Goal: Task Accomplishment & Management: Use online tool/utility

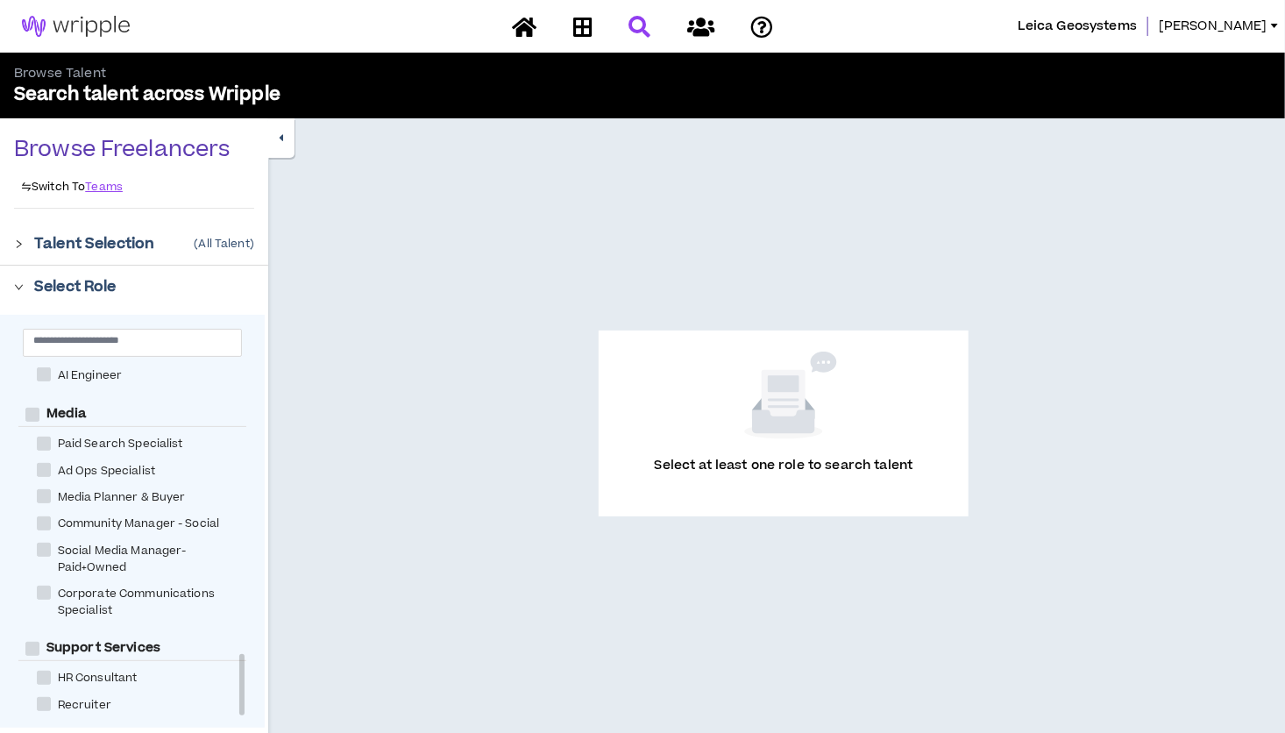
scroll to position [1654, 0]
click at [246, 684] on div "Experience & Design Instructional Designer User Research Specialist Visual & UI…" at bounding box center [132, 521] width 265 height 413
click at [239, 690] on div at bounding box center [241, 684] width 5 height 61
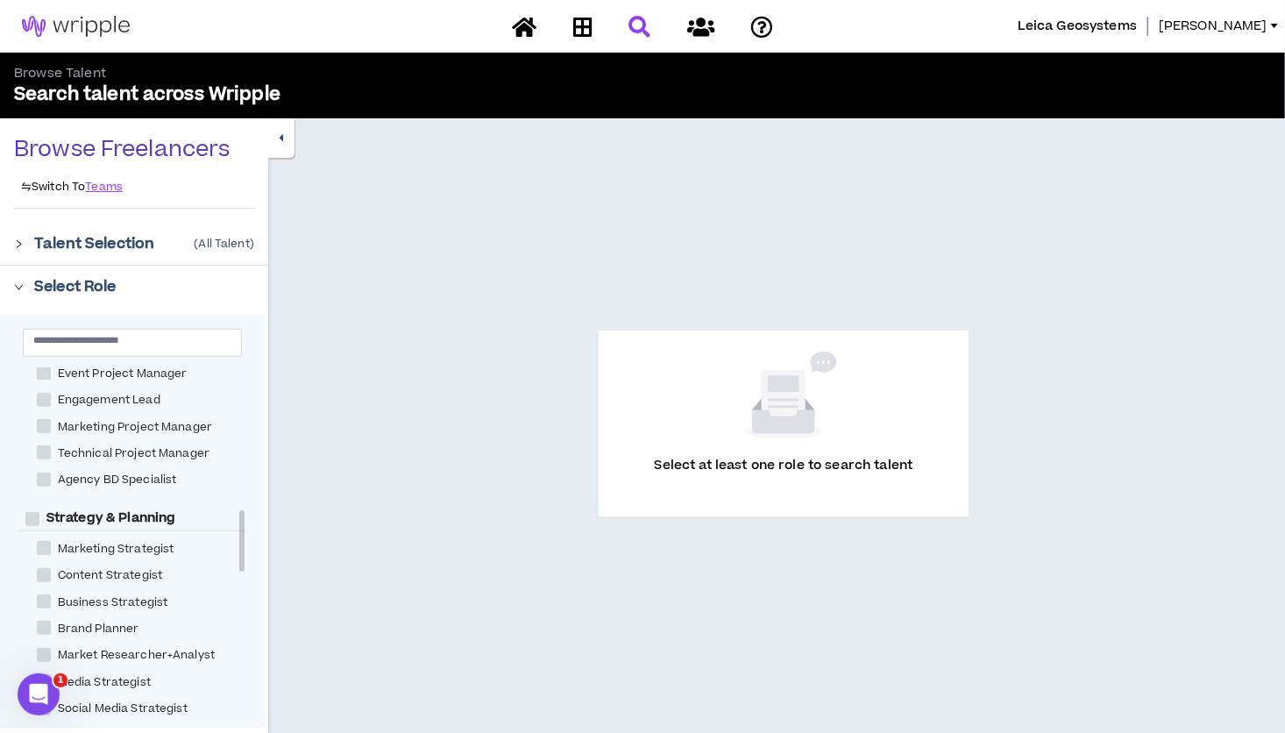
scroll to position [813, 0]
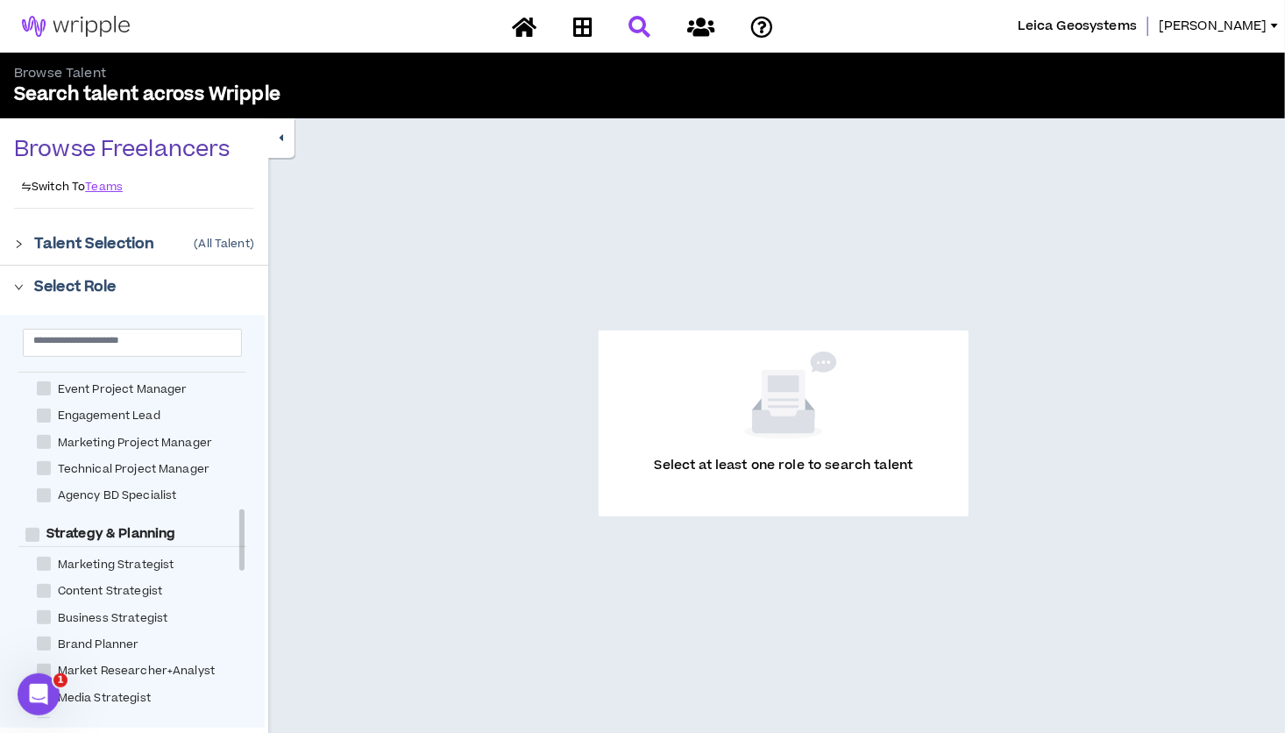
drag, startPoint x: 240, startPoint y: 677, endPoint x: 242, endPoint y: 532, distance: 144.6
click at [242, 532] on div at bounding box center [241, 539] width 5 height 61
click at [165, 442] on span "Marketing Project Manager" at bounding box center [135, 443] width 169 height 17
checkbox Manager "****"
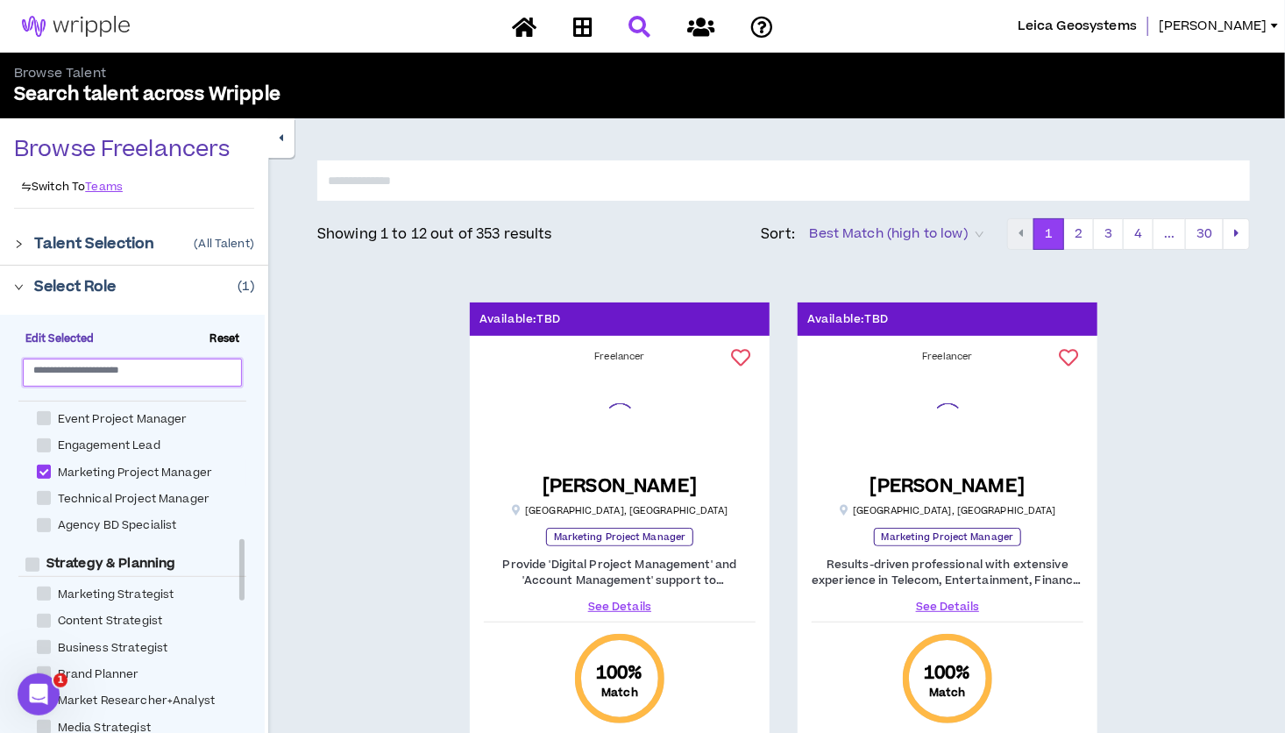
click at [130, 371] on input "text" at bounding box center [125, 369] width 184 height 13
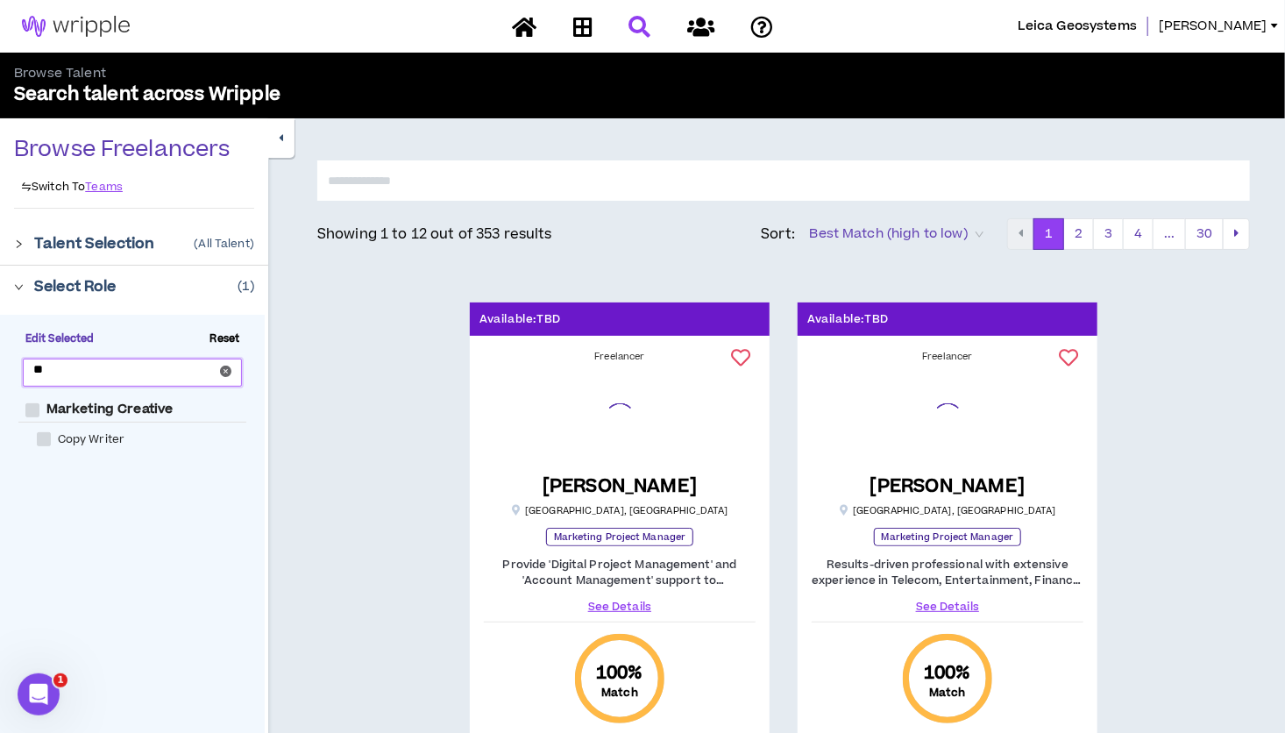
type input "*"
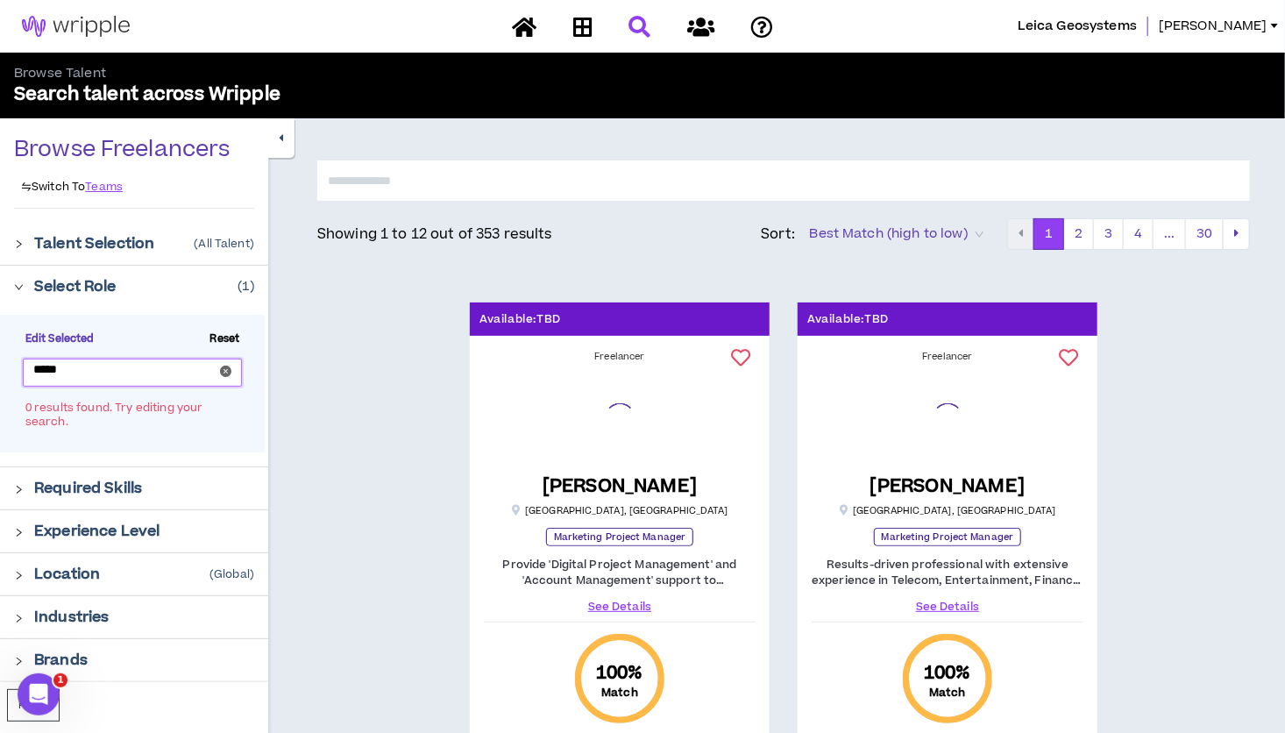
type input "*****"
click at [42, 480] on p "Required Skills" at bounding box center [88, 488] width 108 height 21
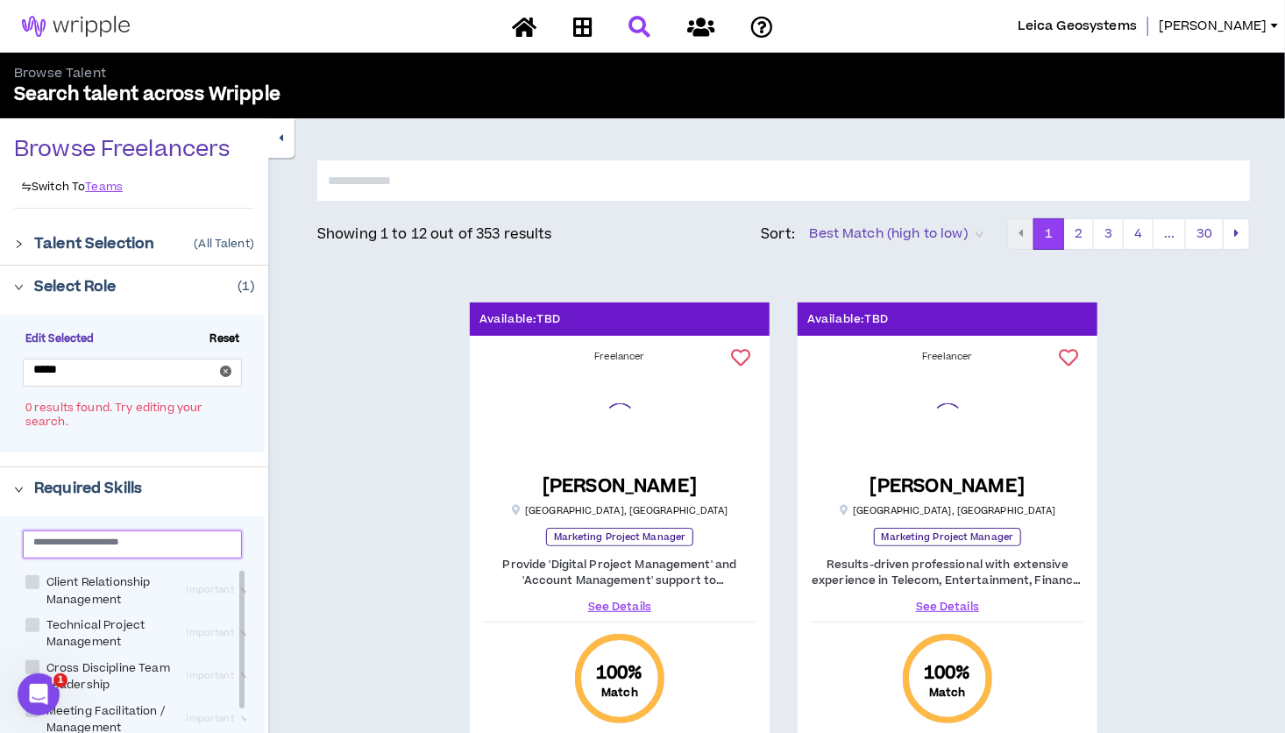
click at [64, 548] on input "text" at bounding box center [125, 541] width 184 height 13
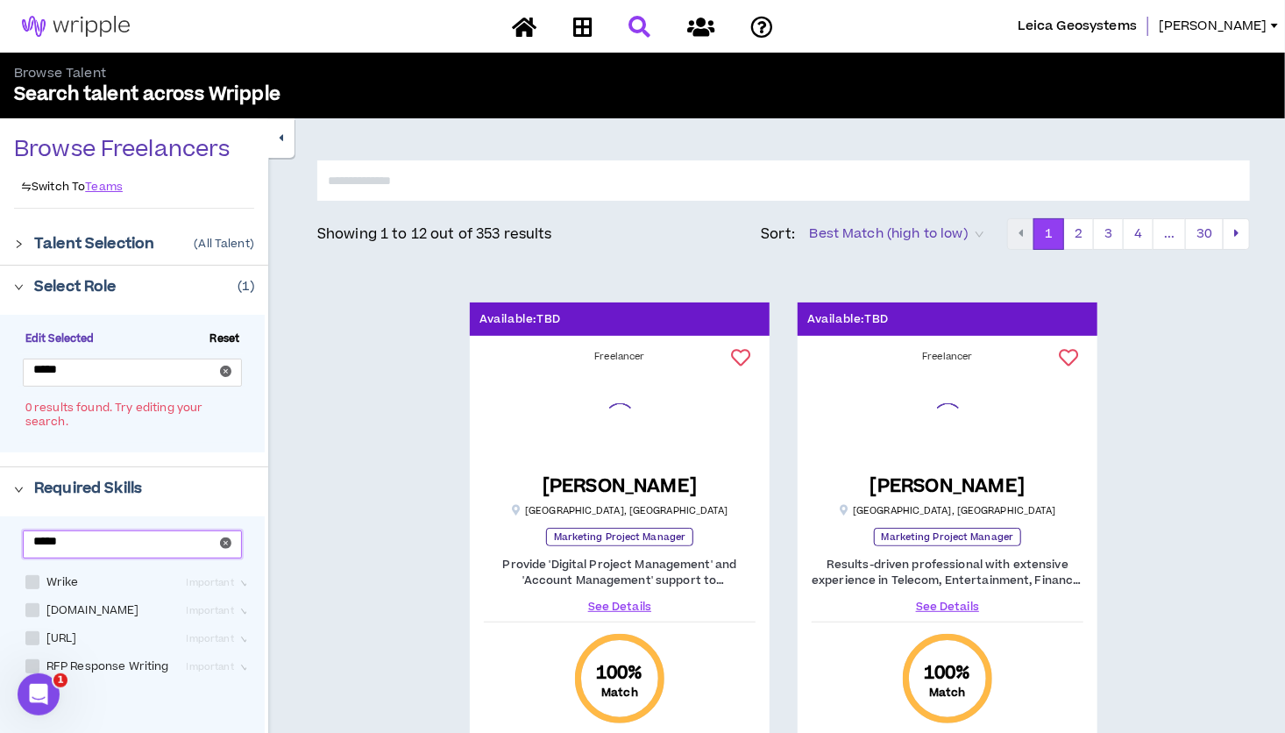
type input "*****"
click at [64, 585] on span "Wrike" at bounding box center [62, 582] width 46 height 17
checkbox input "****"
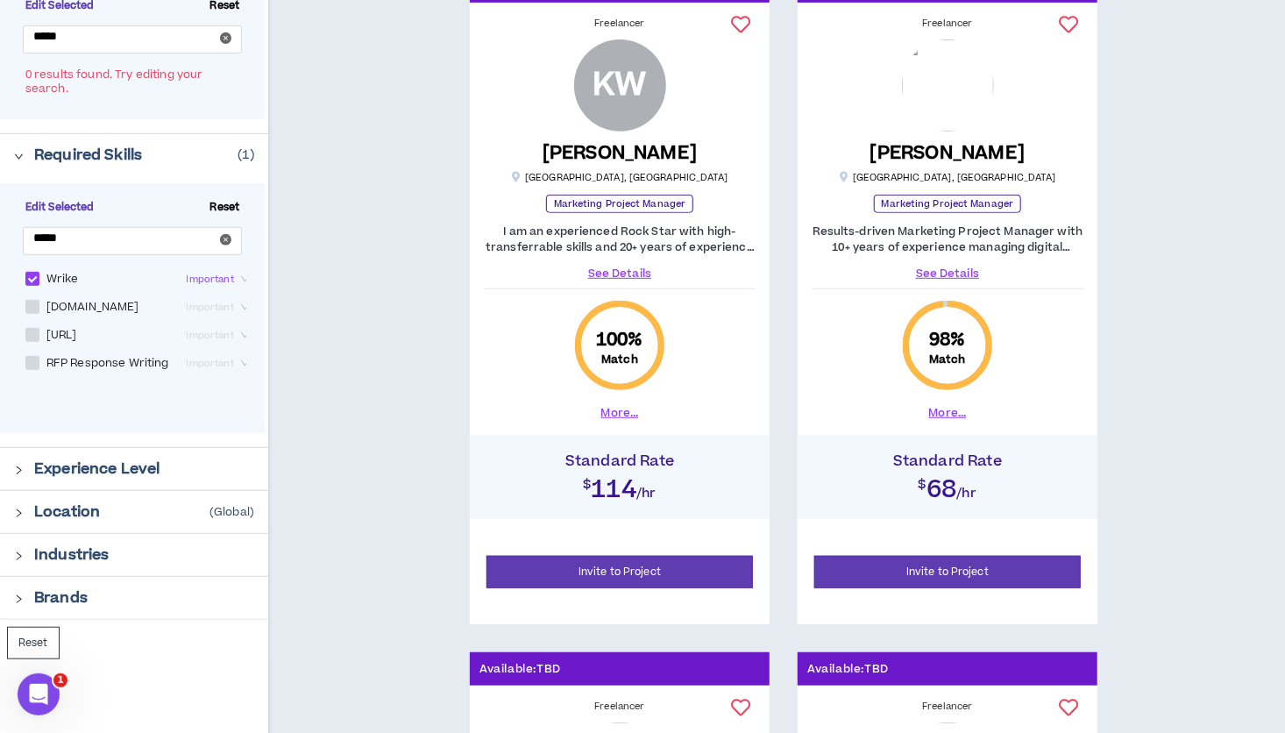
scroll to position [365, 0]
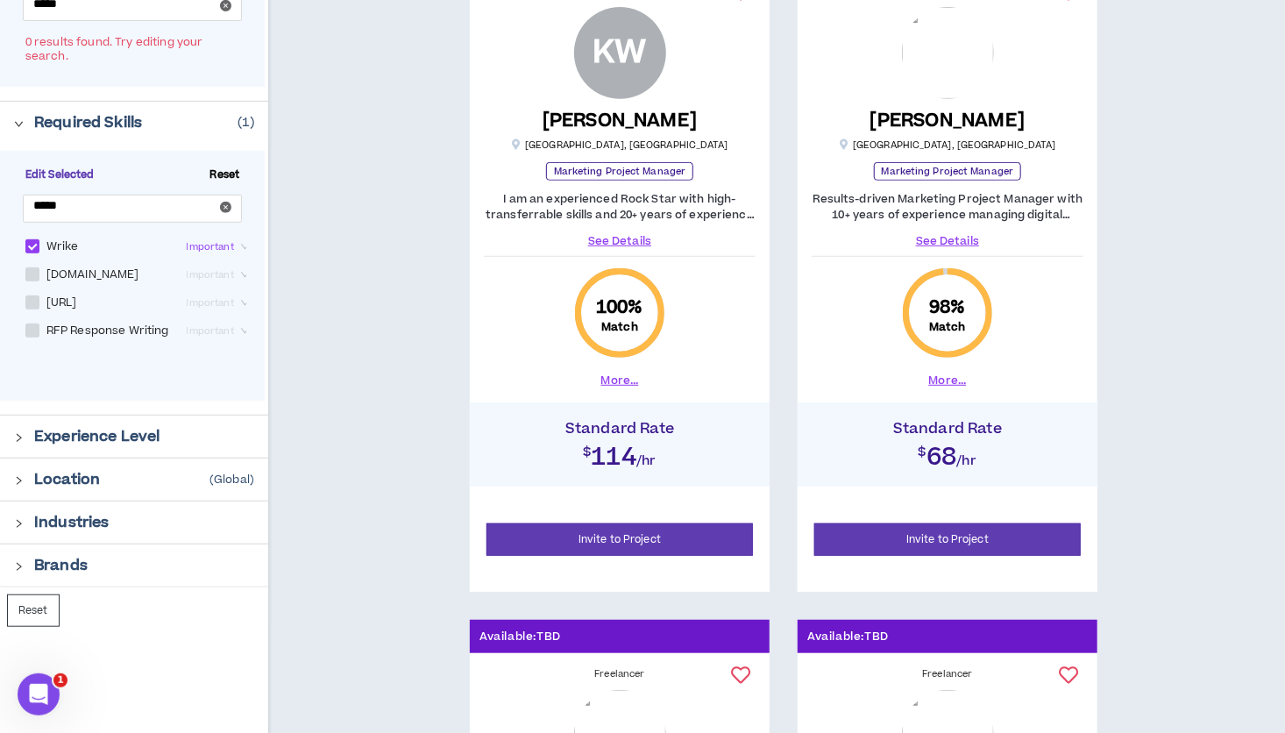
click at [219, 237] on span "Important" at bounding box center [220, 246] width 66 height 19
click at [197, 329] on div "Very Important" at bounding box center [190, 333] width 89 height 19
click at [115, 202] on input "*****" at bounding box center [125, 205] width 184 height 13
type input "*"
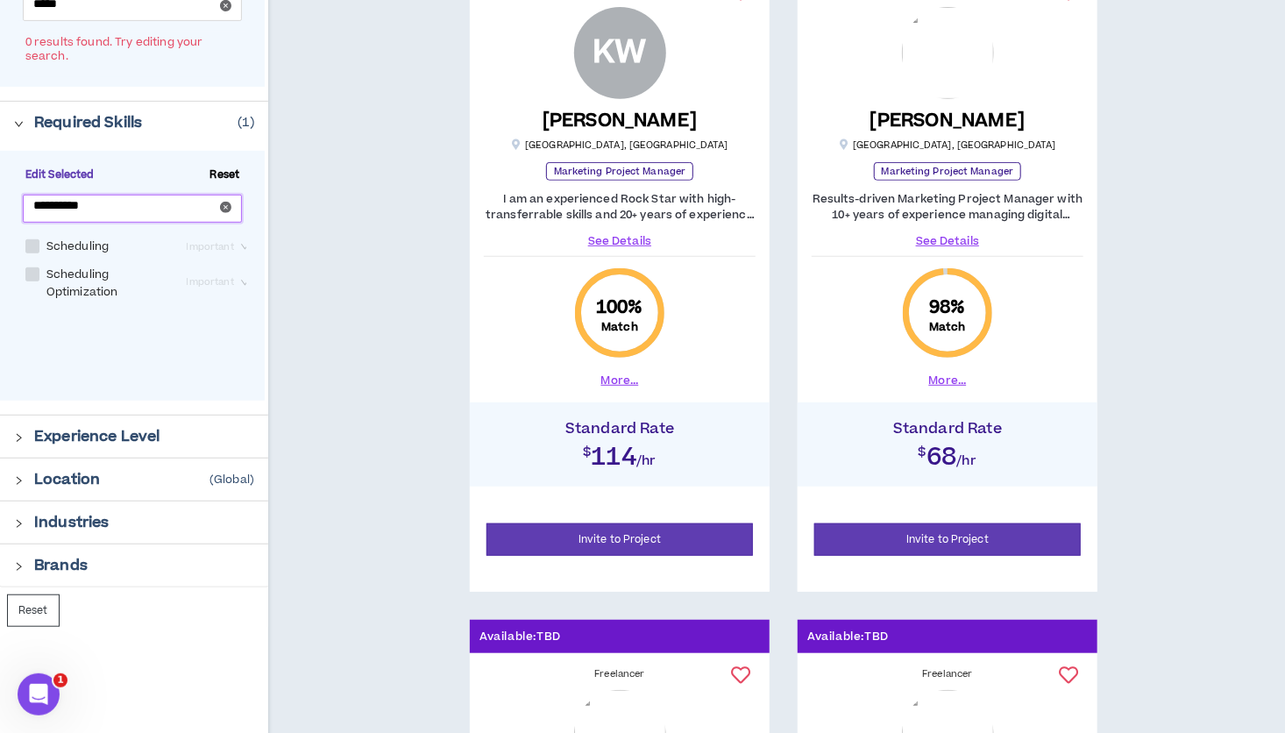
type input "**********"
click at [39, 240] on span at bounding box center [32, 246] width 14 height 14
checkbox input "****"
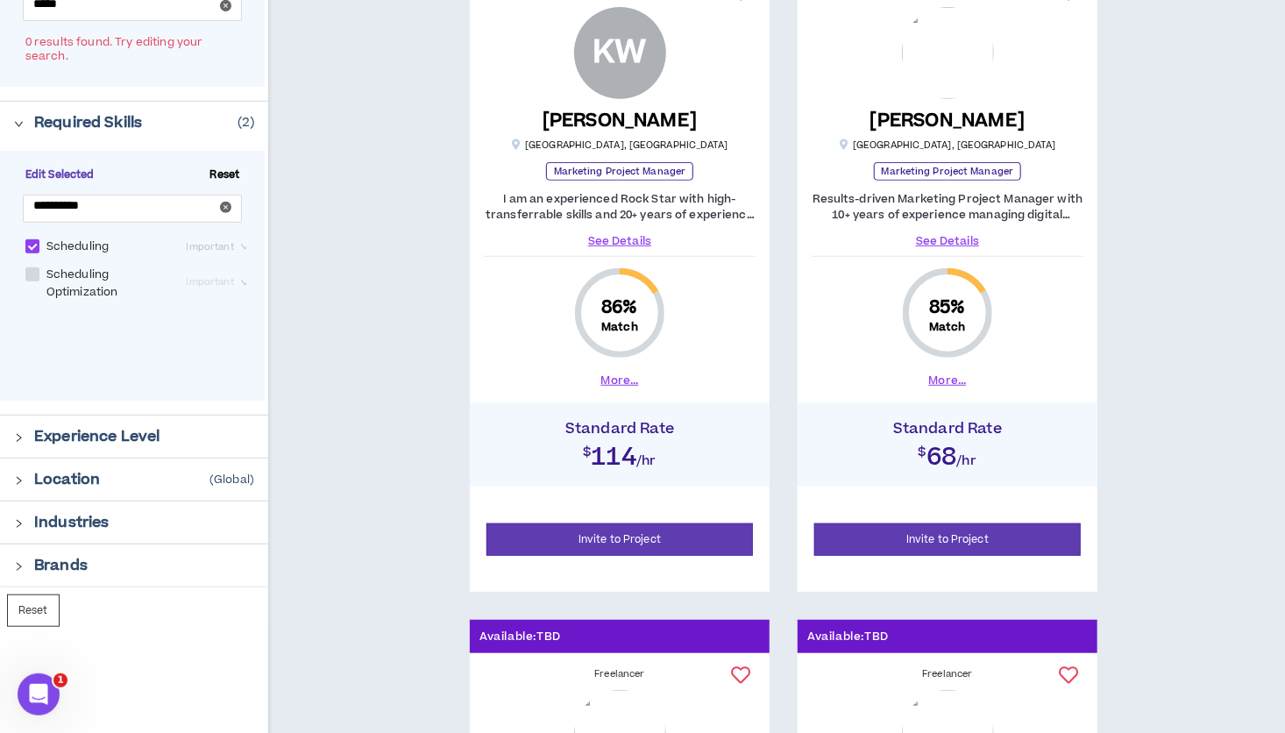
click at [225, 245] on span "Important" at bounding box center [220, 246] width 66 height 19
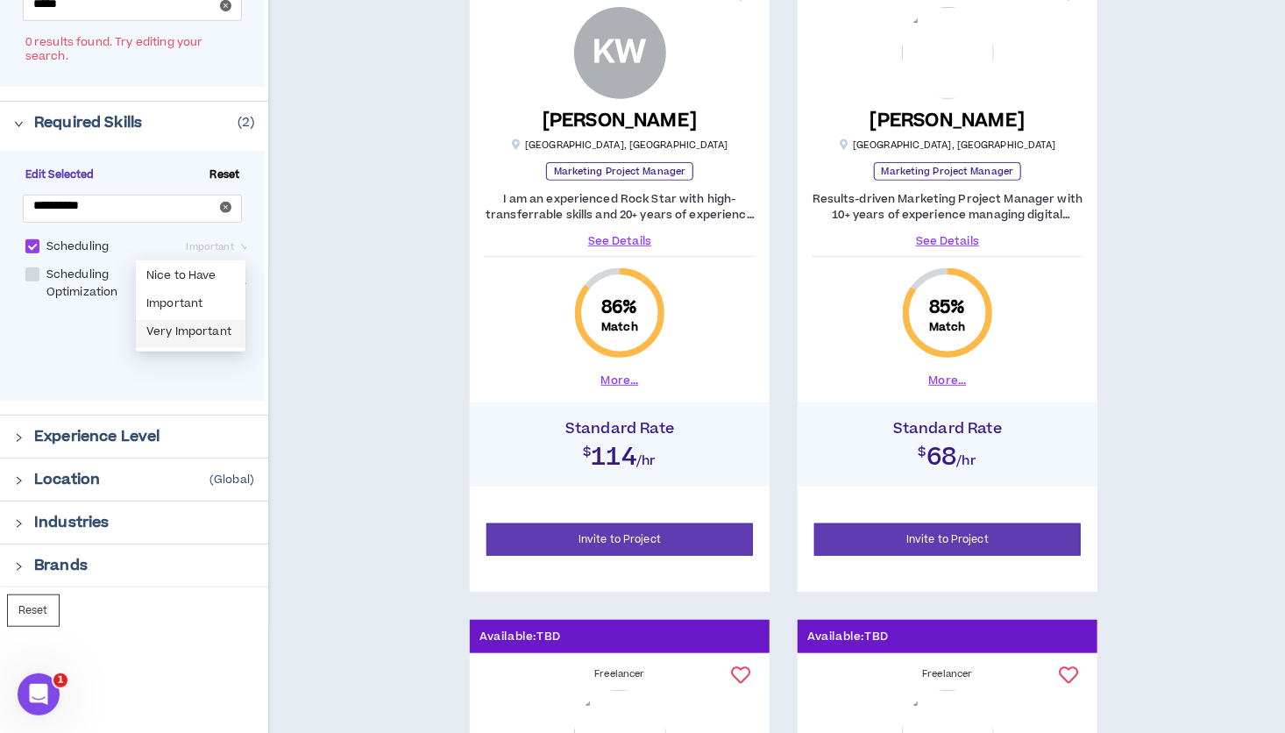
click at [208, 326] on div "Very Important" at bounding box center [190, 333] width 89 height 19
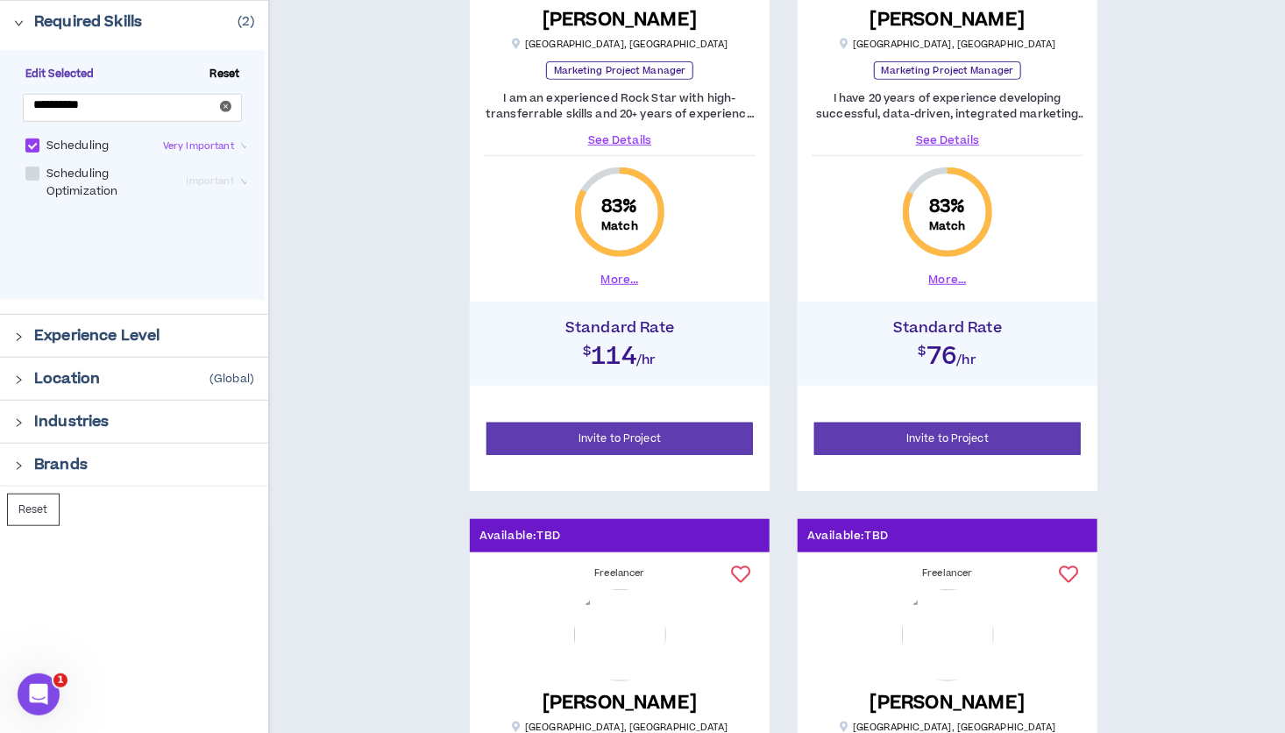
scroll to position [530, 0]
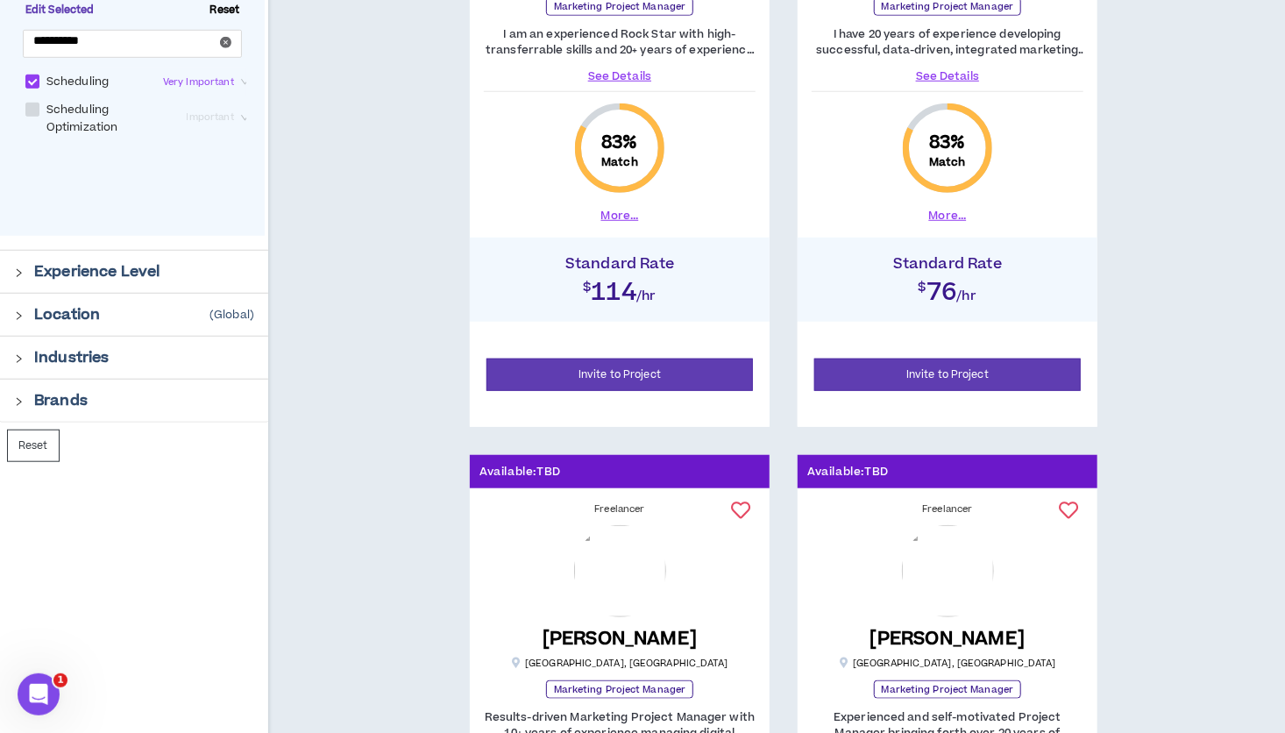
click at [22, 270] on icon "right" at bounding box center [19, 273] width 10 height 10
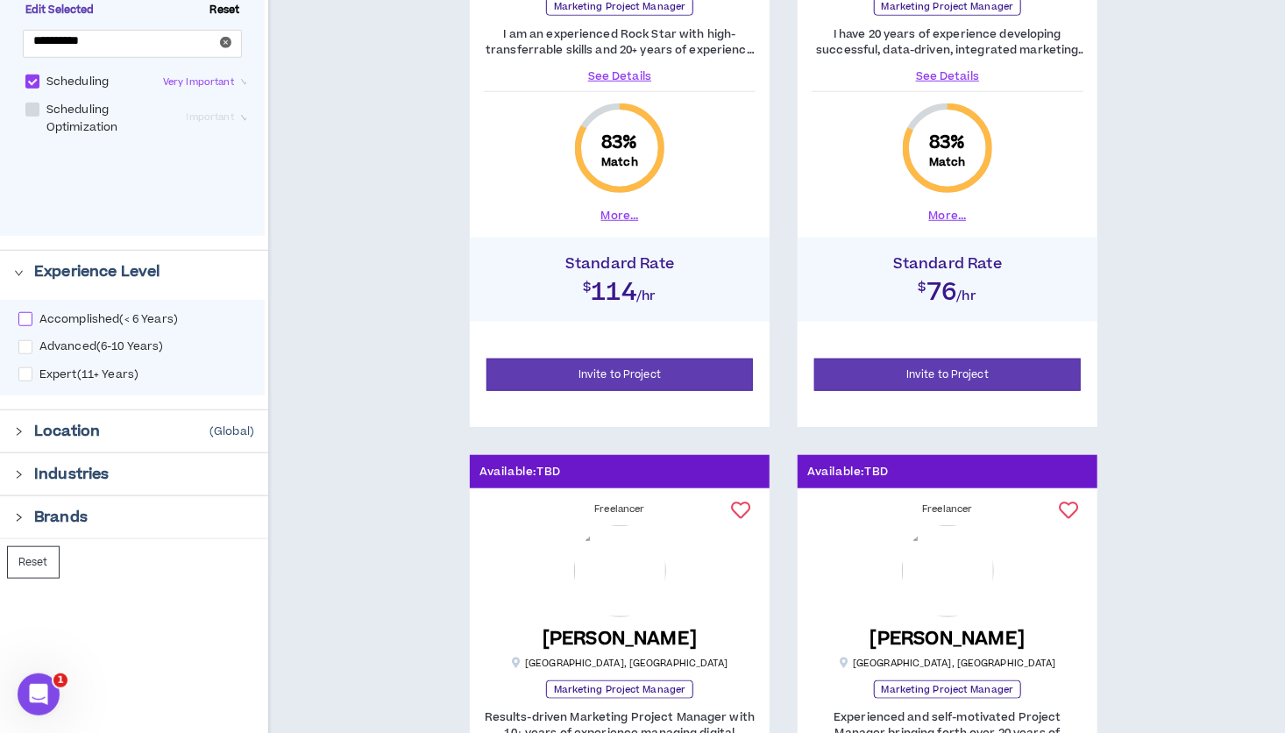
click at [19, 315] on span at bounding box center [25, 319] width 14 height 14
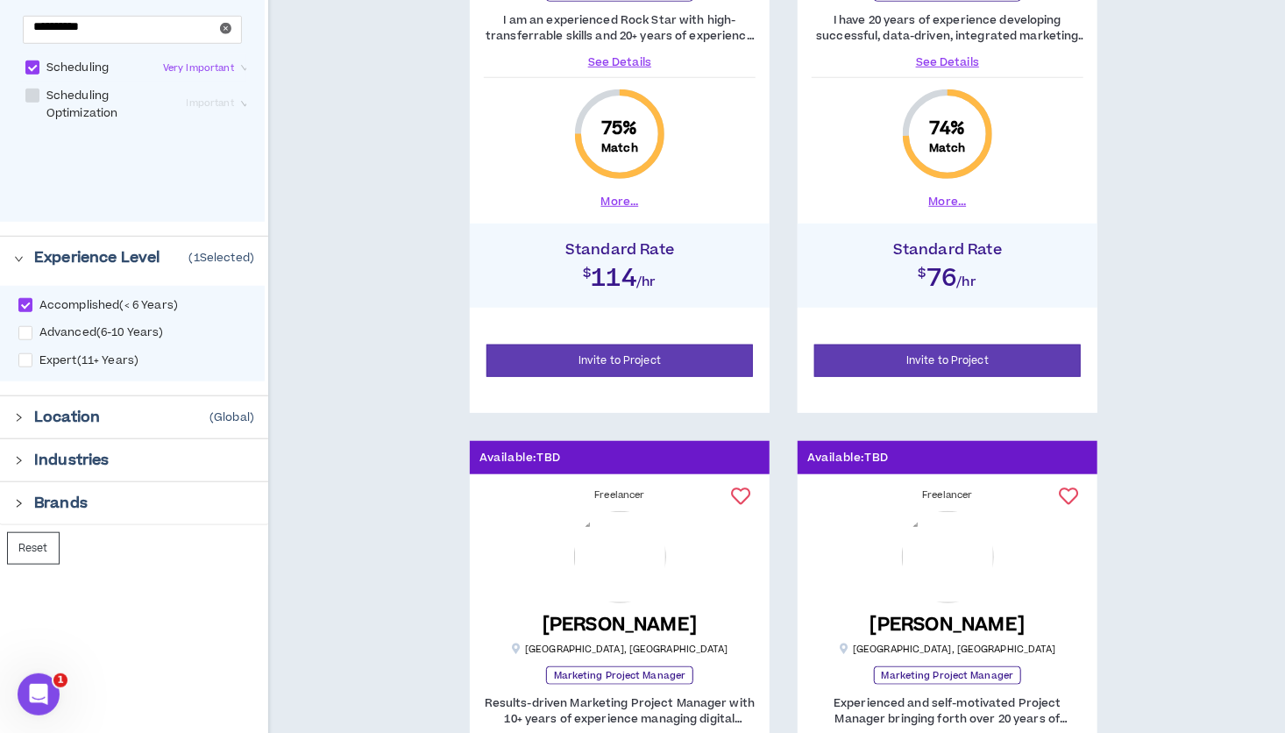
scroll to position [554, 0]
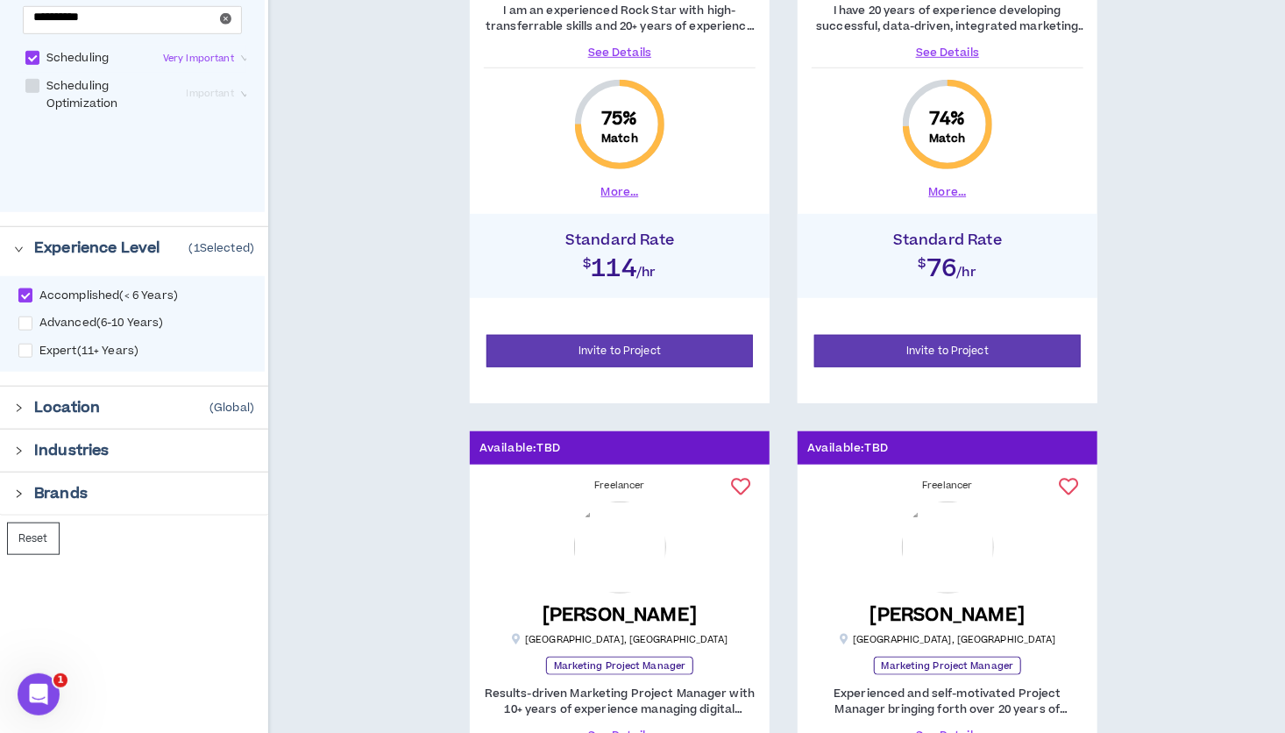
click at [29, 298] on span at bounding box center [25, 295] width 14 height 14
checkbox input "*****"
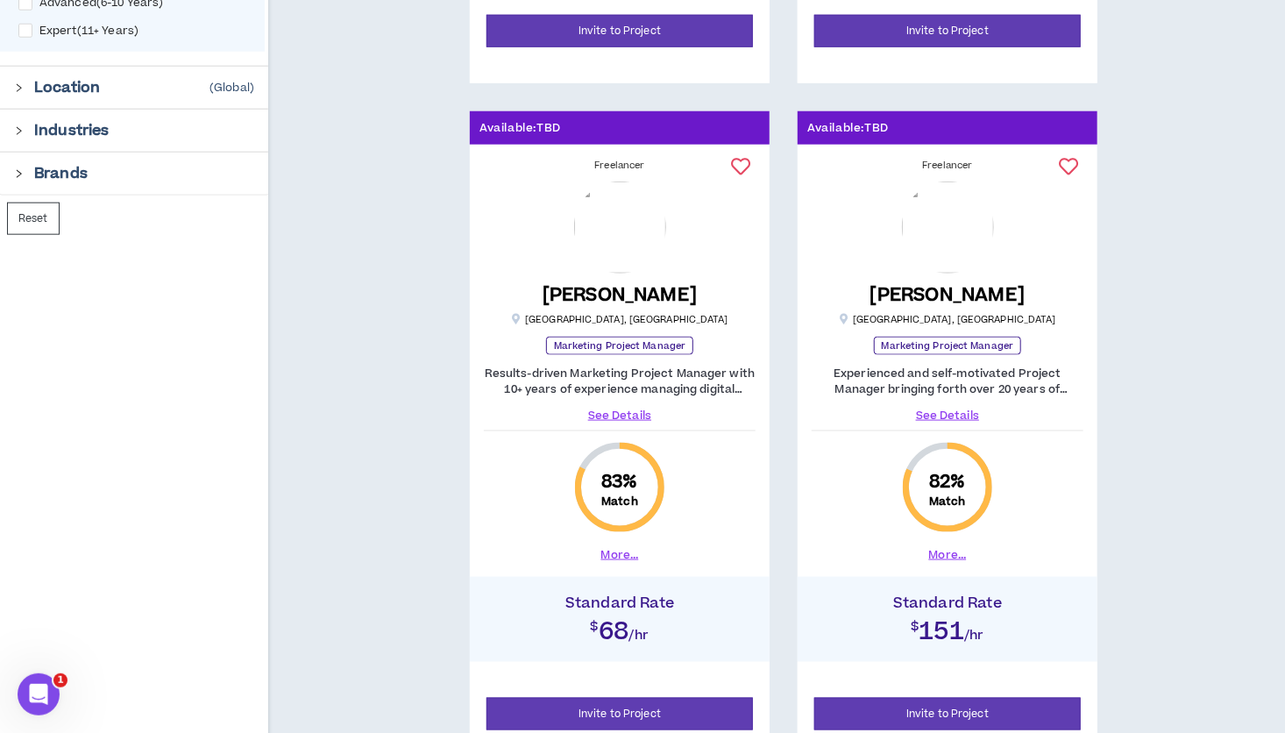
scroll to position [915, 0]
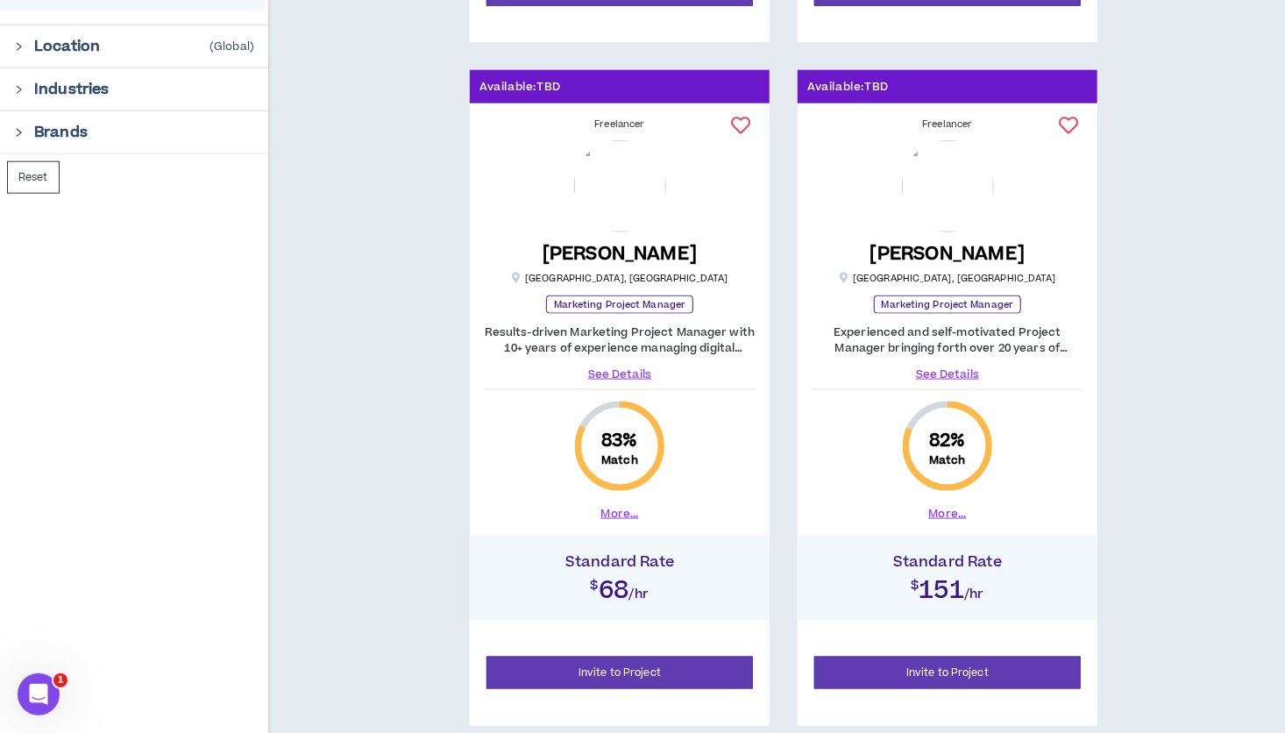
click at [632, 370] on link "See Details" at bounding box center [620, 374] width 272 height 16
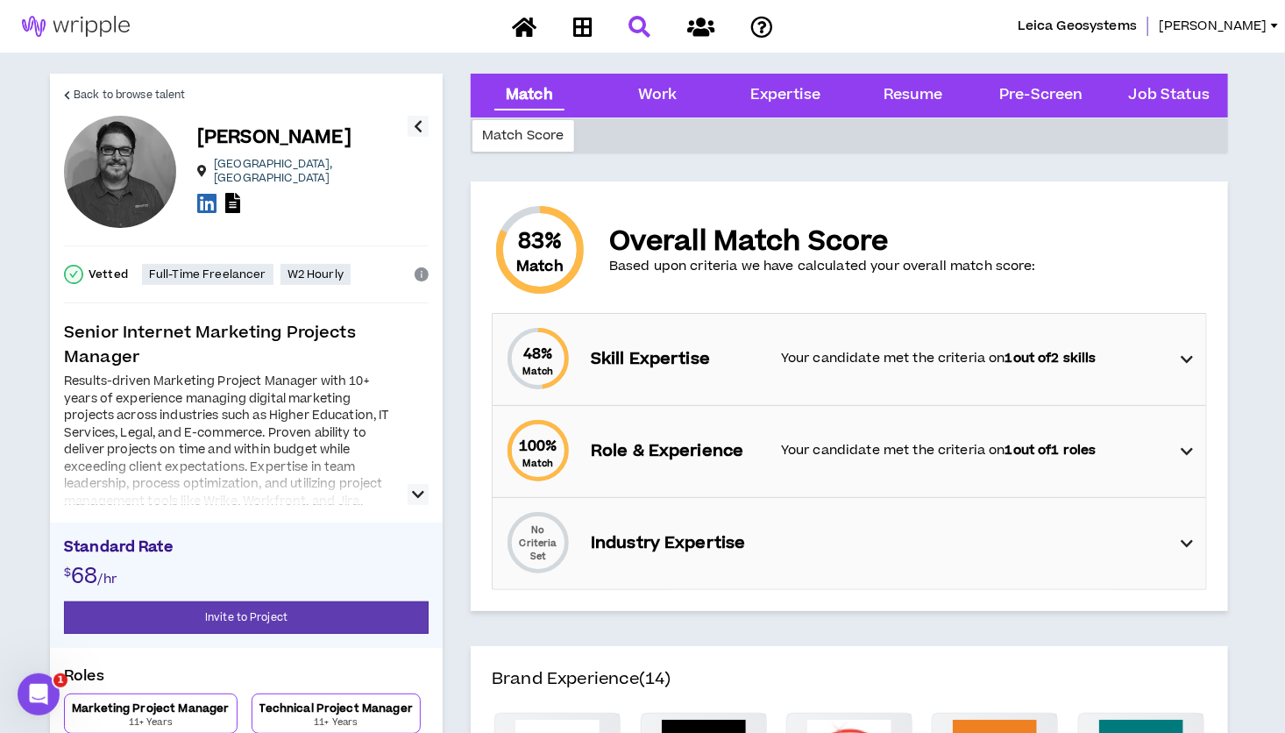
click at [418, 491] on icon "button" at bounding box center [418, 494] width 12 height 21
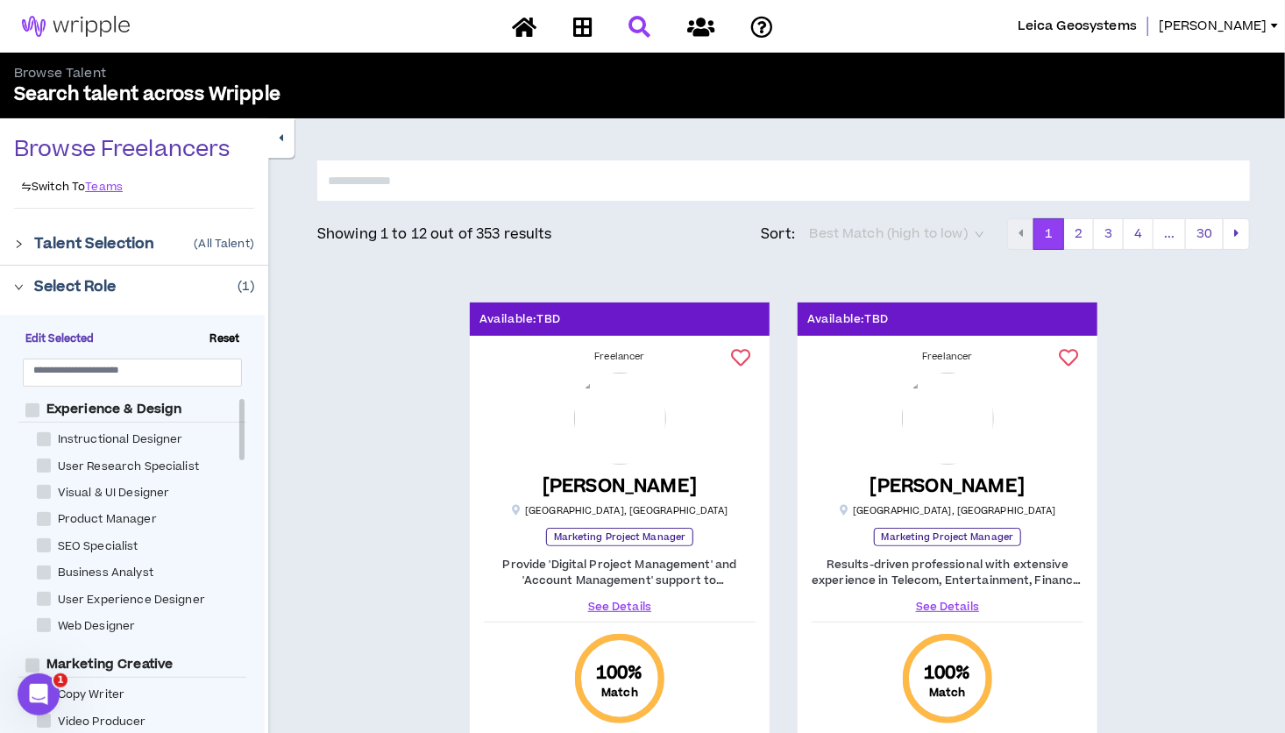
click at [981, 226] on span "Best Match (high to low)" at bounding box center [897, 234] width 174 height 26
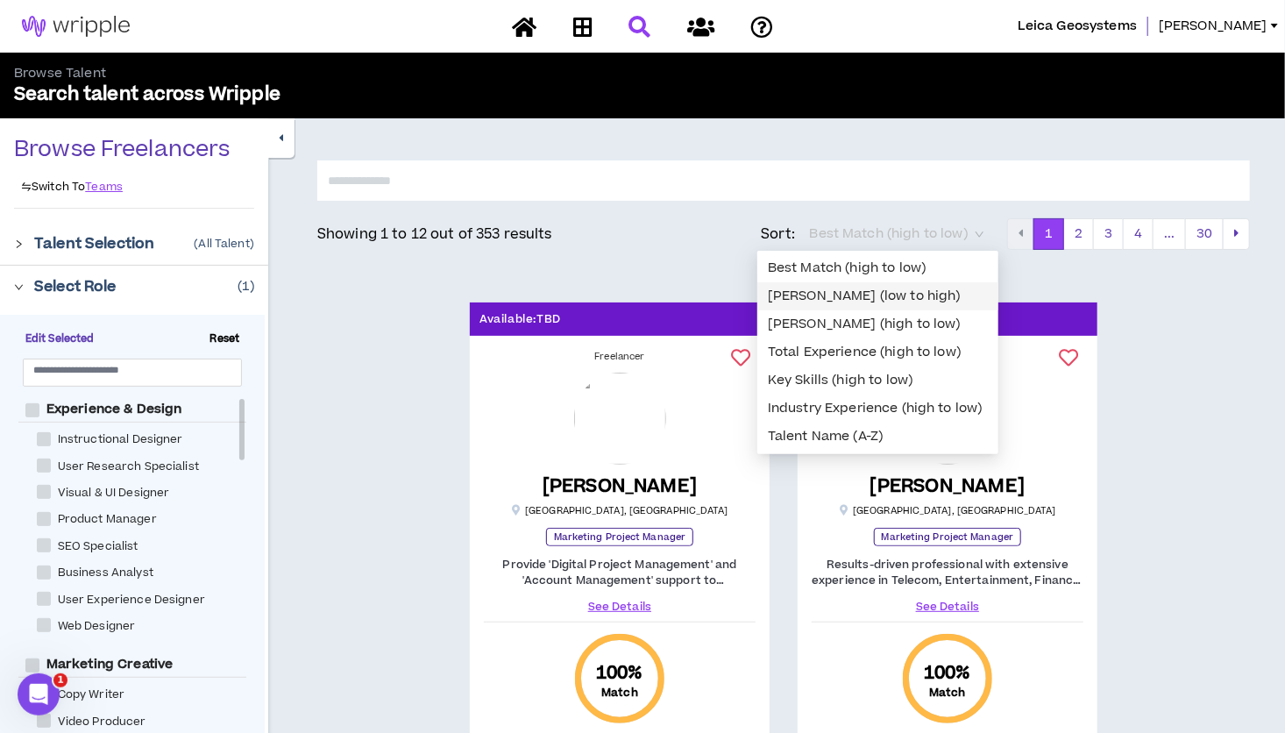
click at [866, 296] on div "[PERSON_NAME] (low to high)" at bounding box center [878, 296] width 220 height 19
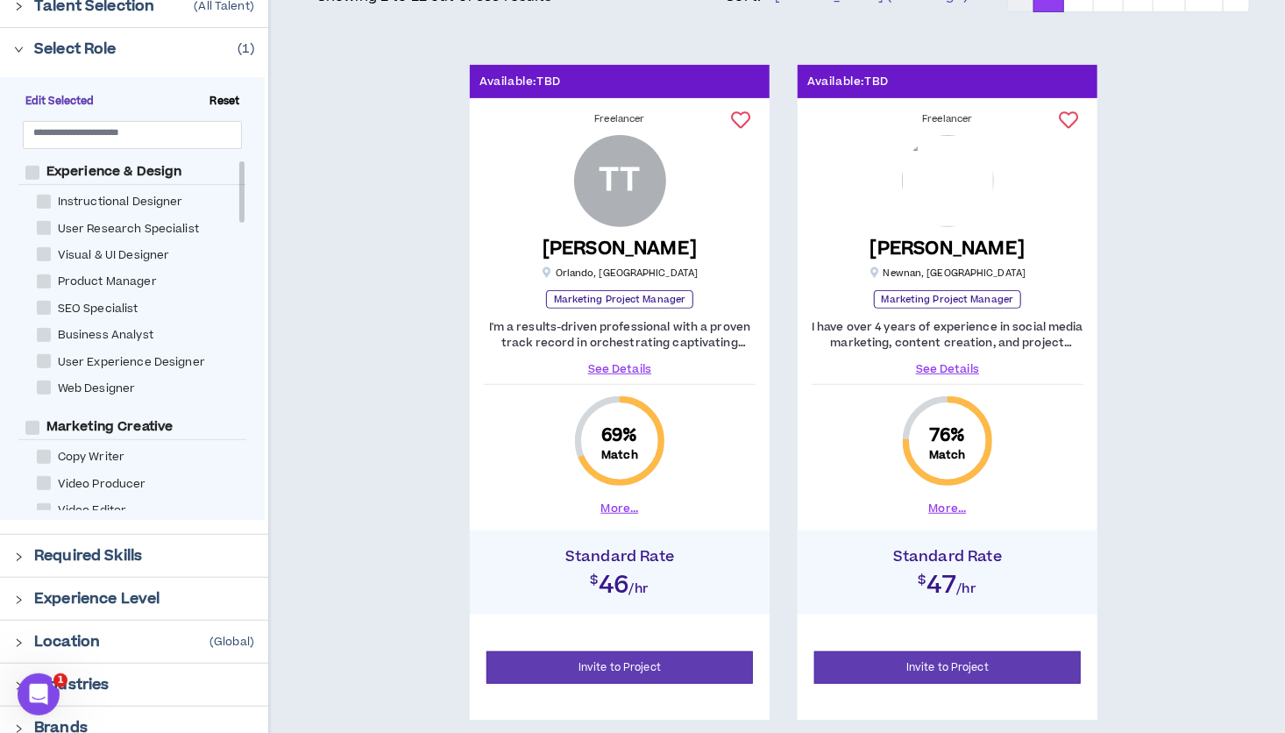
scroll to position [233, 0]
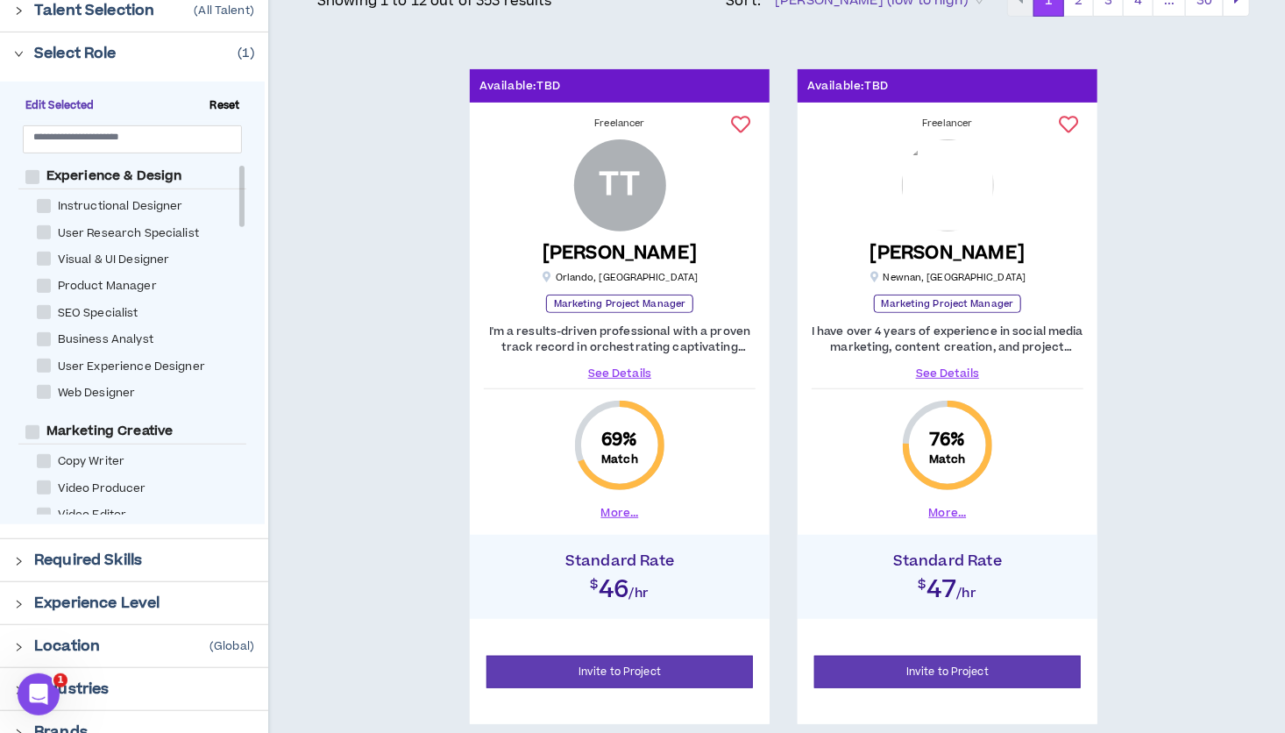
click at [630, 363] on div "I'm a results-driven professional with a proven track record in orchestrating c…" at bounding box center [620, 352] width 272 height 58
click at [627, 377] on link "See Details" at bounding box center [620, 373] width 272 height 16
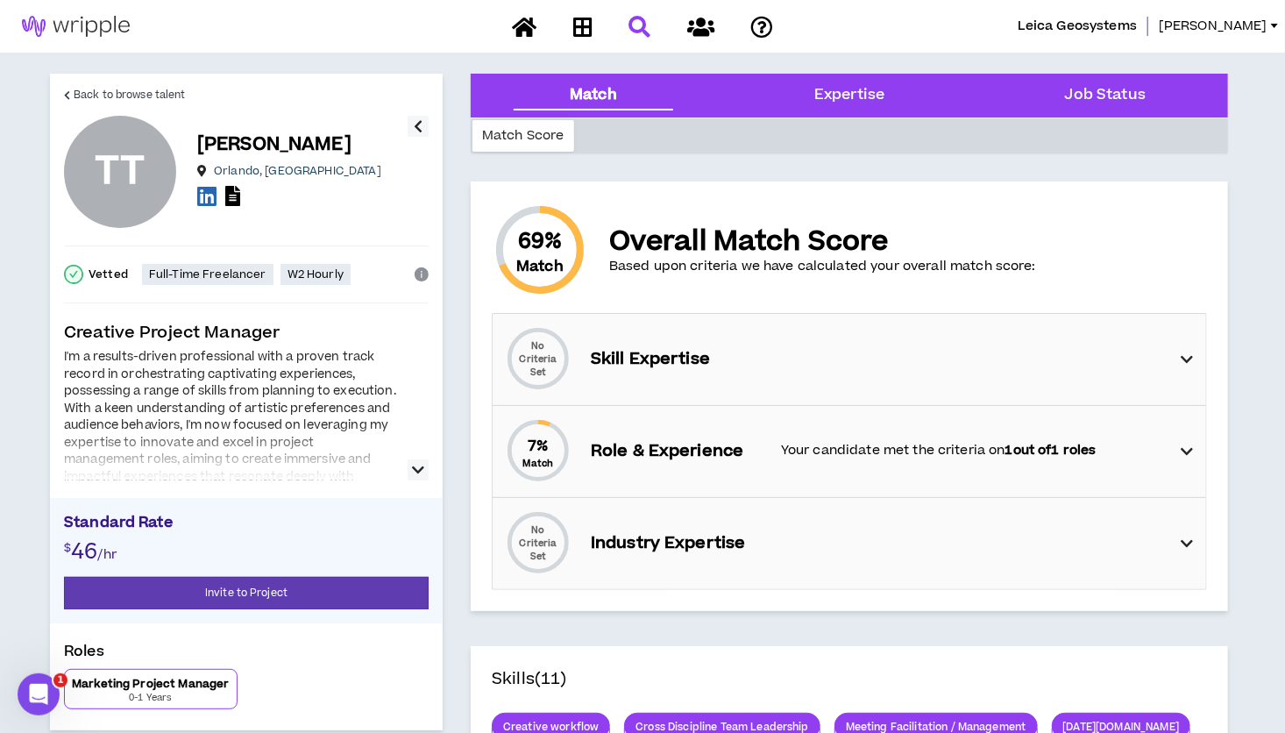
click at [415, 463] on icon "button" at bounding box center [418, 469] width 12 height 21
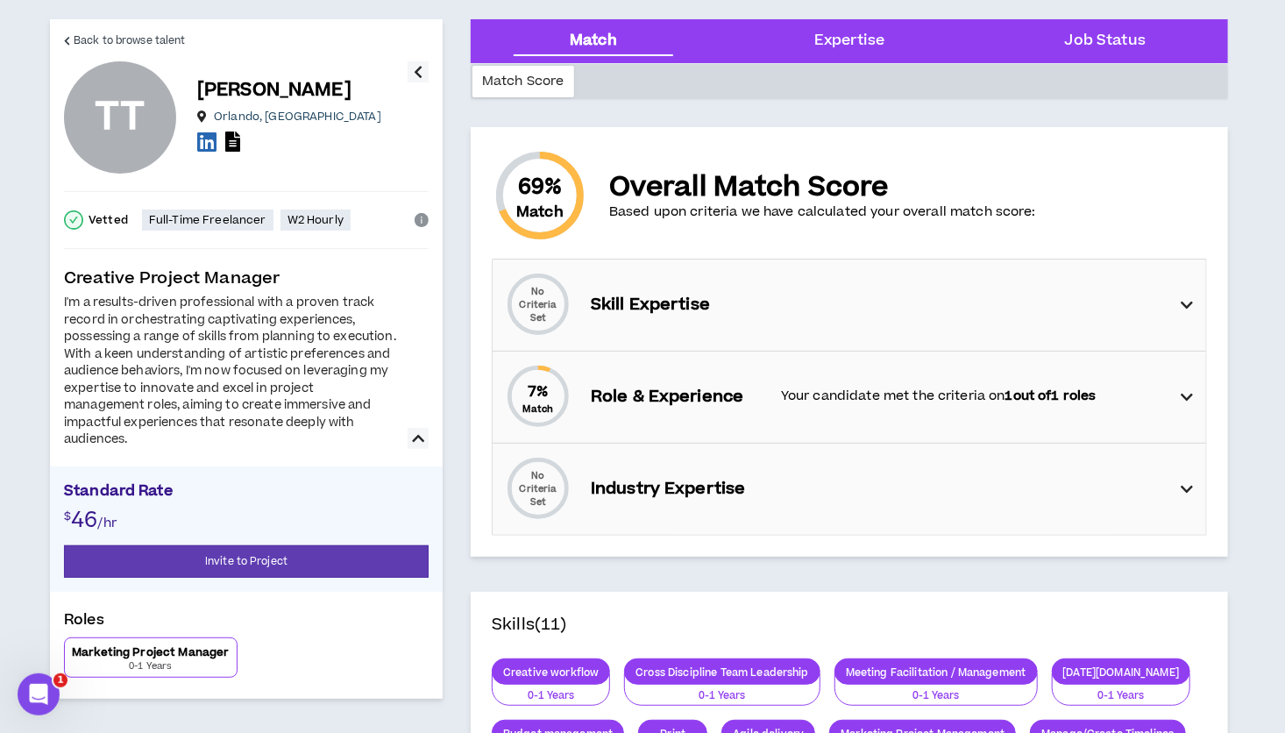
scroll to position [65, 0]
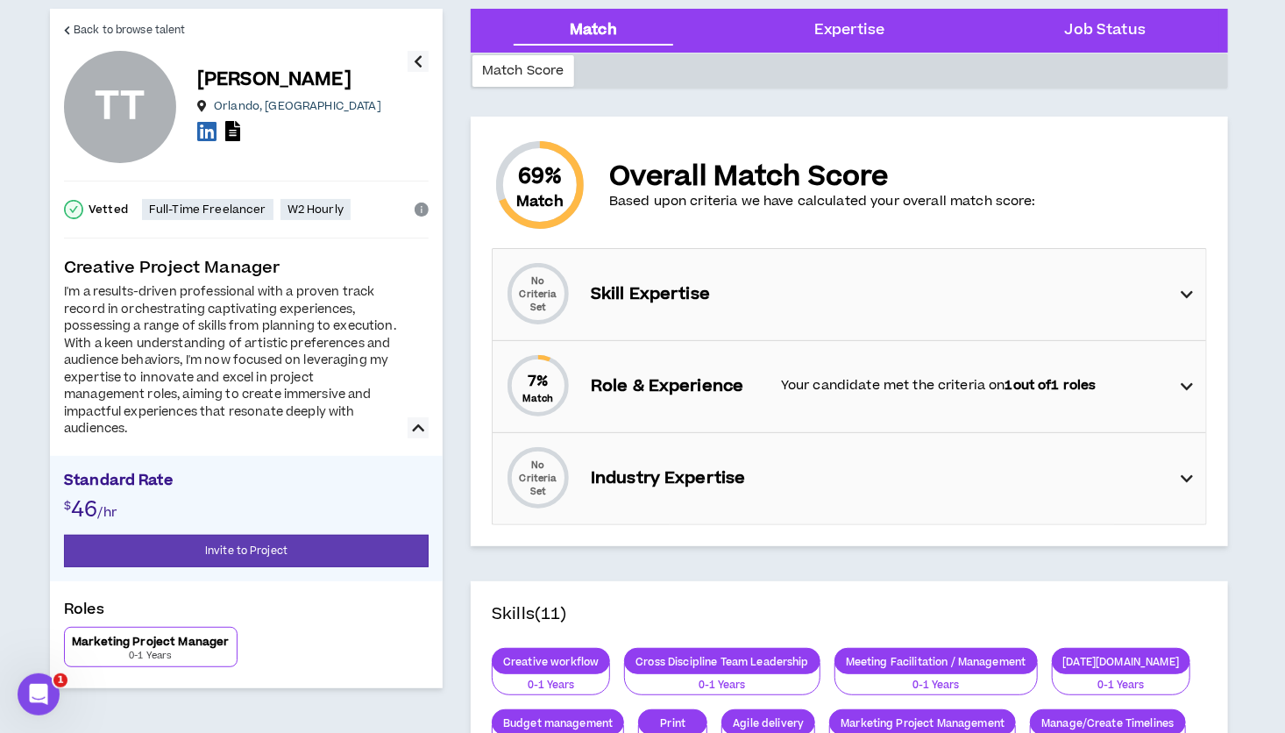
click at [350, 126] on div at bounding box center [302, 132] width 210 height 25
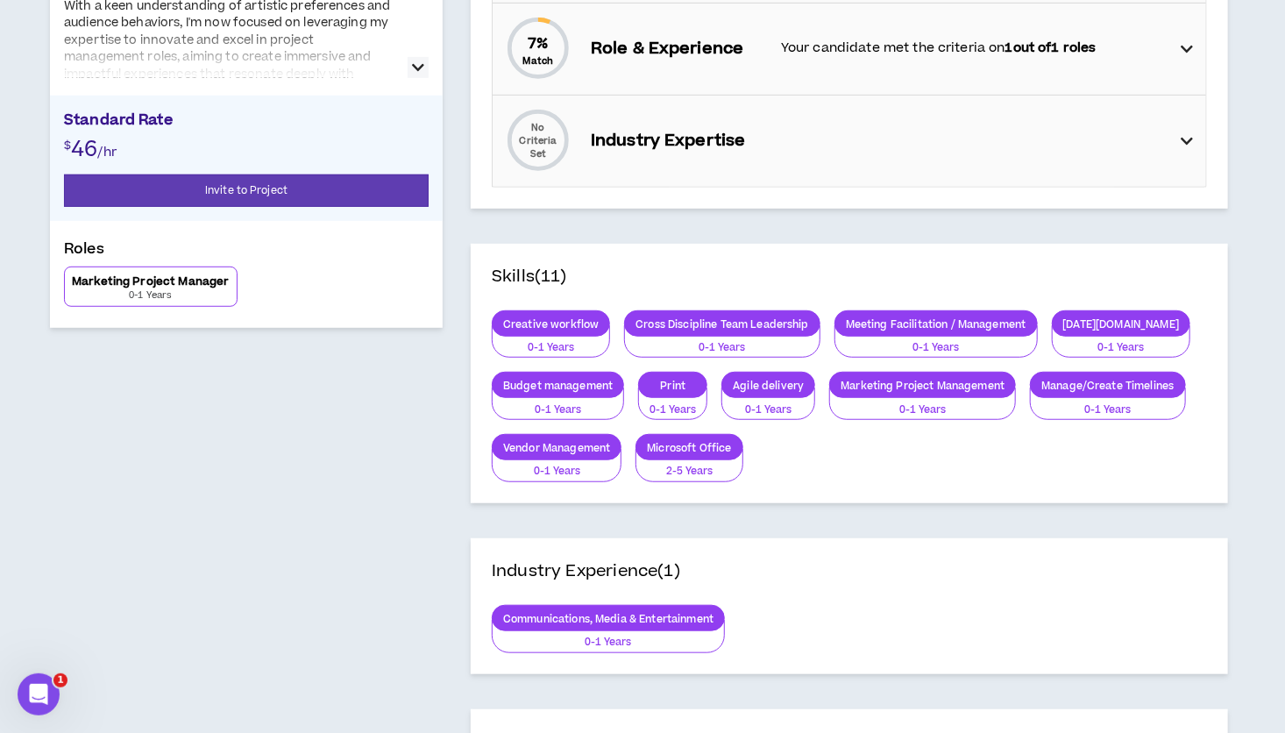
scroll to position [0, 0]
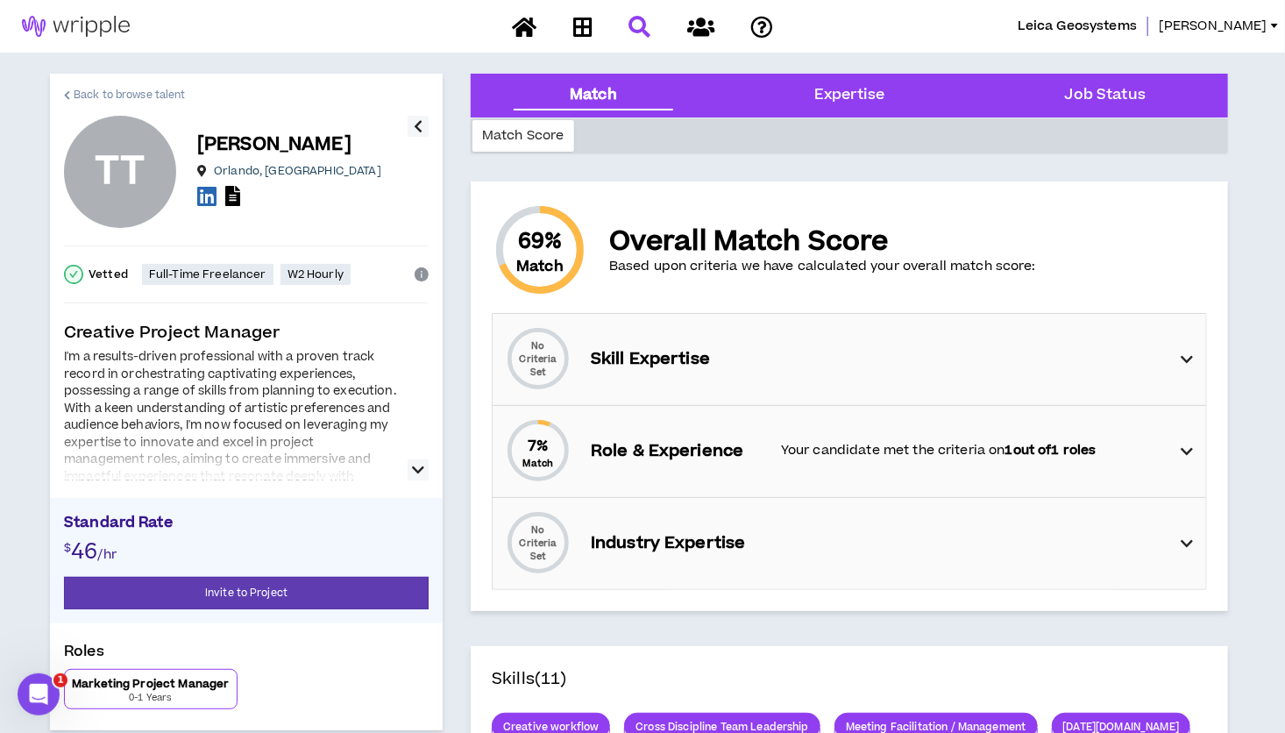
click at [77, 94] on span "Back to browse talent" at bounding box center [129, 95] width 111 height 17
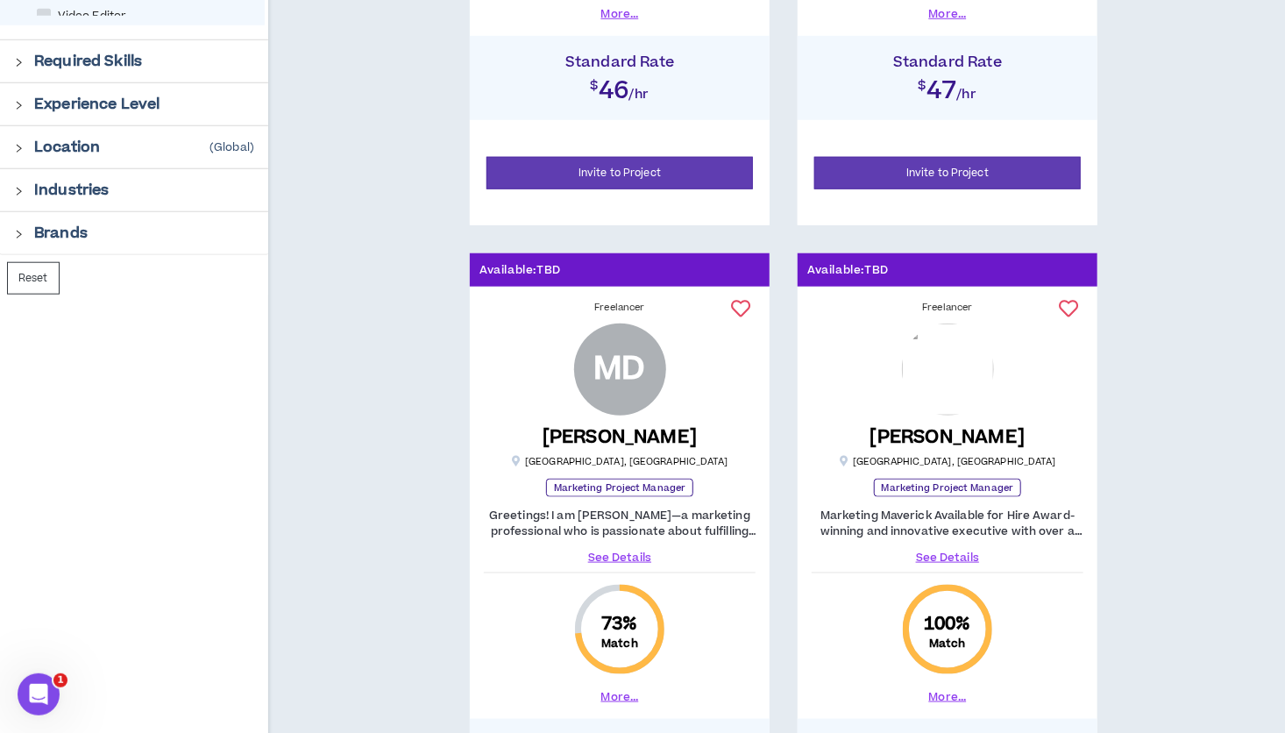
scroll to position [952, 0]
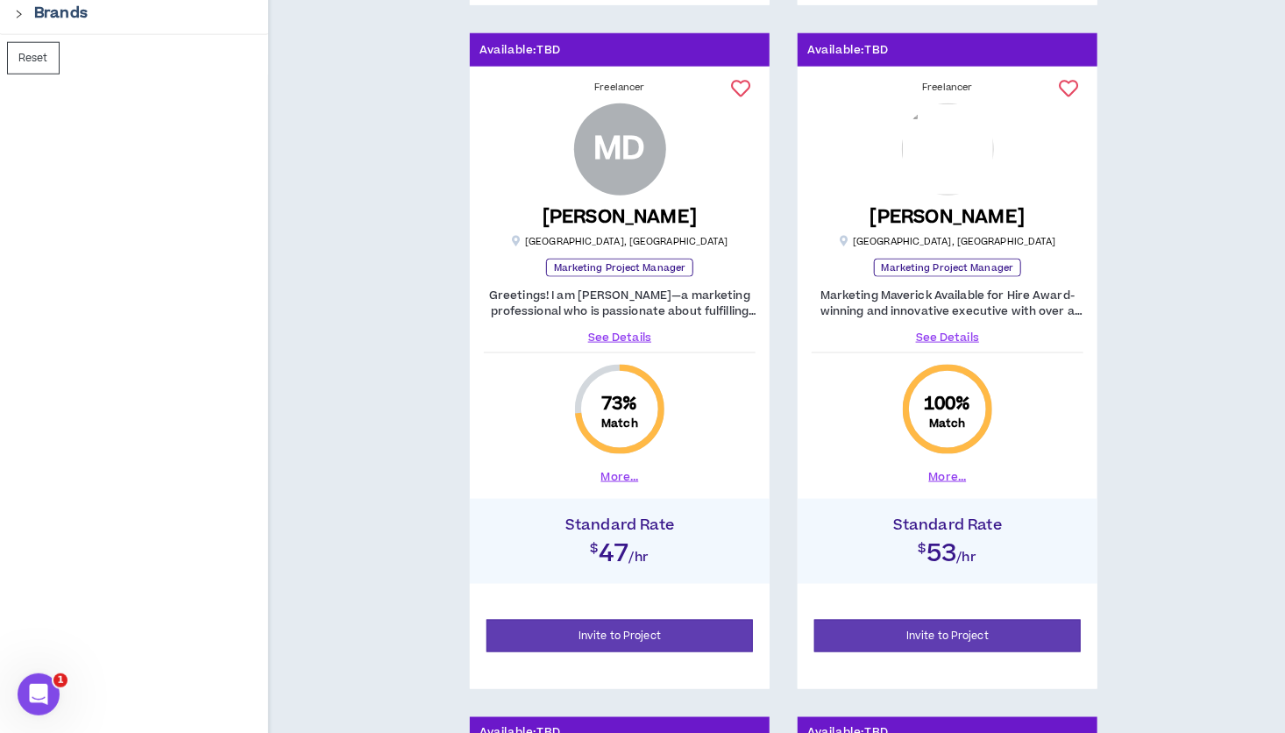
click at [962, 332] on link "See Details" at bounding box center [947, 337] width 272 height 16
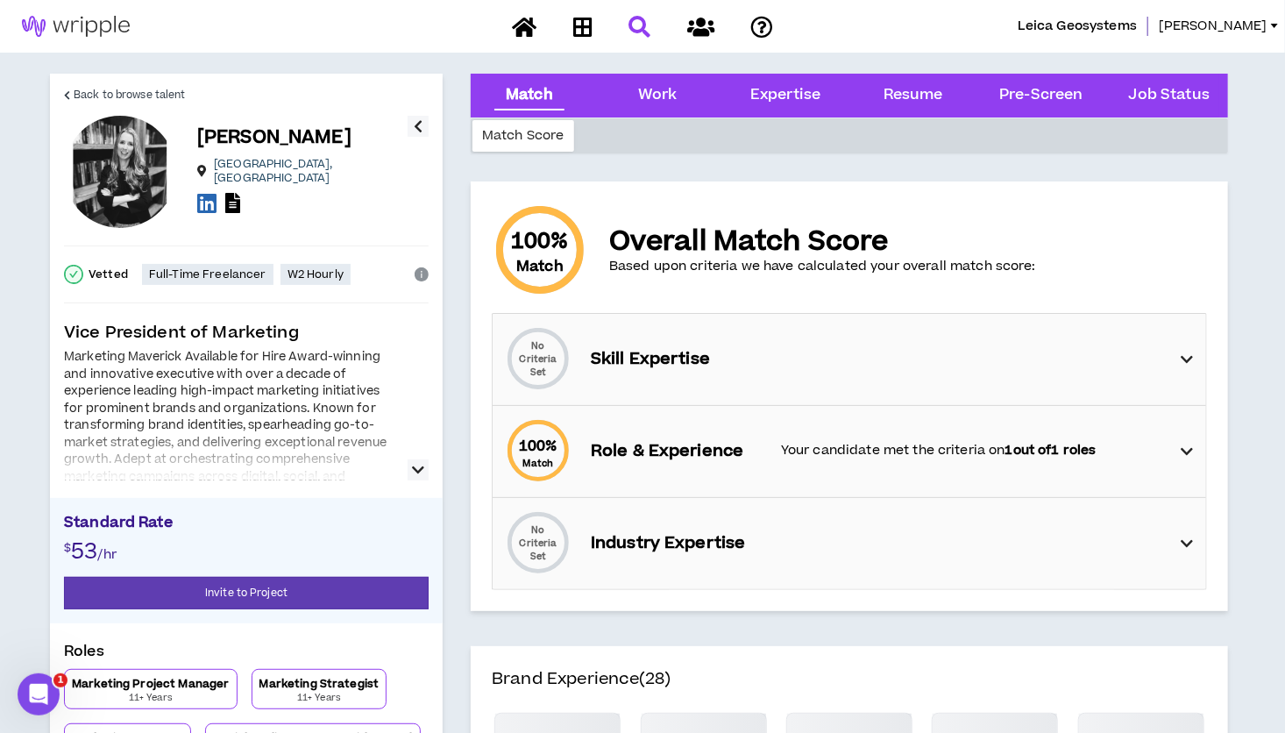
click at [412, 463] on icon "button" at bounding box center [418, 469] width 12 height 21
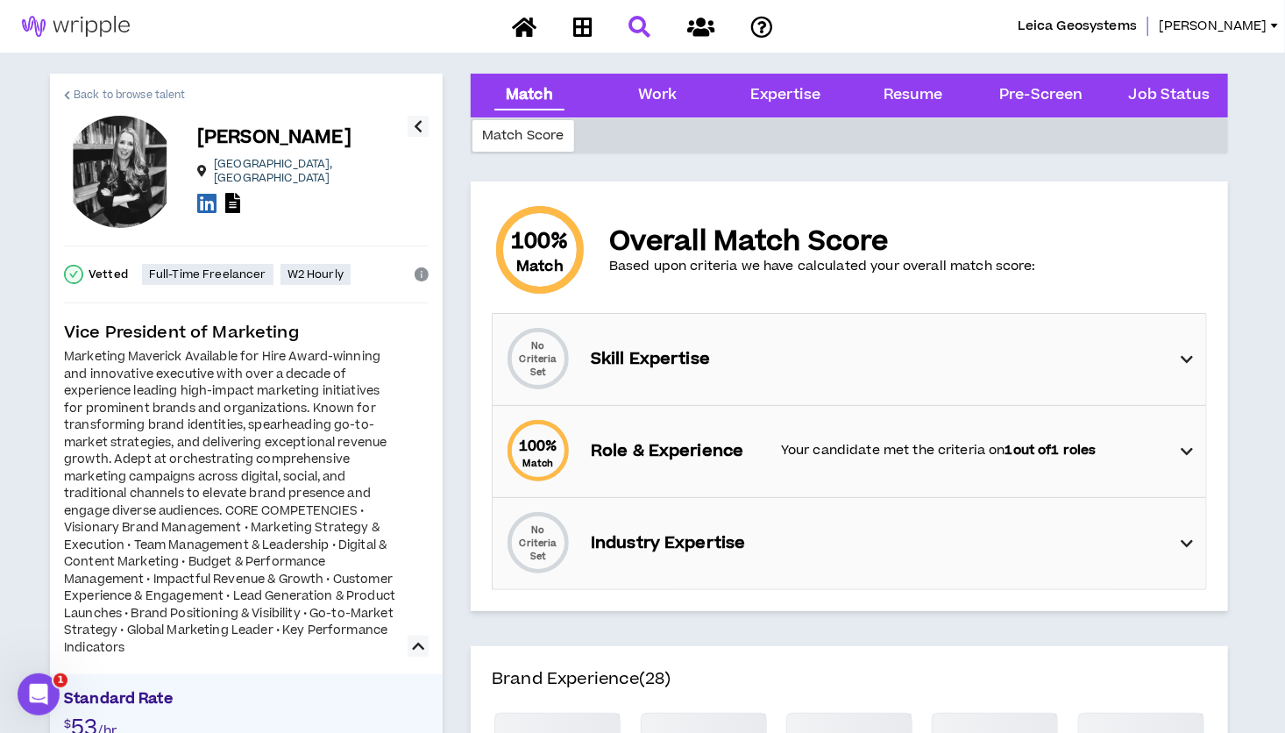
click at [106, 102] on span "Back to browse talent" at bounding box center [129, 95] width 111 height 17
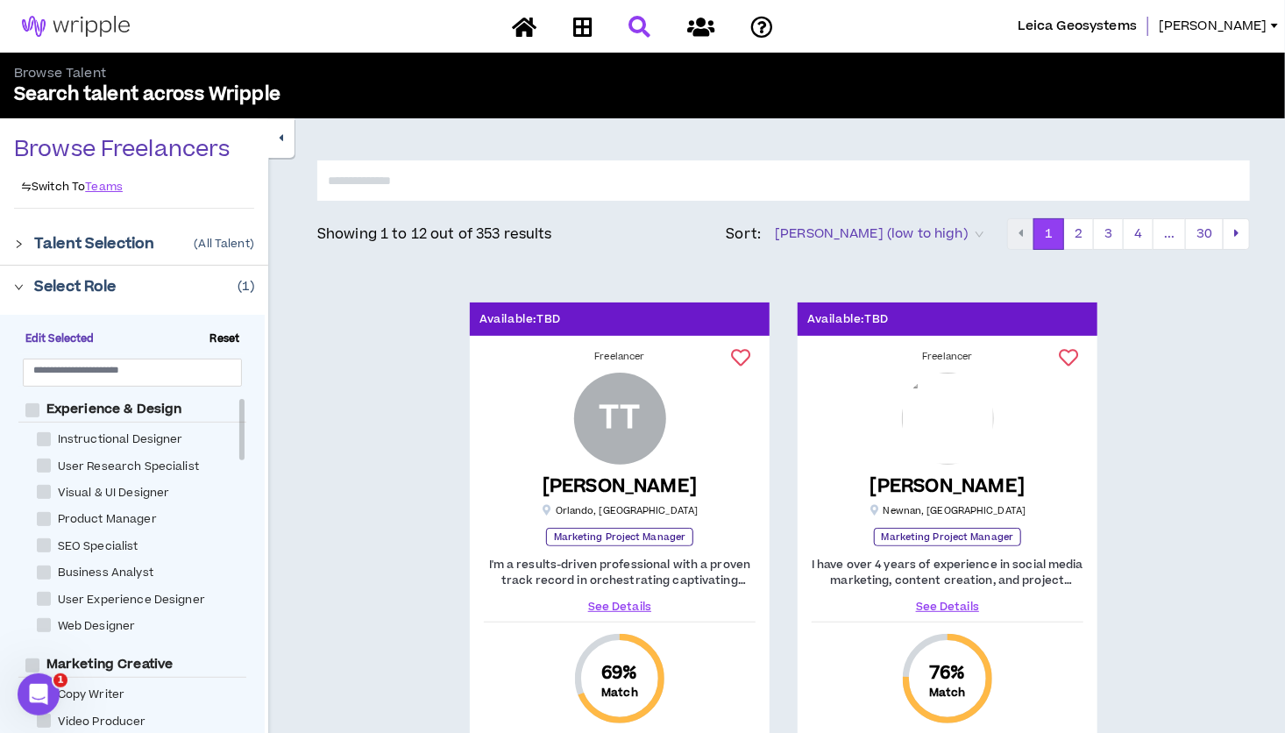
click at [19, 242] on icon "right" at bounding box center [19, 244] width 10 height 10
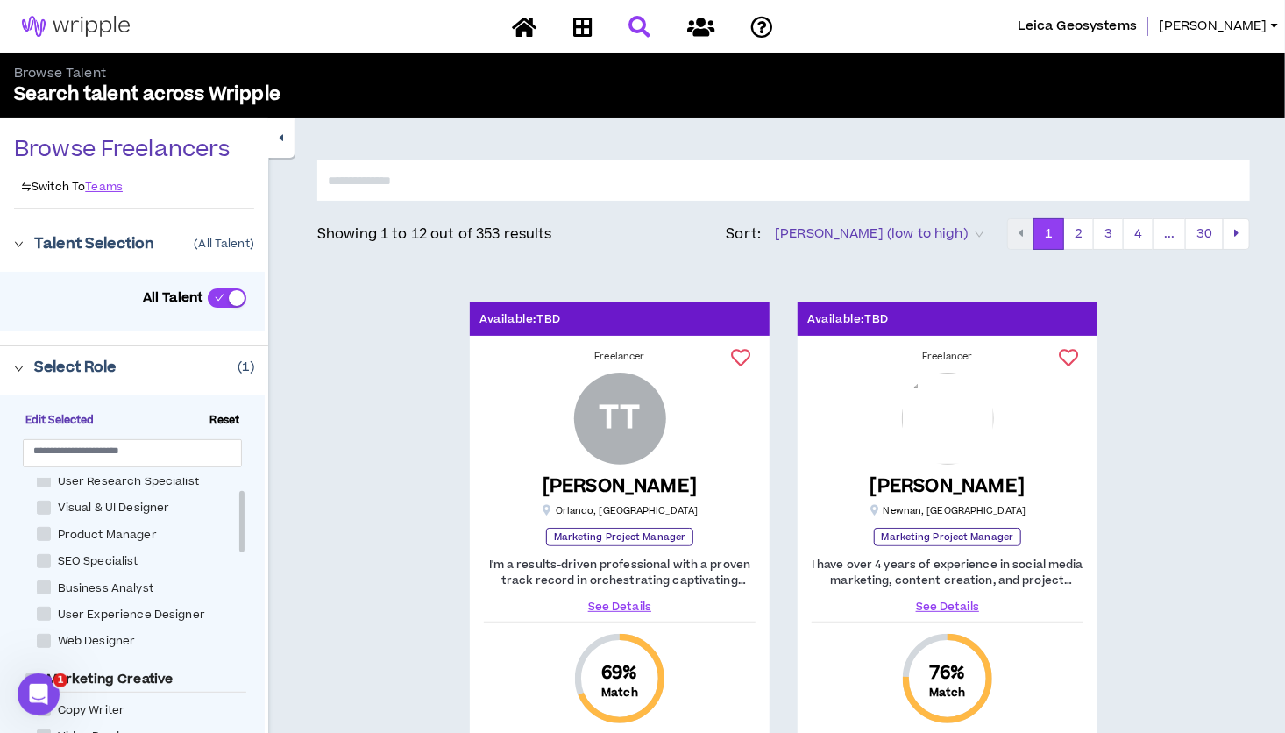
scroll to position [51, 0]
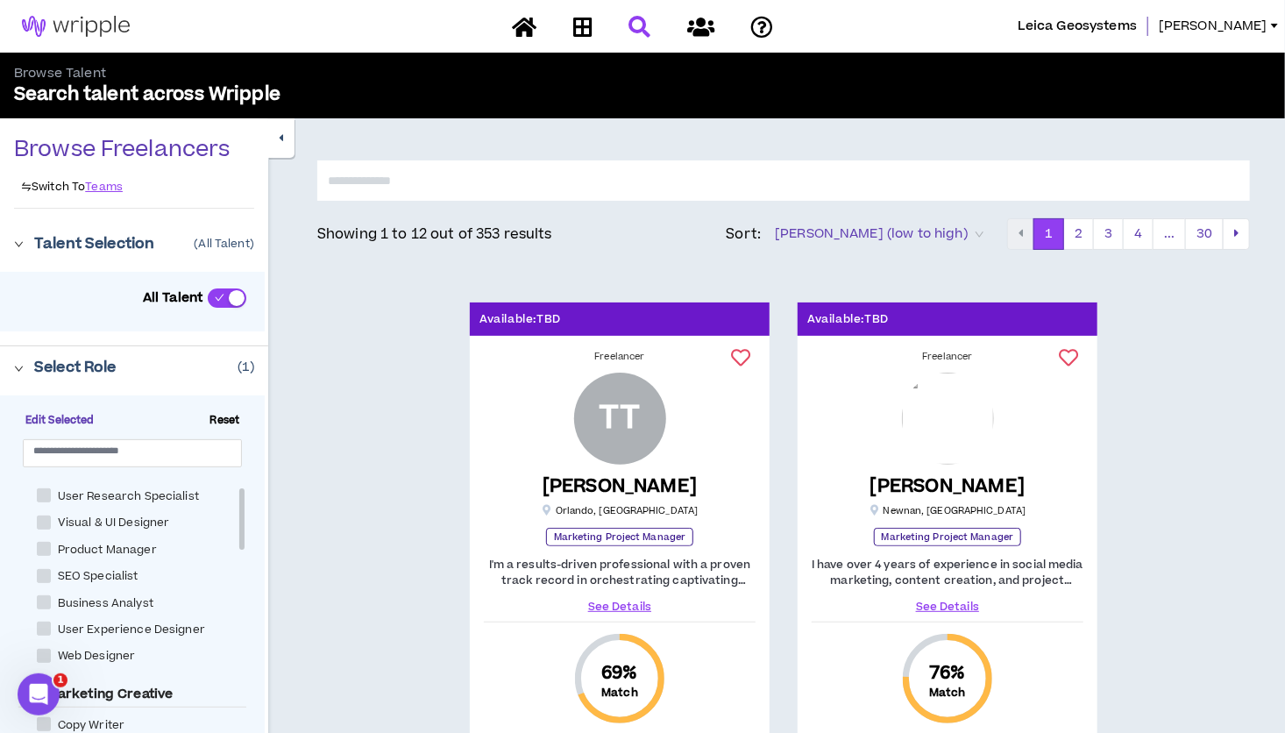
drag, startPoint x: 243, startPoint y: 493, endPoint x: 244, endPoint y: 502, distance: 8.8
click at [244, 502] on div at bounding box center [241, 518] width 5 height 61
click at [37, 542] on span at bounding box center [44, 549] width 14 height 14
click at [39, 549] on span at bounding box center [44, 549] width 14 height 14
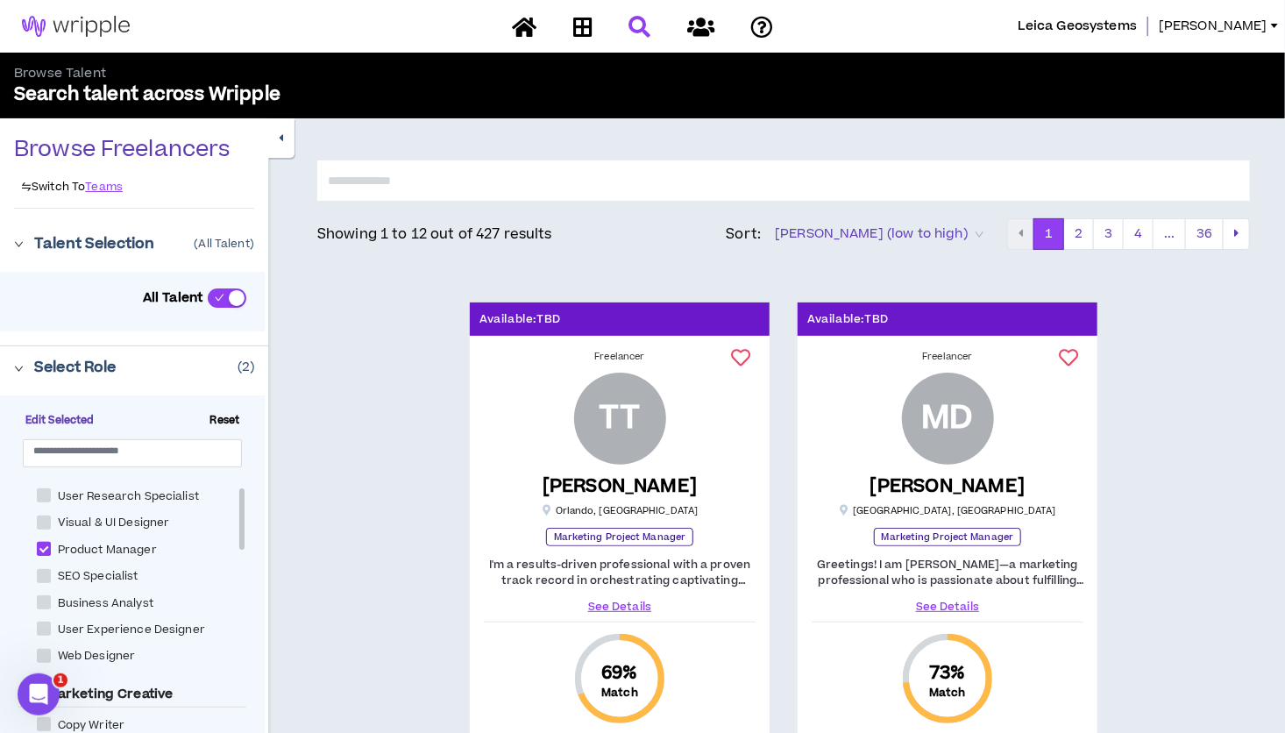
checkbox Manager "*****"
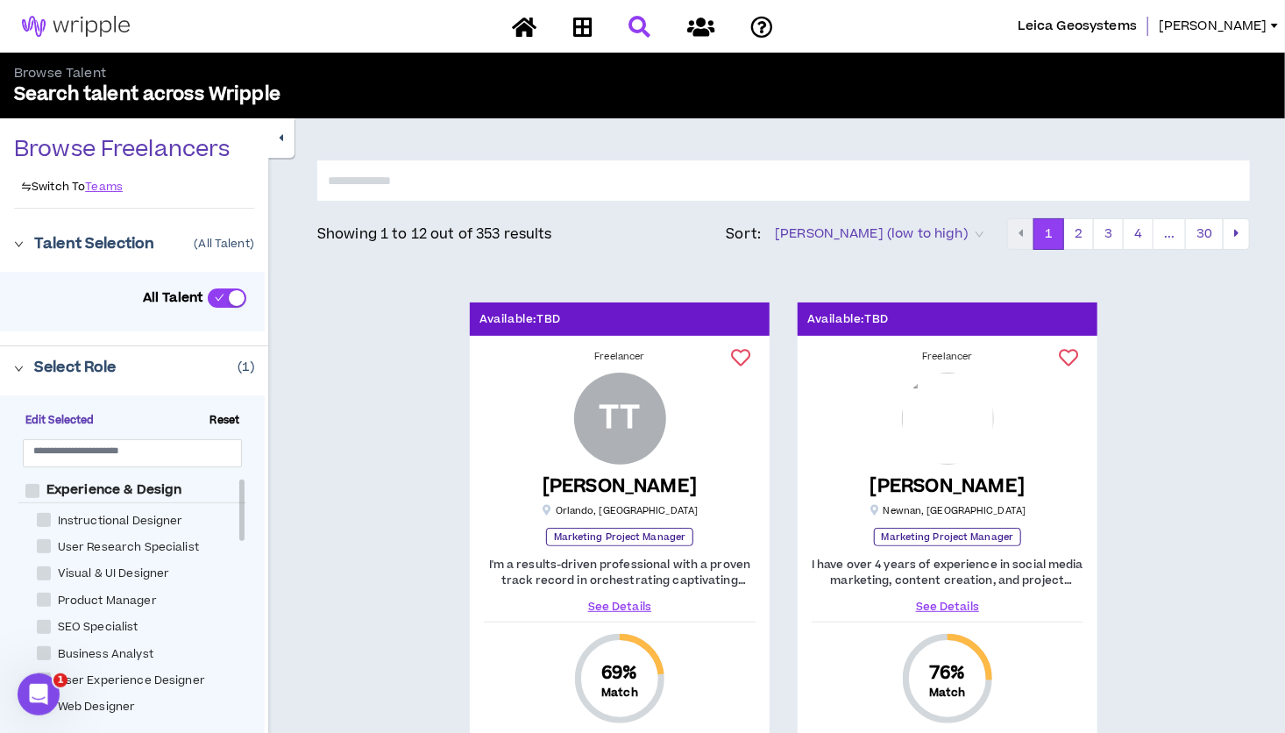
drag, startPoint x: 243, startPoint y: 517, endPoint x: 243, endPoint y: 501, distance: 15.8
click at [243, 501] on div at bounding box center [241, 509] width 5 height 61
drag, startPoint x: 243, startPoint y: 501, endPoint x: 306, endPoint y: 415, distance: 106.6
click at [76, 456] on input "text" at bounding box center [125, 449] width 184 height 13
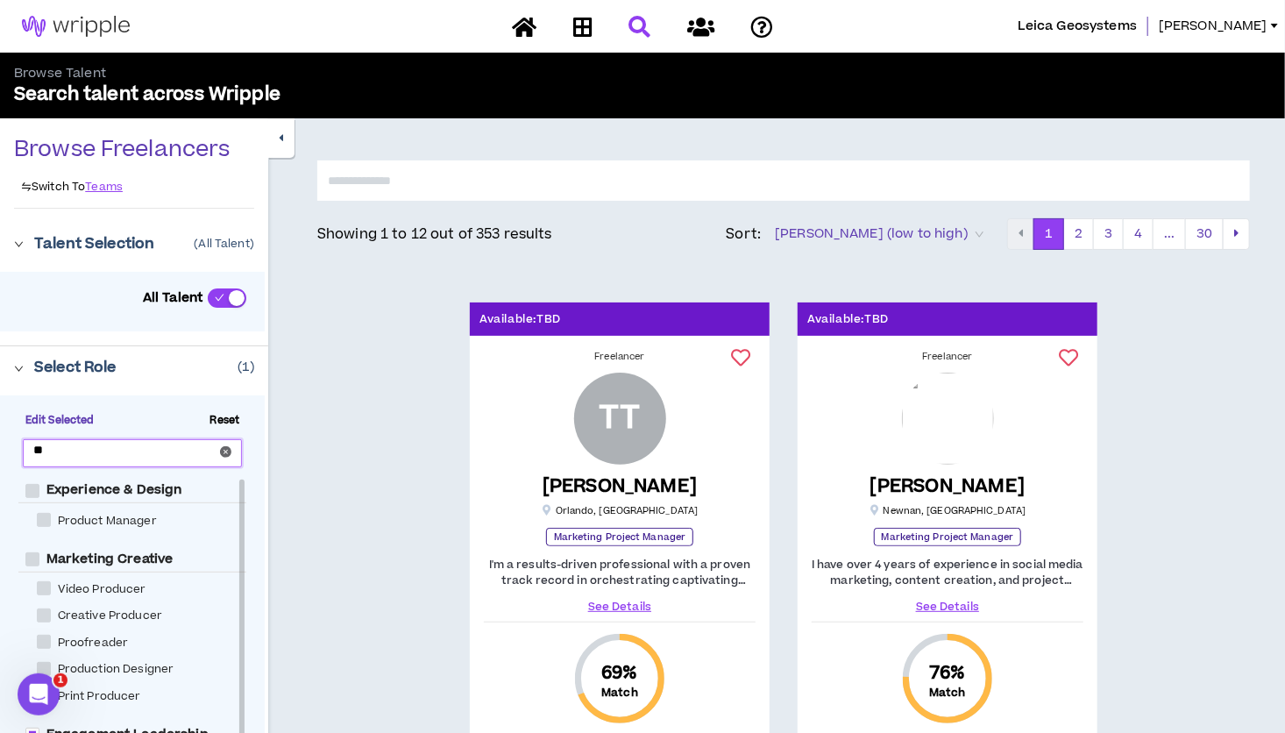
type input "*"
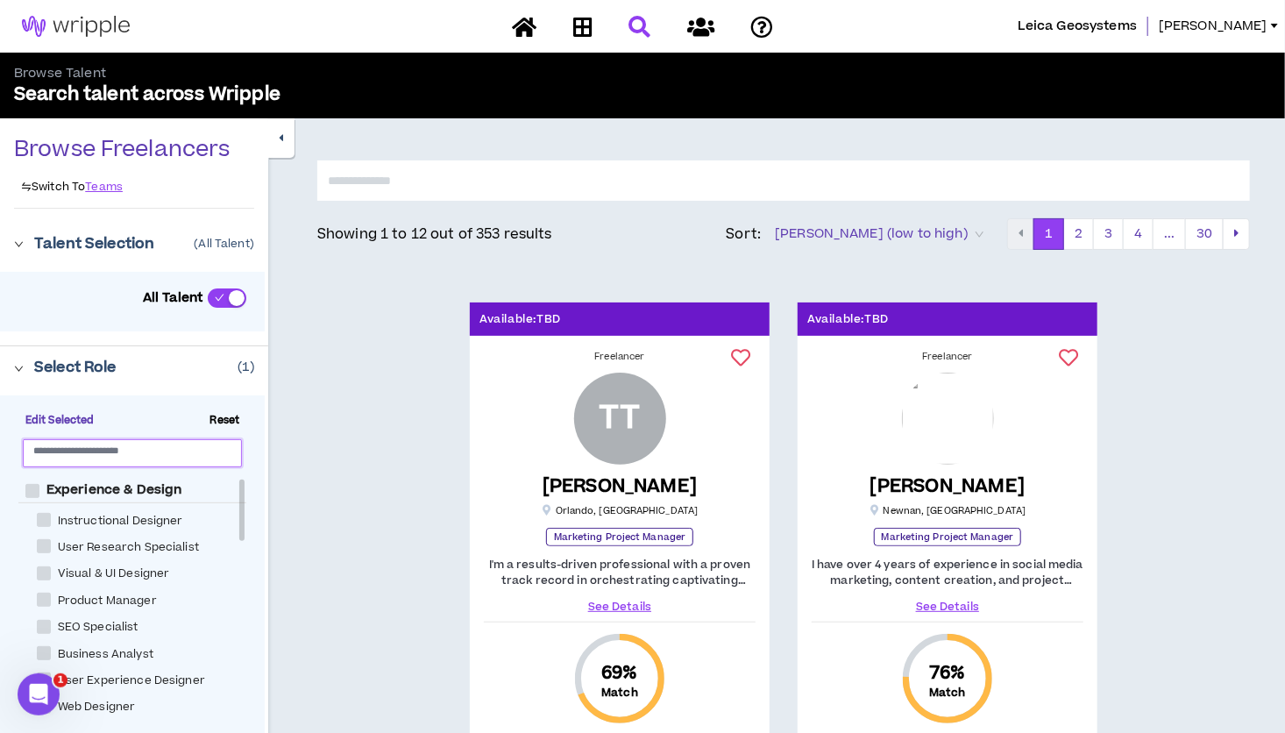
drag, startPoint x: 239, startPoint y: 495, endPoint x: 331, endPoint y: 447, distance: 103.9
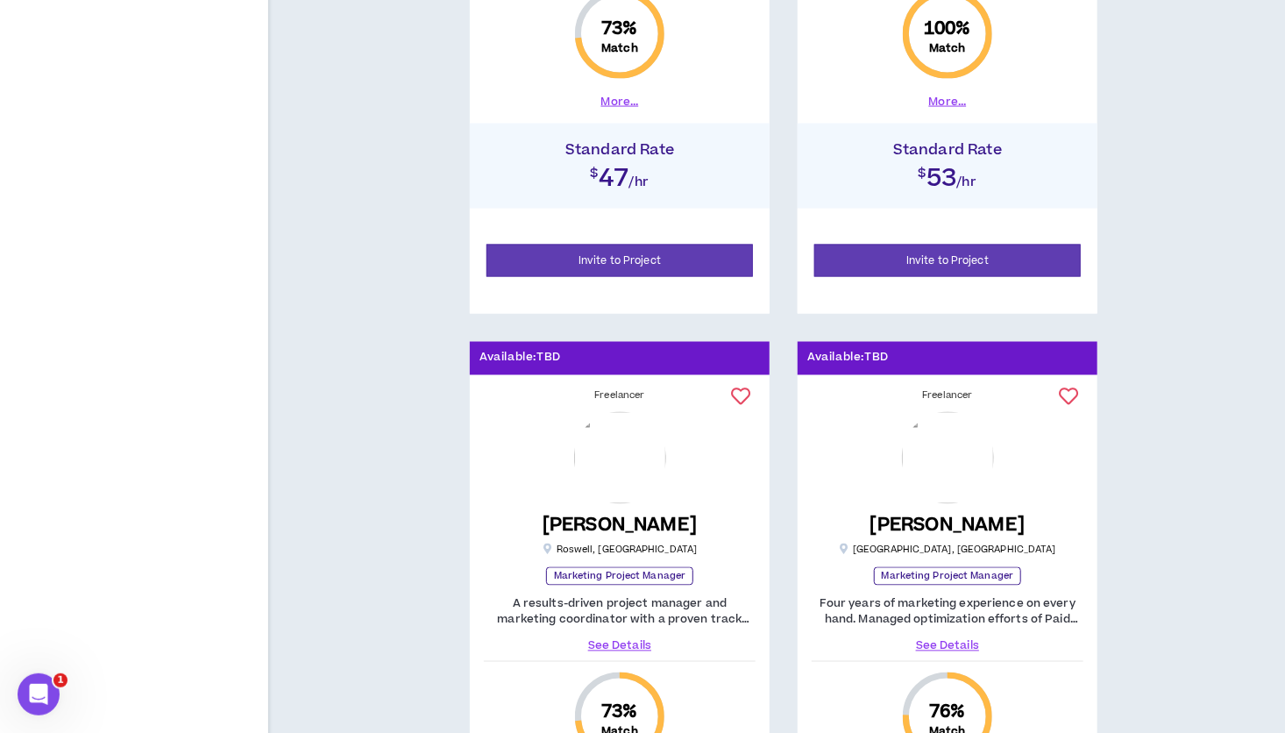
scroll to position [1519, 0]
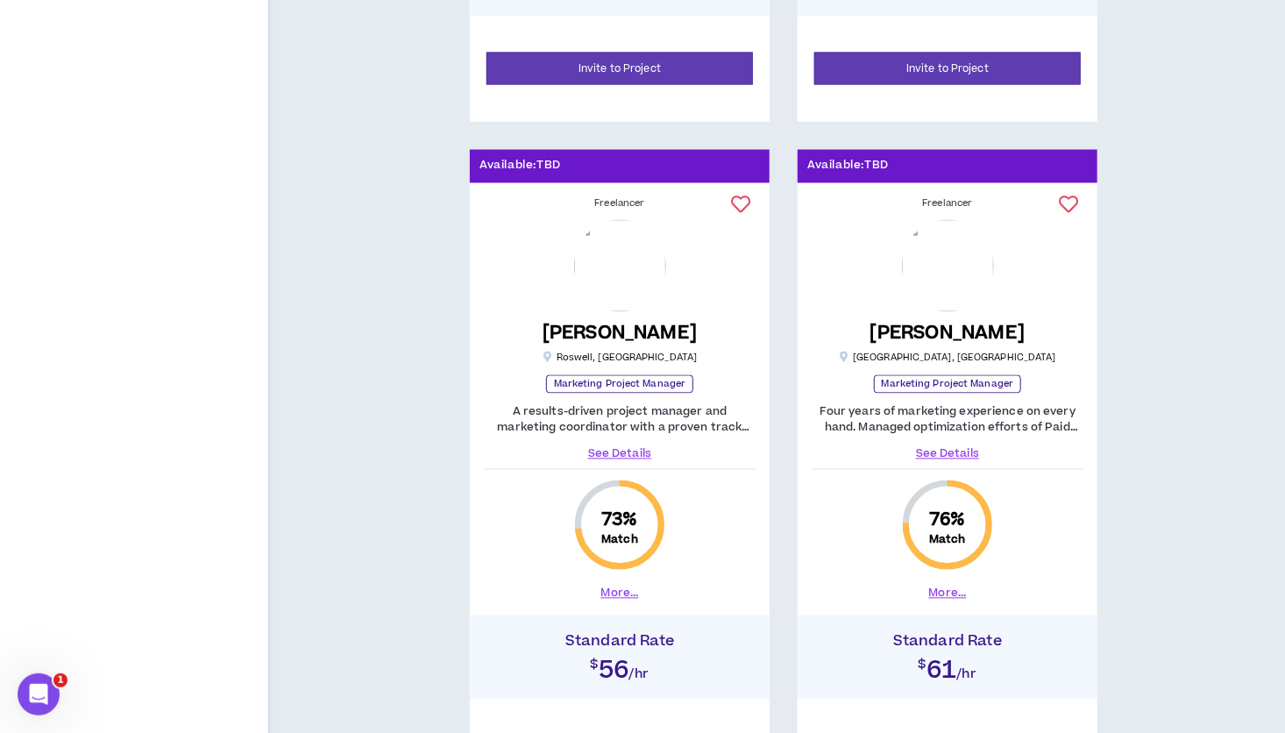
click at [635, 446] on link "See Details" at bounding box center [620, 454] width 272 height 16
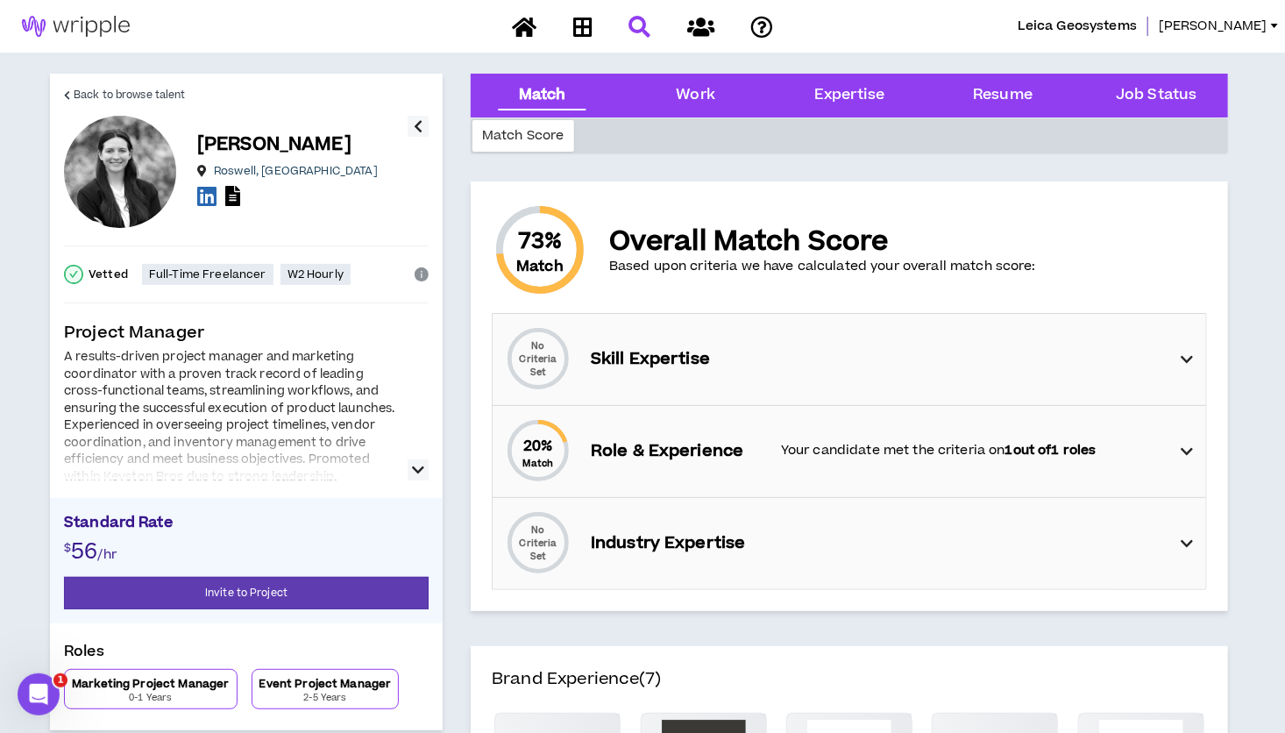
click at [418, 467] on icon "button" at bounding box center [418, 469] width 12 height 21
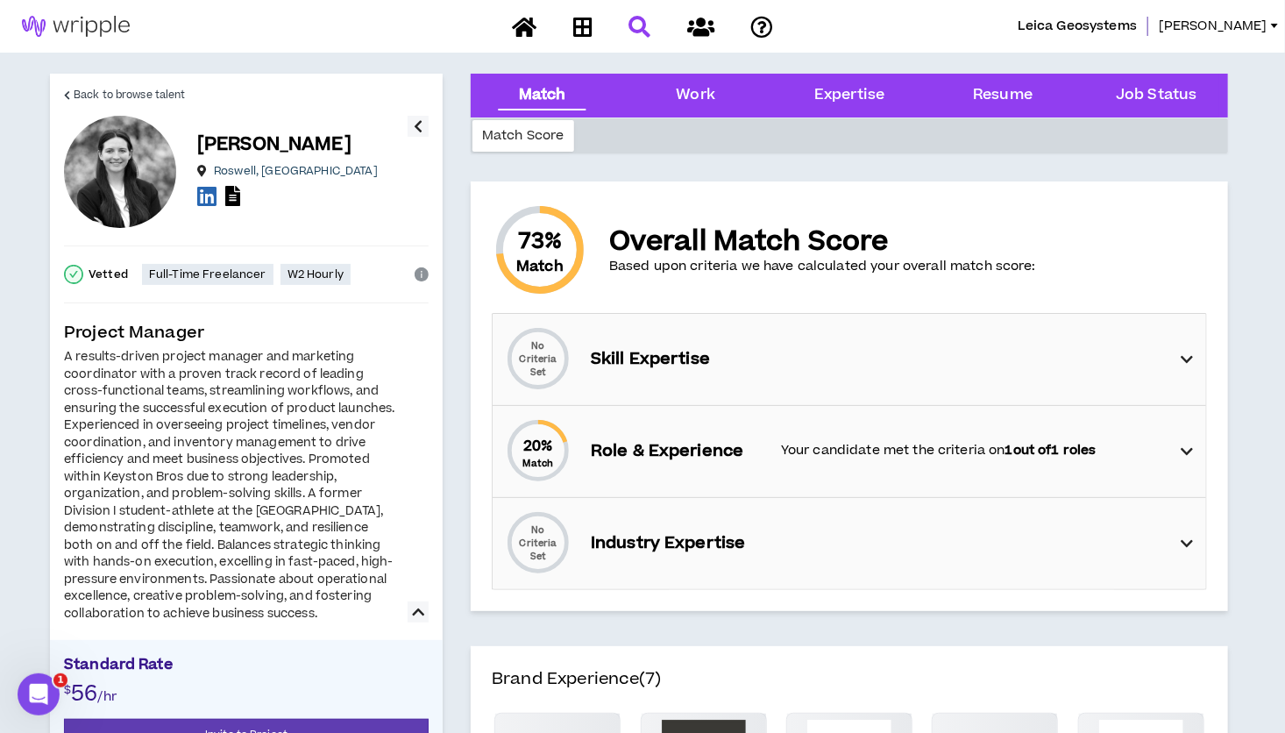
click at [1182, 449] on icon at bounding box center [1187, 451] width 12 height 21
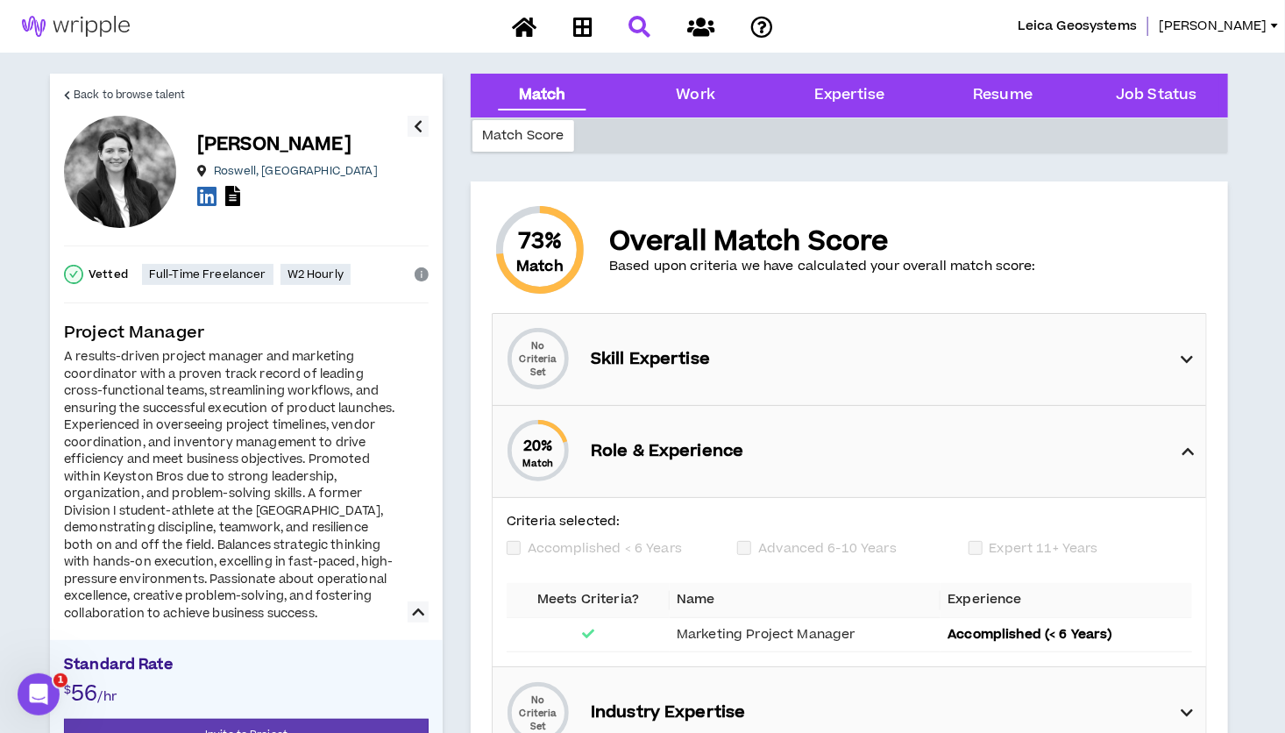
click at [1192, 350] on icon at bounding box center [1187, 359] width 12 height 21
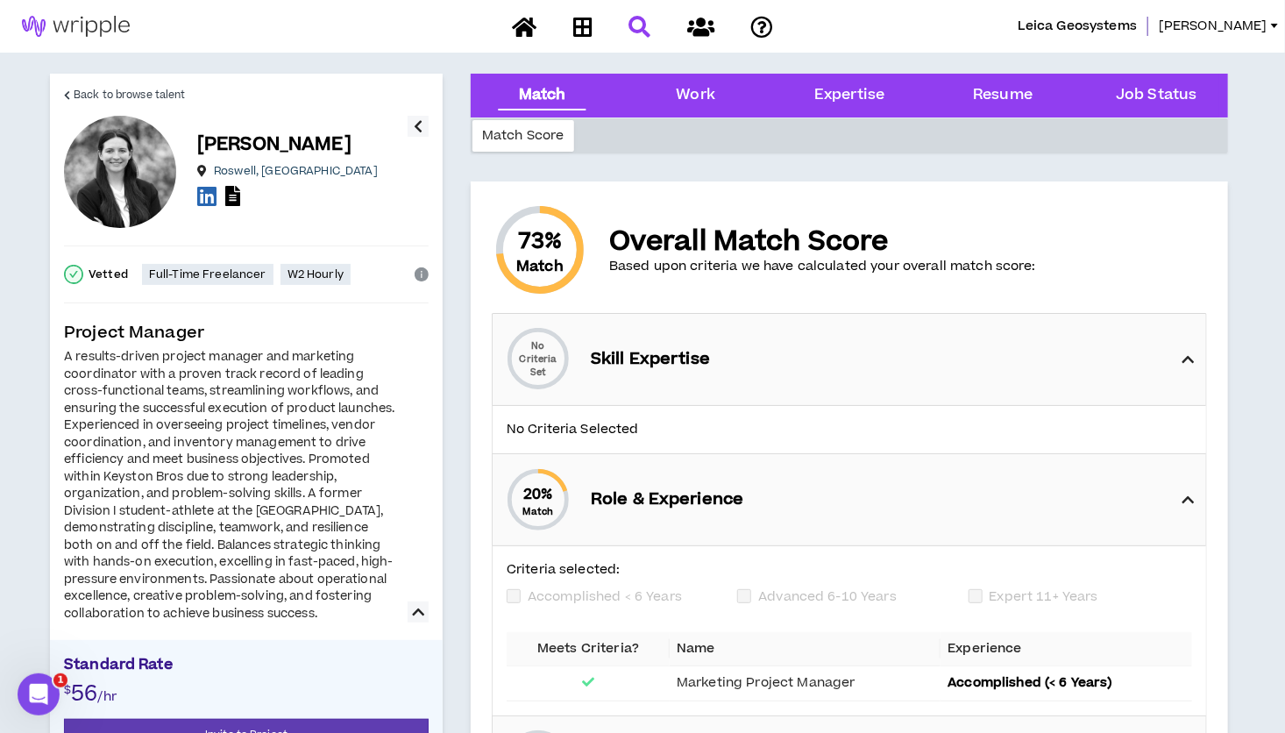
click at [1189, 357] on icon at bounding box center [1187, 359] width 12 height 21
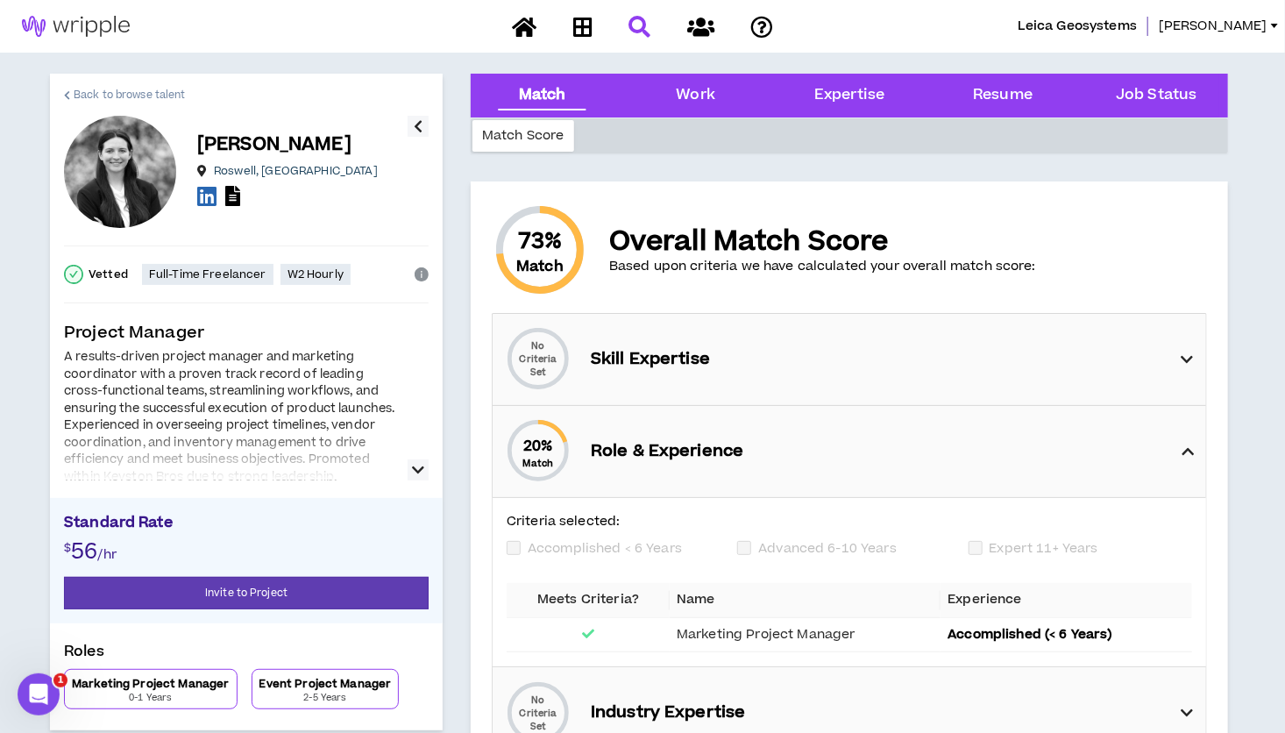
click at [93, 87] on span "Back to browse talent" at bounding box center [129, 95] width 111 height 17
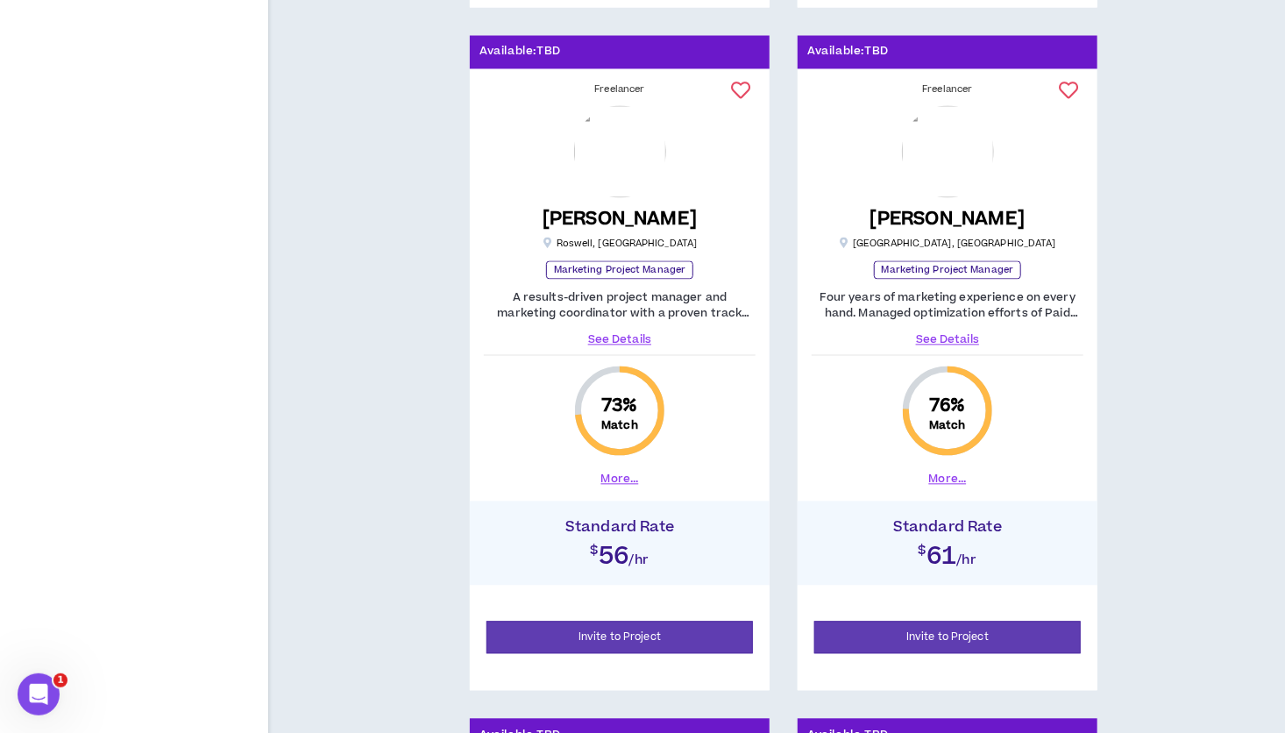
scroll to position [1651, 0]
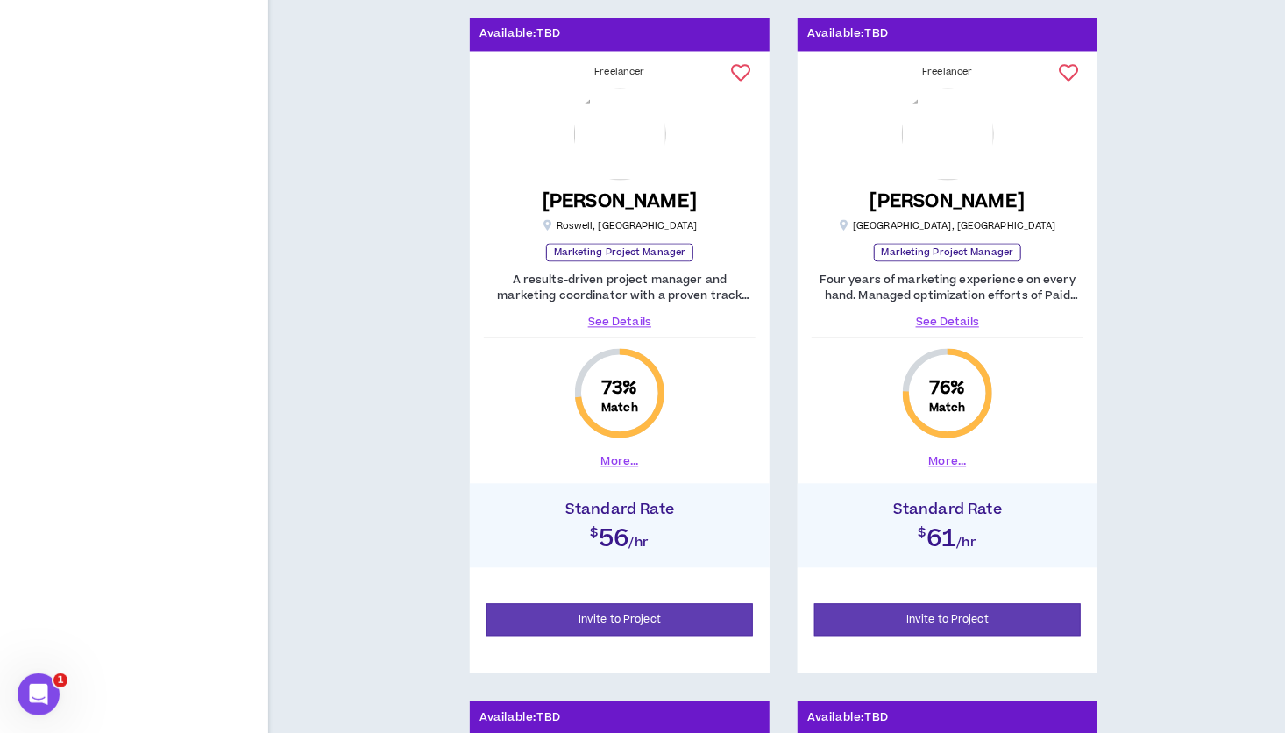
click at [1228, 327] on div "Available: TBD Freelancer TT [PERSON_NAME] [GEOGRAPHIC_DATA] , [GEOGRAPHIC_DATA…" at bounding box center [783, 686] width 932 height 4070
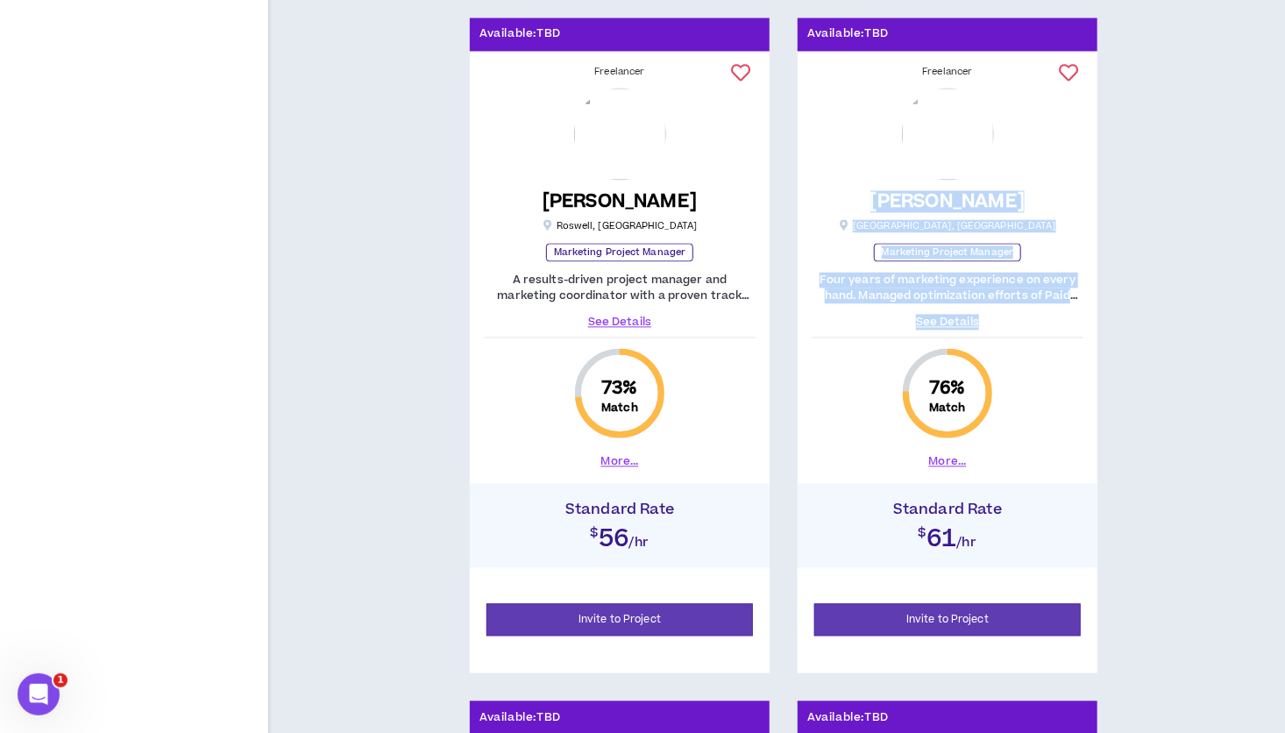
drag, startPoint x: 1228, startPoint y: 327, endPoint x: 1123, endPoint y: 325, distance: 105.2
click at [1123, 325] on div "Available: TBD Freelancer TT [PERSON_NAME] [GEOGRAPHIC_DATA] , [GEOGRAPHIC_DATA…" at bounding box center [783, 686] width 932 height 4070
click at [958, 322] on link "See Details" at bounding box center [947, 322] width 272 height 16
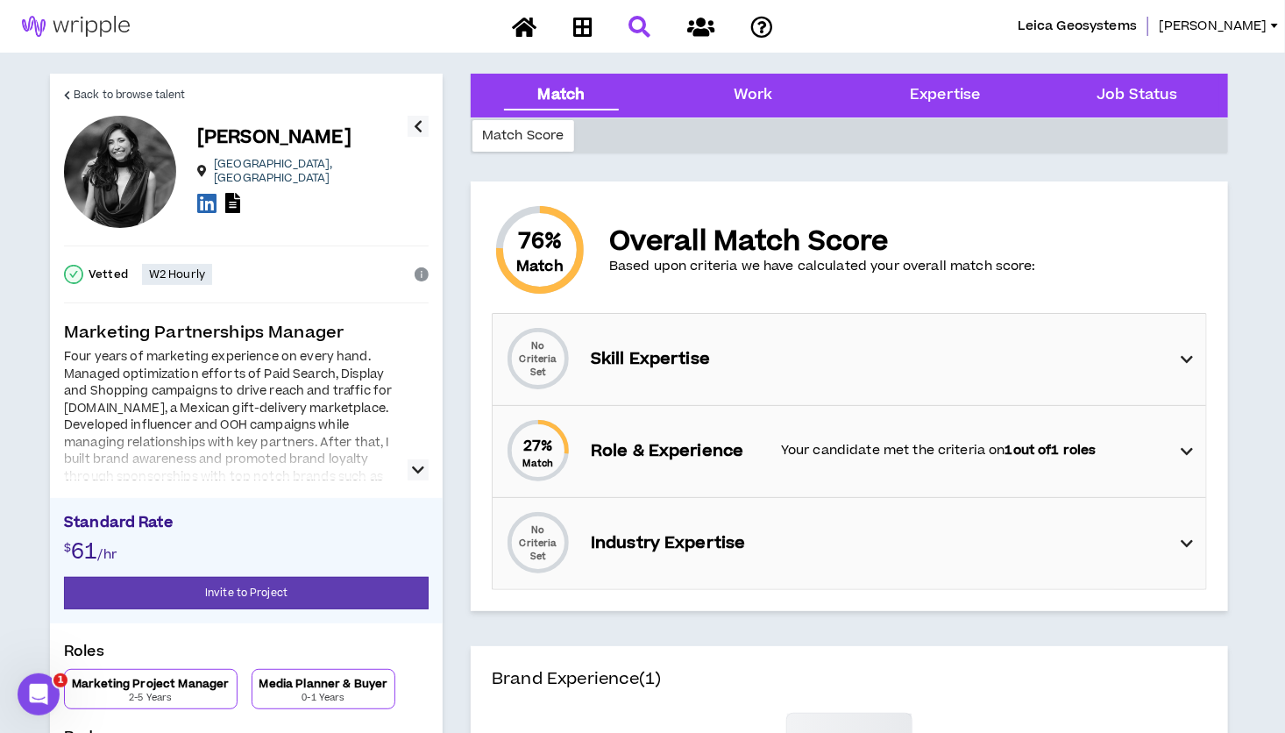
click at [416, 460] on icon "button" at bounding box center [418, 469] width 12 height 21
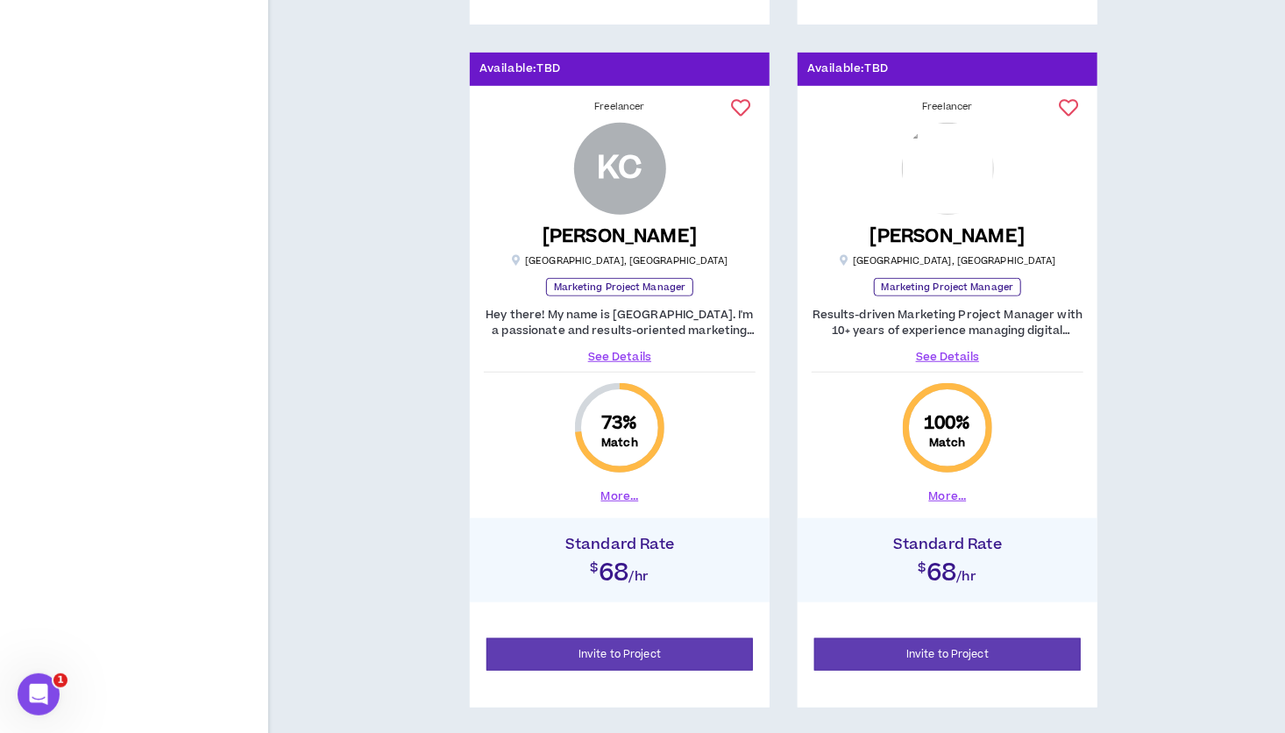
scroll to position [3784, 0]
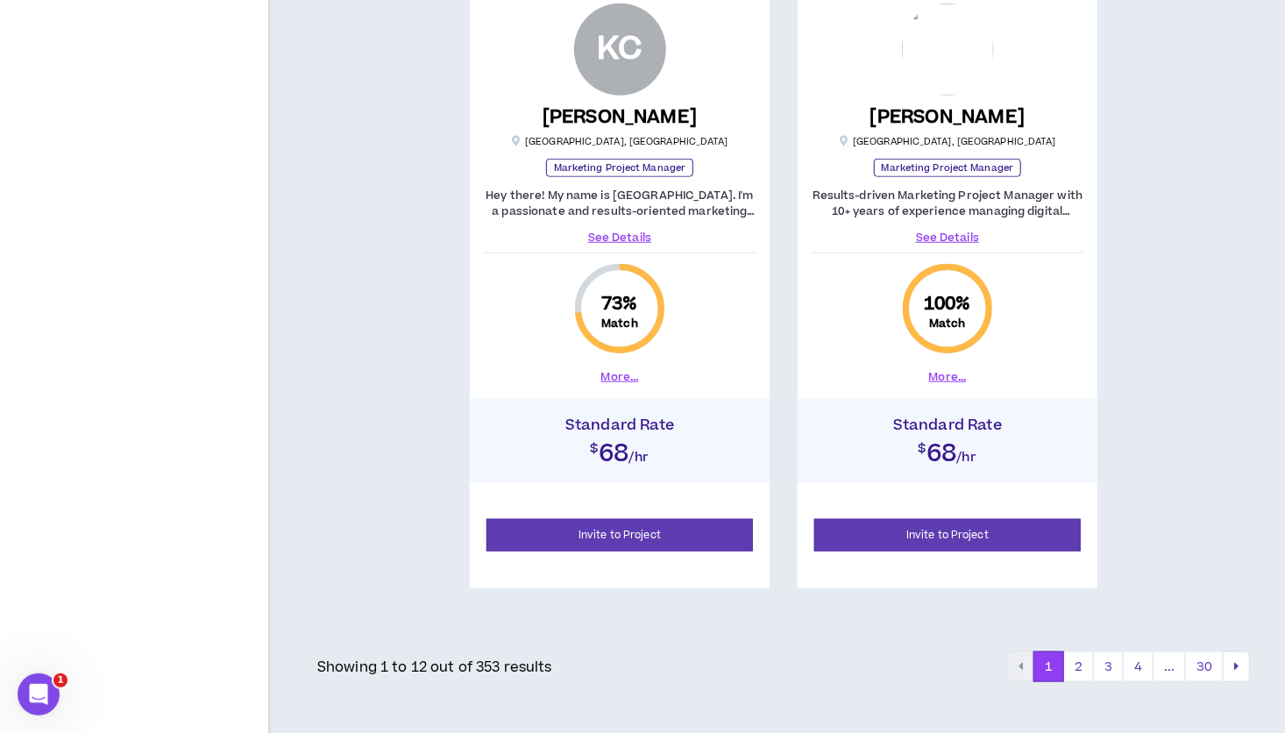
click at [961, 230] on link "See Details" at bounding box center [947, 238] width 272 height 16
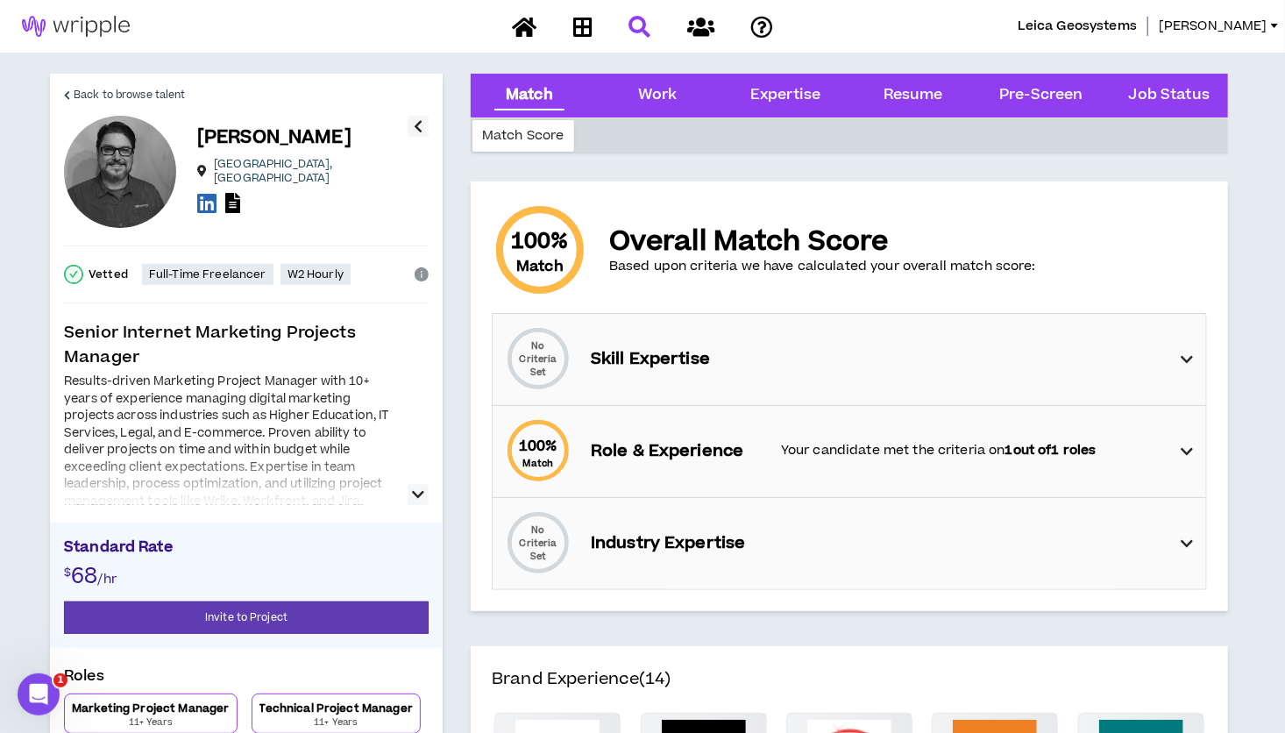
click at [1194, 449] on div "100 % Match Role & Experience Your candidate met the criteria on 1 out of 1 rol…" at bounding box center [854, 451] width 703 height 91
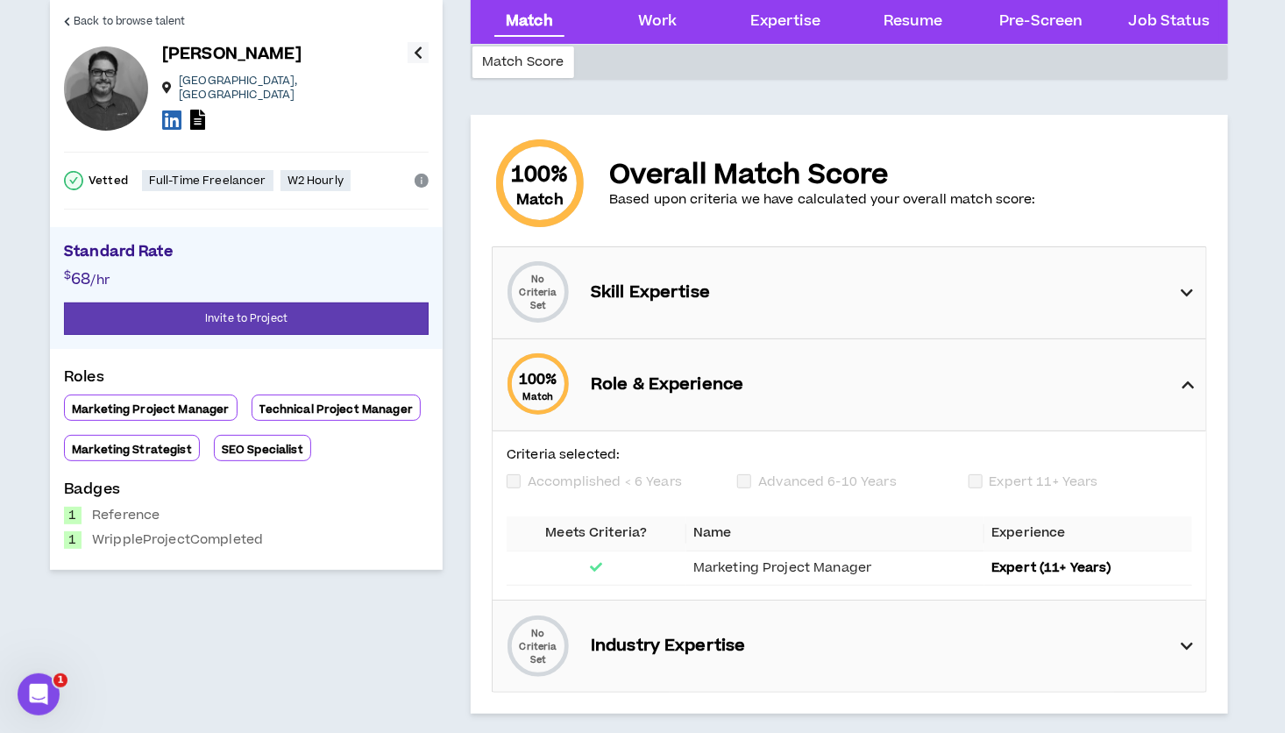
scroll to position [49, 0]
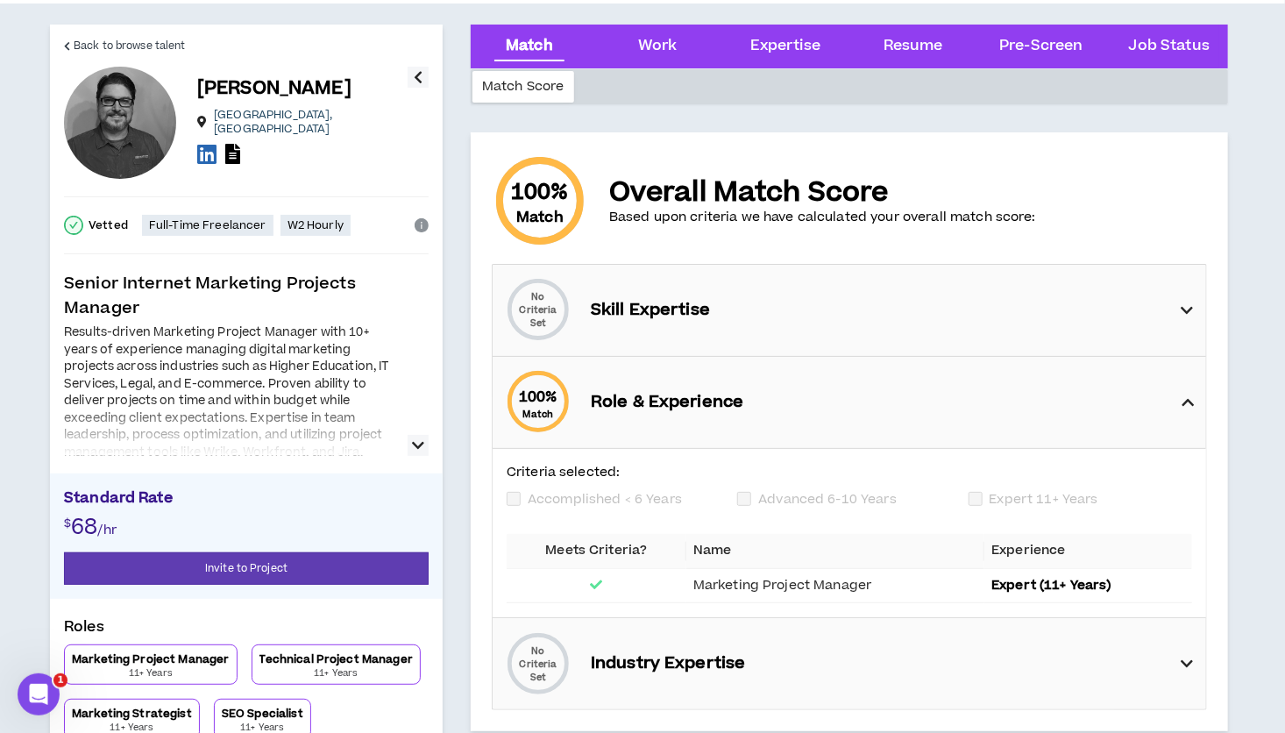
click at [422, 441] on icon "button" at bounding box center [418, 445] width 12 height 21
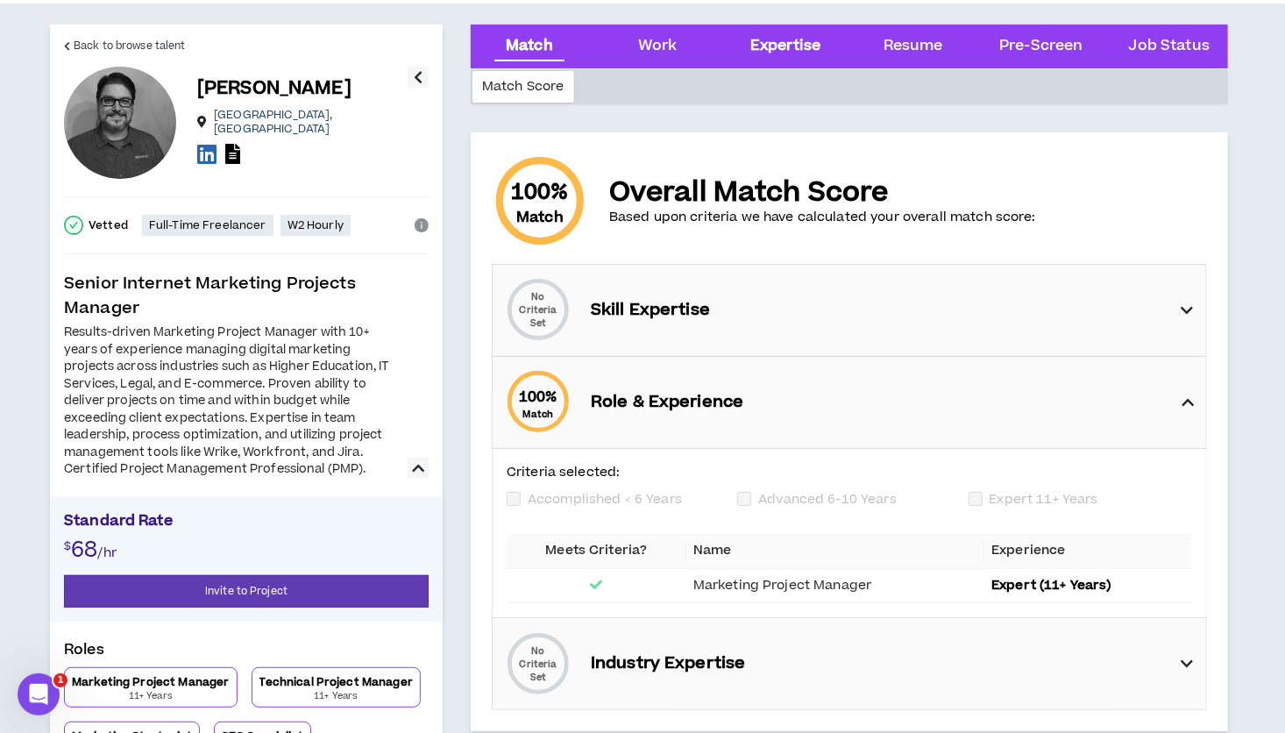
click at [772, 41] on div "Expertise" at bounding box center [785, 46] width 70 height 23
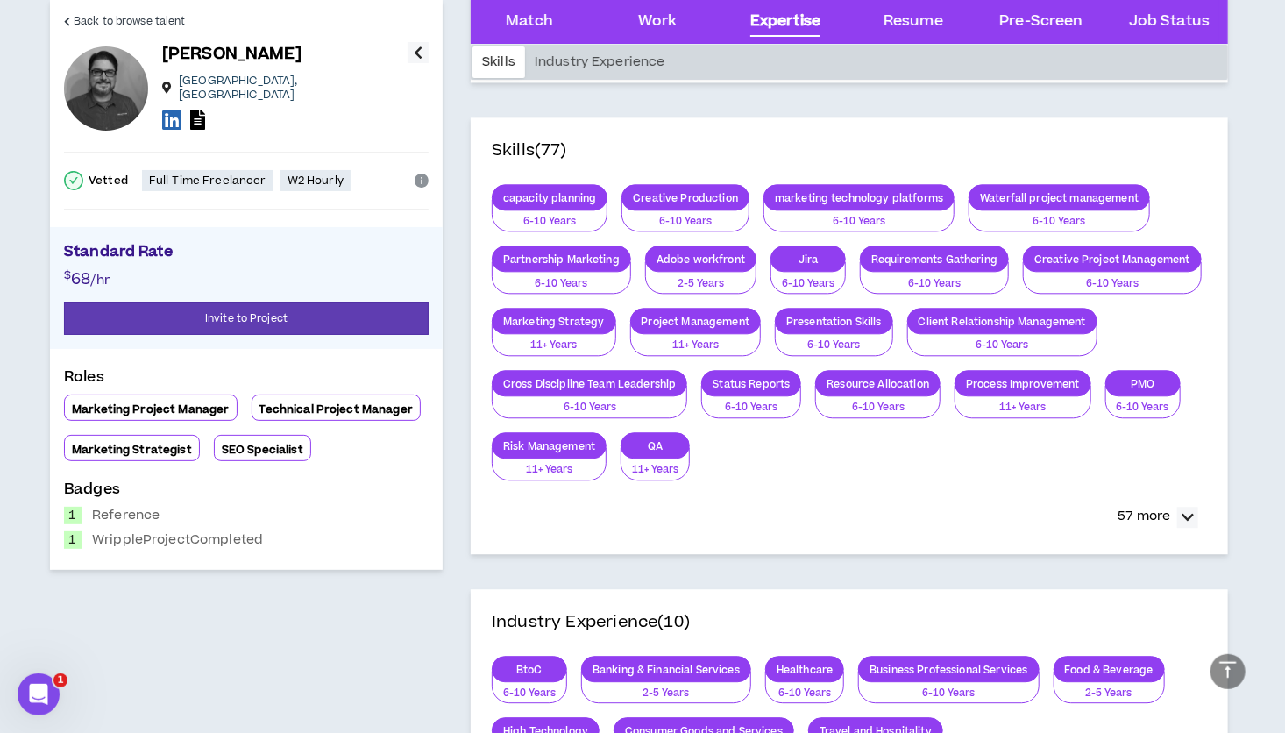
scroll to position [1904, 0]
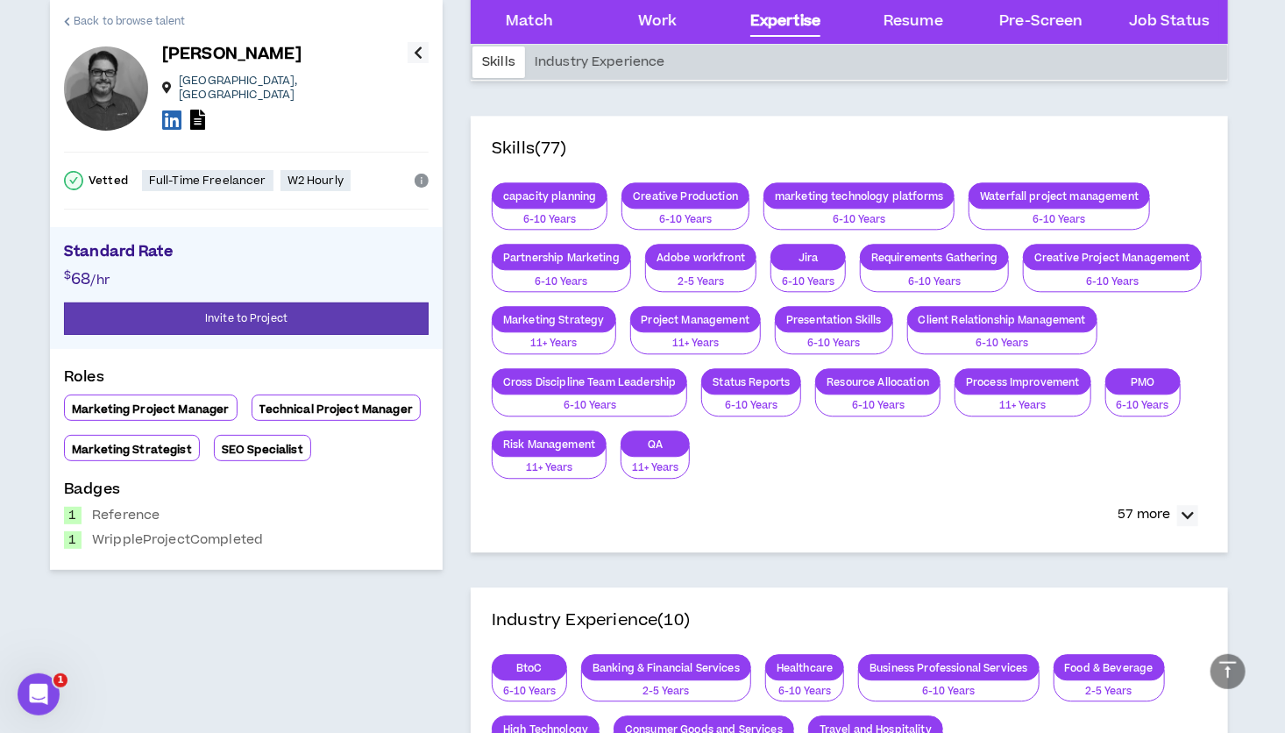
click at [91, 27] on span "Back to browse talent" at bounding box center [129, 21] width 111 height 17
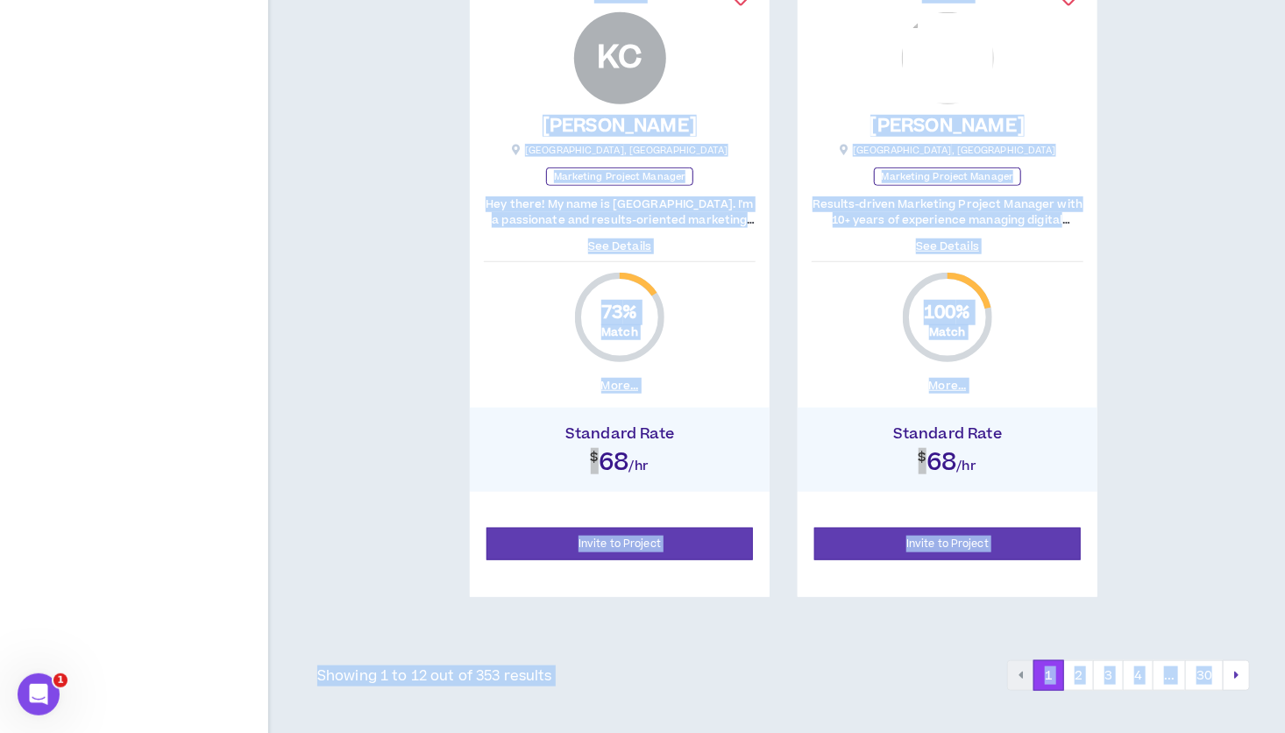
scroll to position [3784, 0]
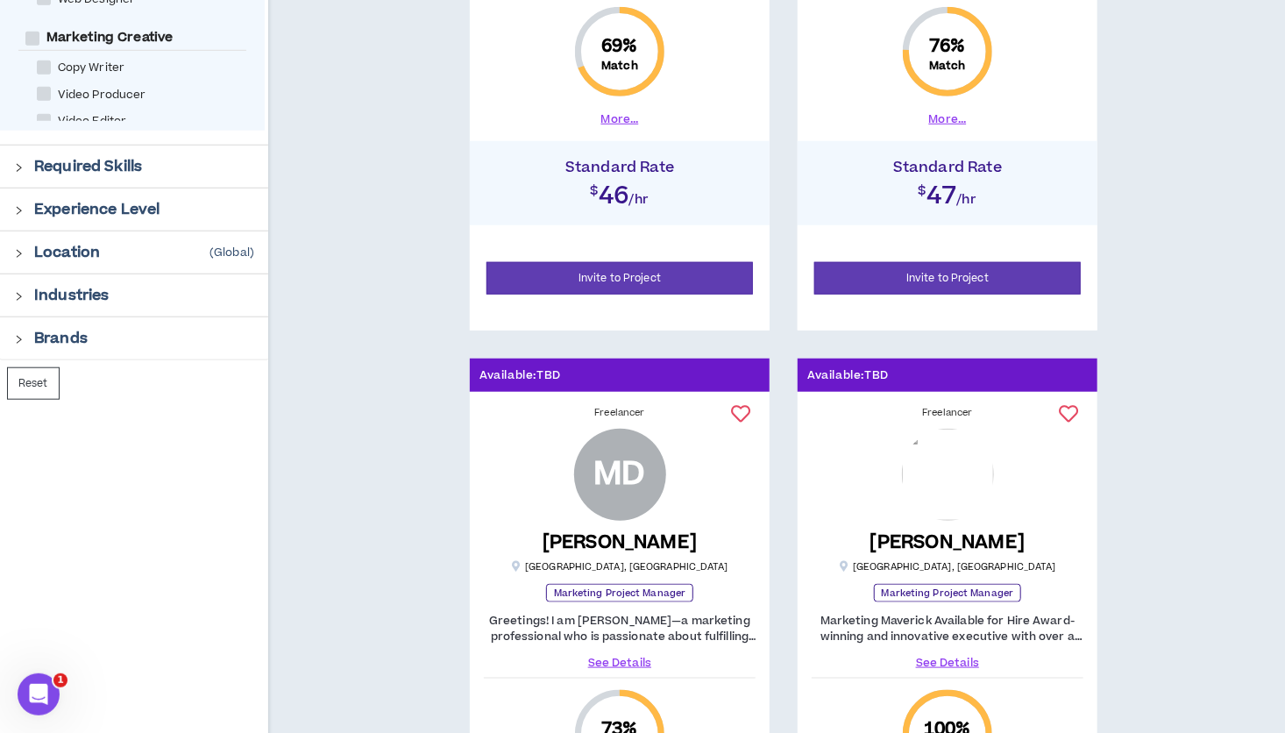
scroll to position [0, 0]
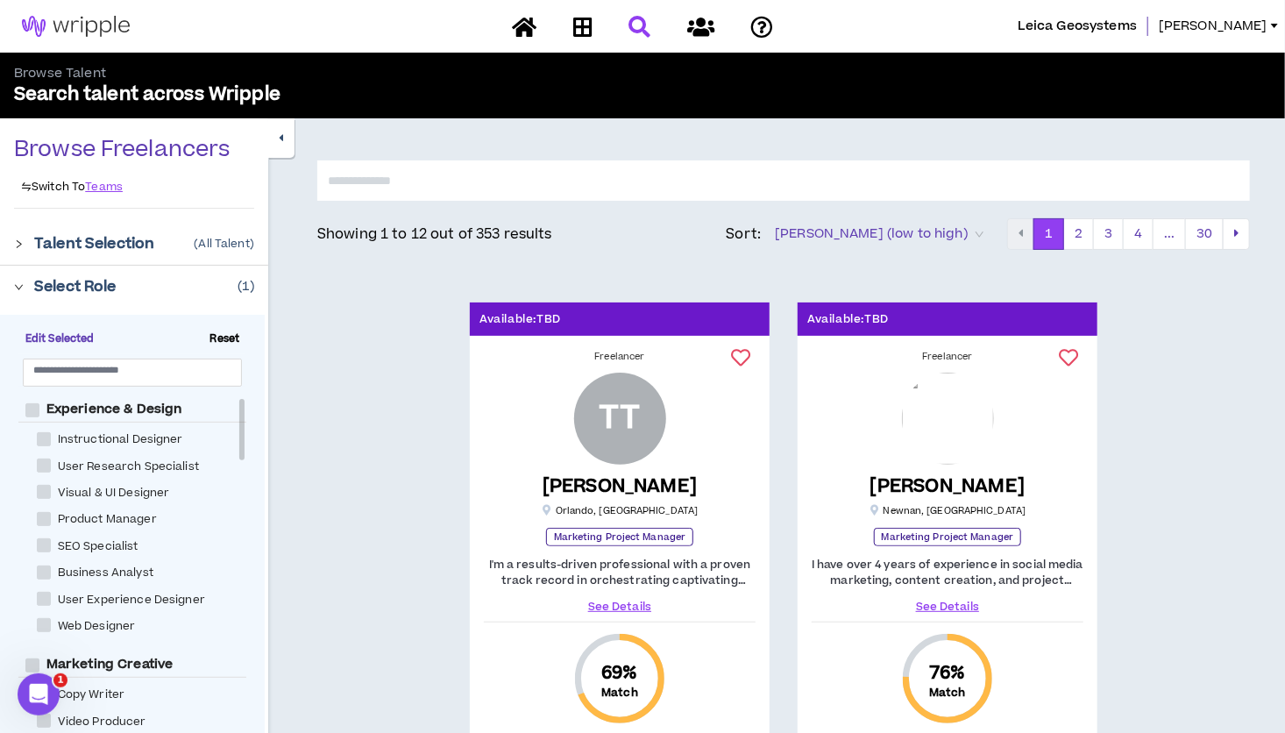
click at [20, 243] on icon "right" at bounding box center [19, 244] width 10 height 10
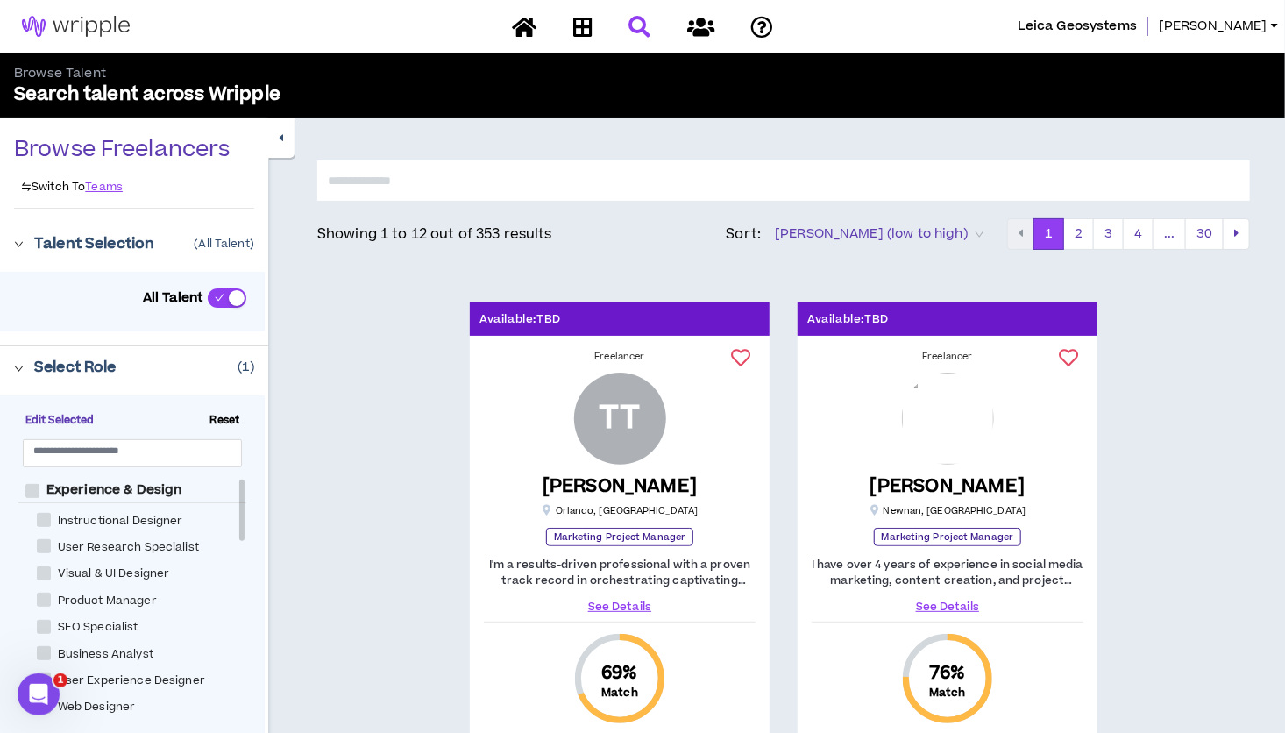
click at [20, 366] on icon "right" at bounding box center [19, 369] width 10 height 10
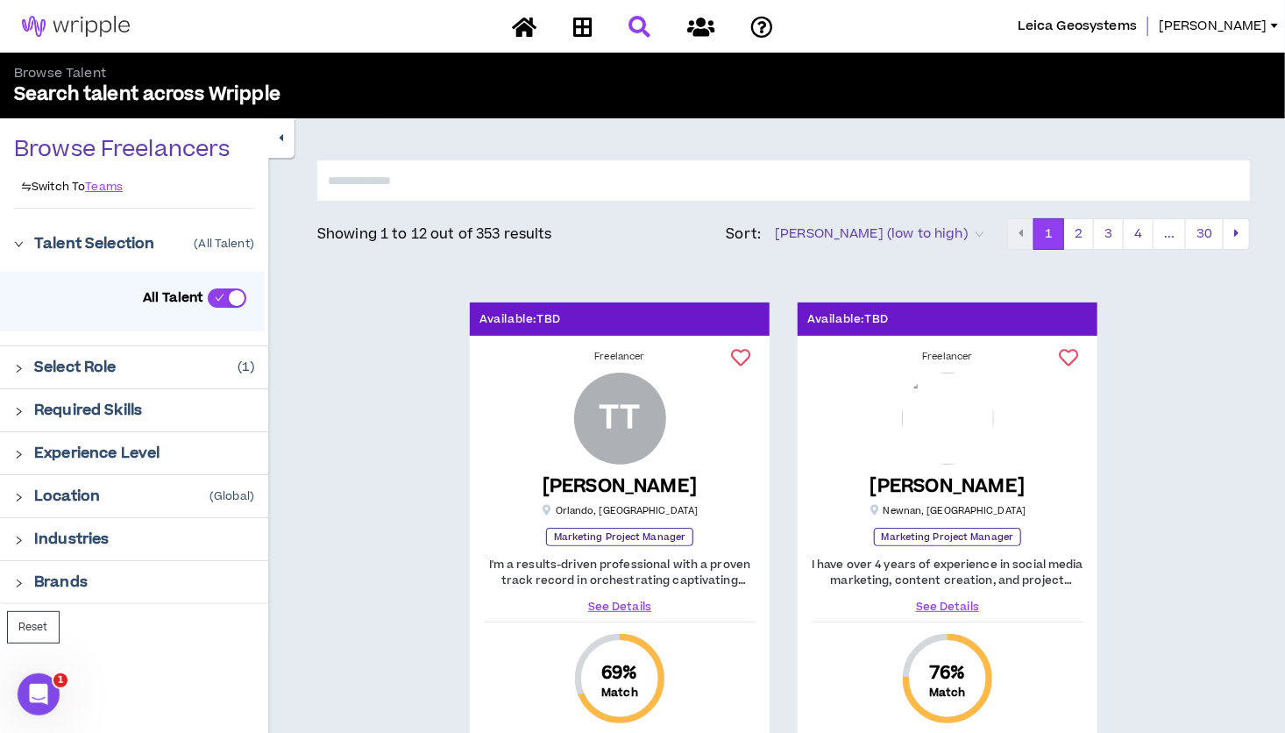
click at [20, 366] on icon "right" at bounding box center [19, 369] width 10 height 10
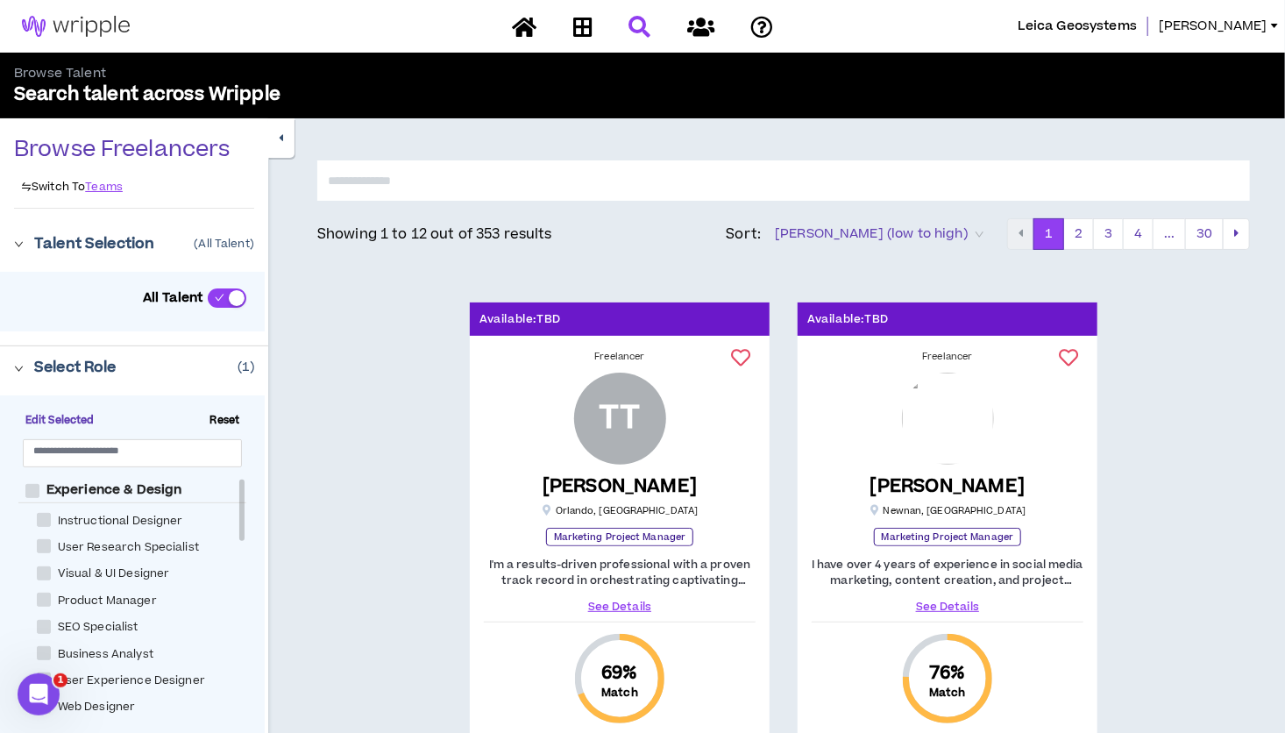
click at [20, 366] on icon "right" at bounding box center [19, 369] width 10 height 10
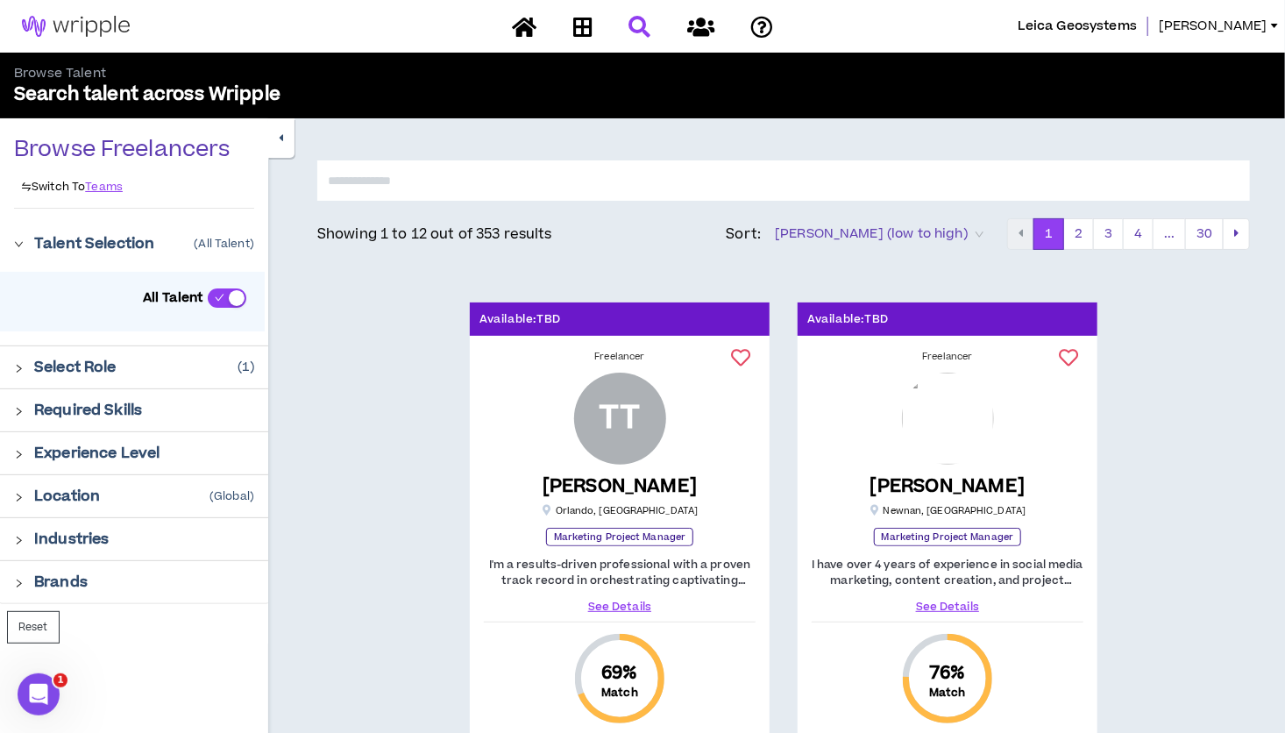
click at [15, 410] on icon "right" at bounding box center [19, 412] width 10 height 10
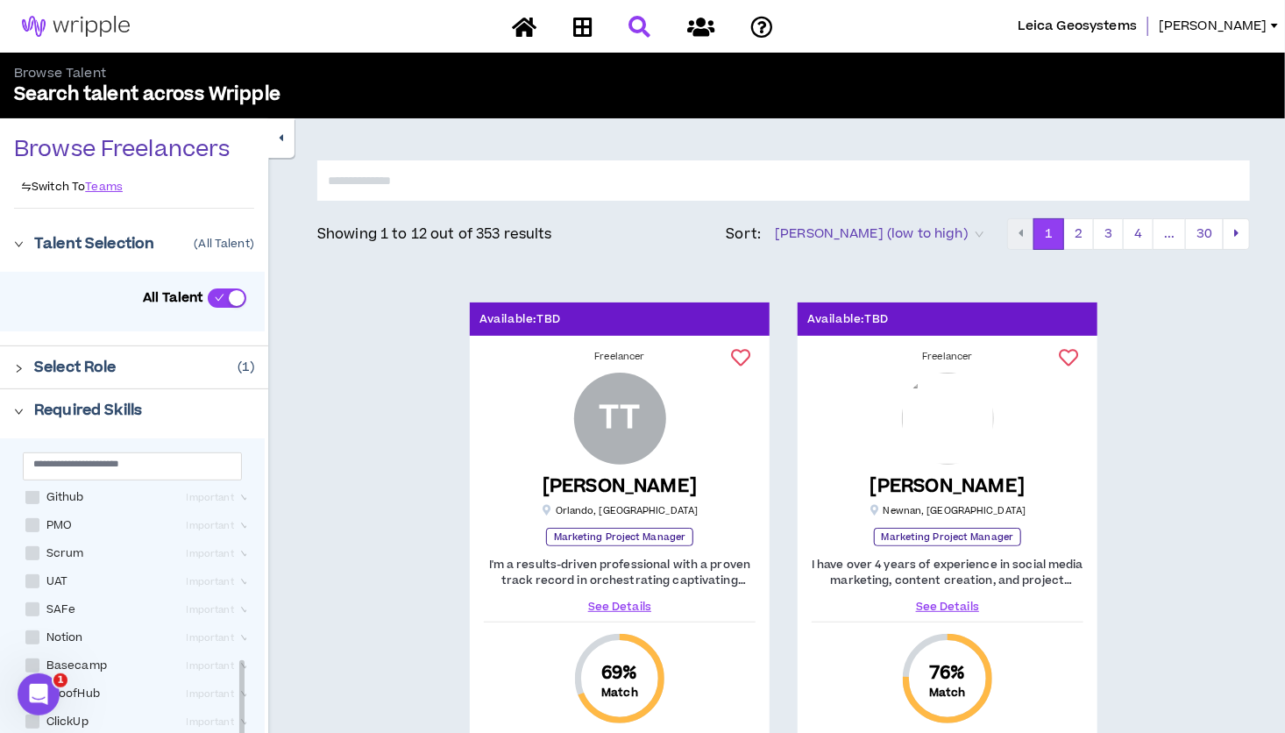
scroll to position [429, 0]
drag, startPoint x: 240, startPoint y: 519, endPoint x: 257, endPoint y: 686, distance: 168.2
click at [257, 686] on div "Client Relationship Management Important Technical Project Management Important…" at bounding box center [132, 644] width 265 height 413
click at [153, 464] on input "text" at bounding box center [125, 463] width 184 height 13
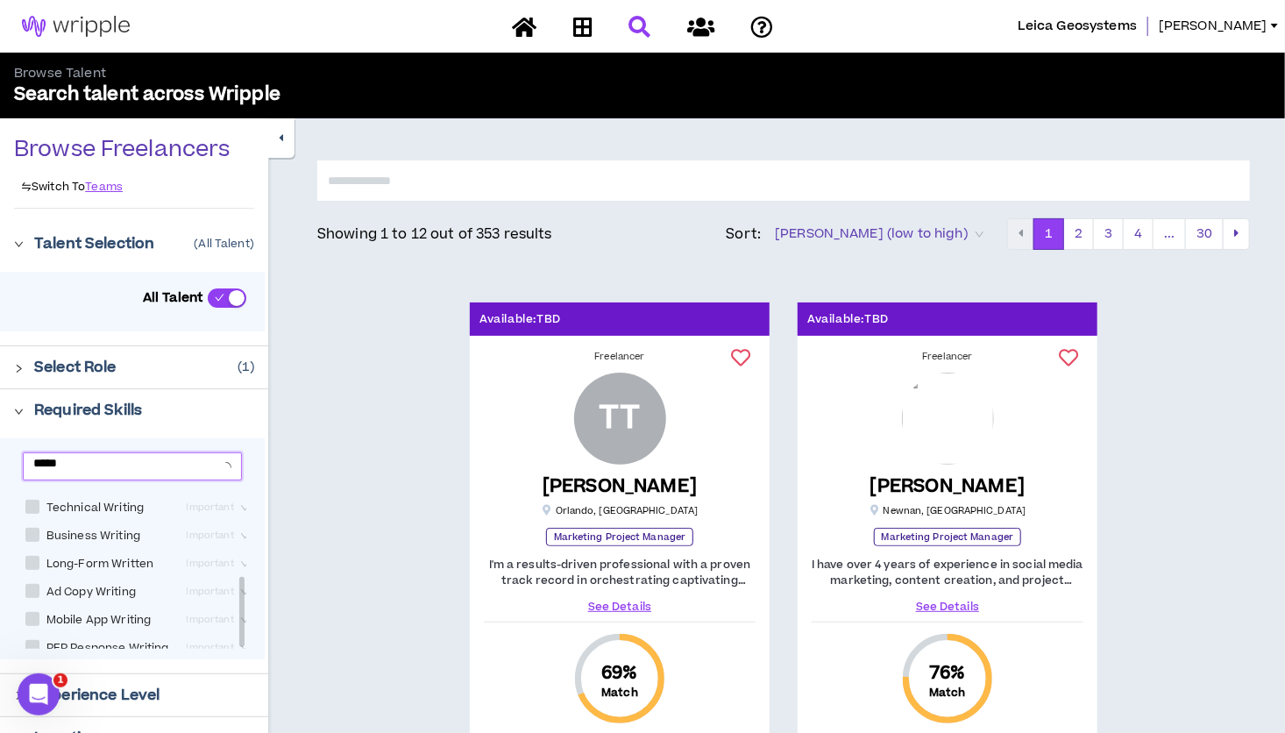
scroll to position [0, 0]
type input "*****"
click at [36, 508] on span at bounding box center [32, 504] width 14 height 14
checkbox input "****"
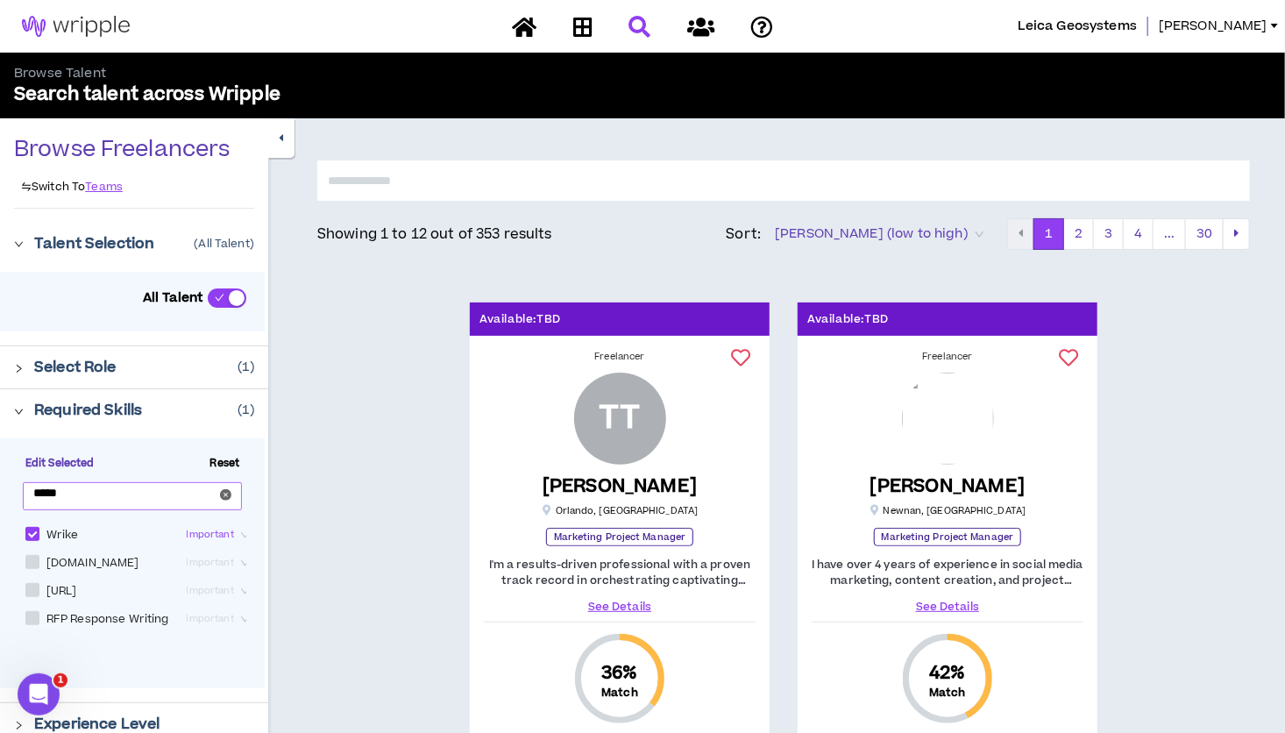
click at [89, 506] on span "*****" at bounding box center [133, 496] width 220 height 28
type input "*"
type input "**********"
click at [35, 529] on span at bounding box center [32, 534] width 14 height 14
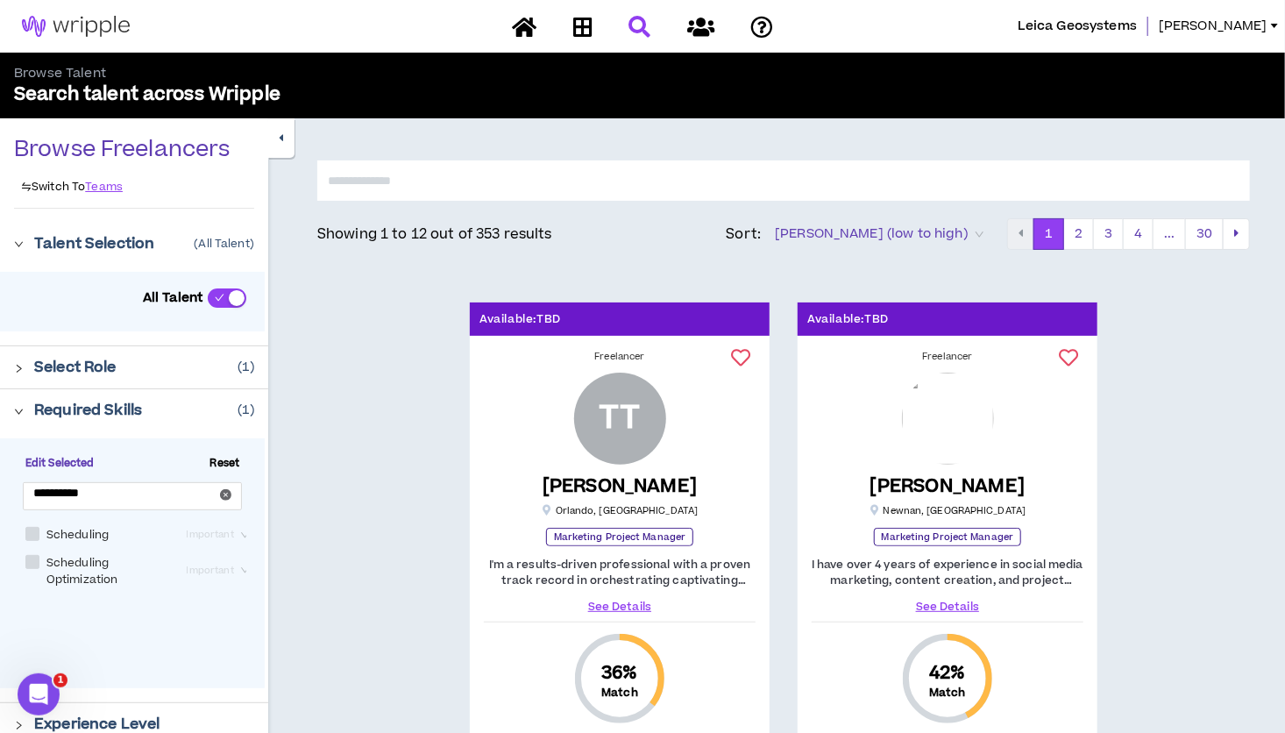
checkbox input "****"
click at [219, 535] on span "Important" at bounding box center [220, 534] width 66 height 19
click at [201, 620] on div "Very Important" at bounding box center [190, 621] width 89 height 19
click at [159, 487] on input "**********" at bounding box center [125, 492] width 184 height 13
type input "*"
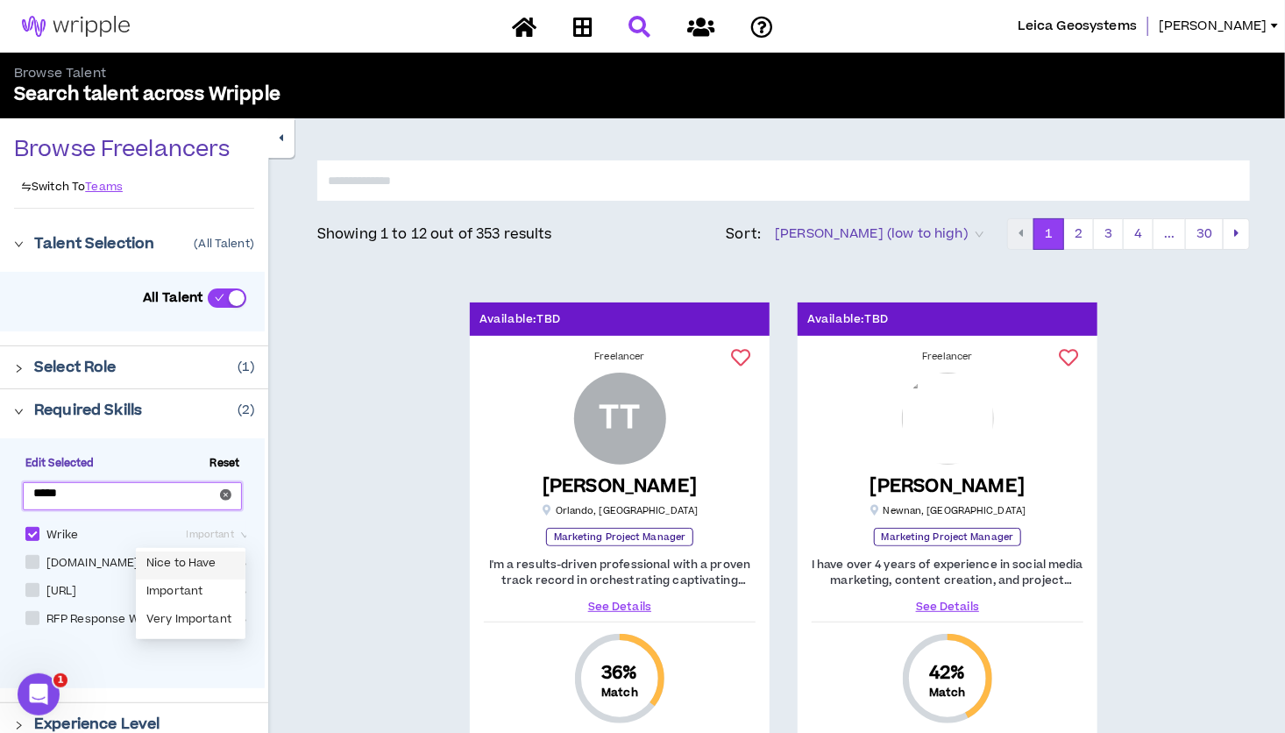
click at [225, 535] on span "Important" at bounding box center [220, 534] width 66 height 19
type input "*****"
click at [204, 618] on div "Very Important" at bounding box center [190, 621] width 89 height 19
click at [20, 414] on icon "right" at bounding box center [19, 412] width 10 height 10
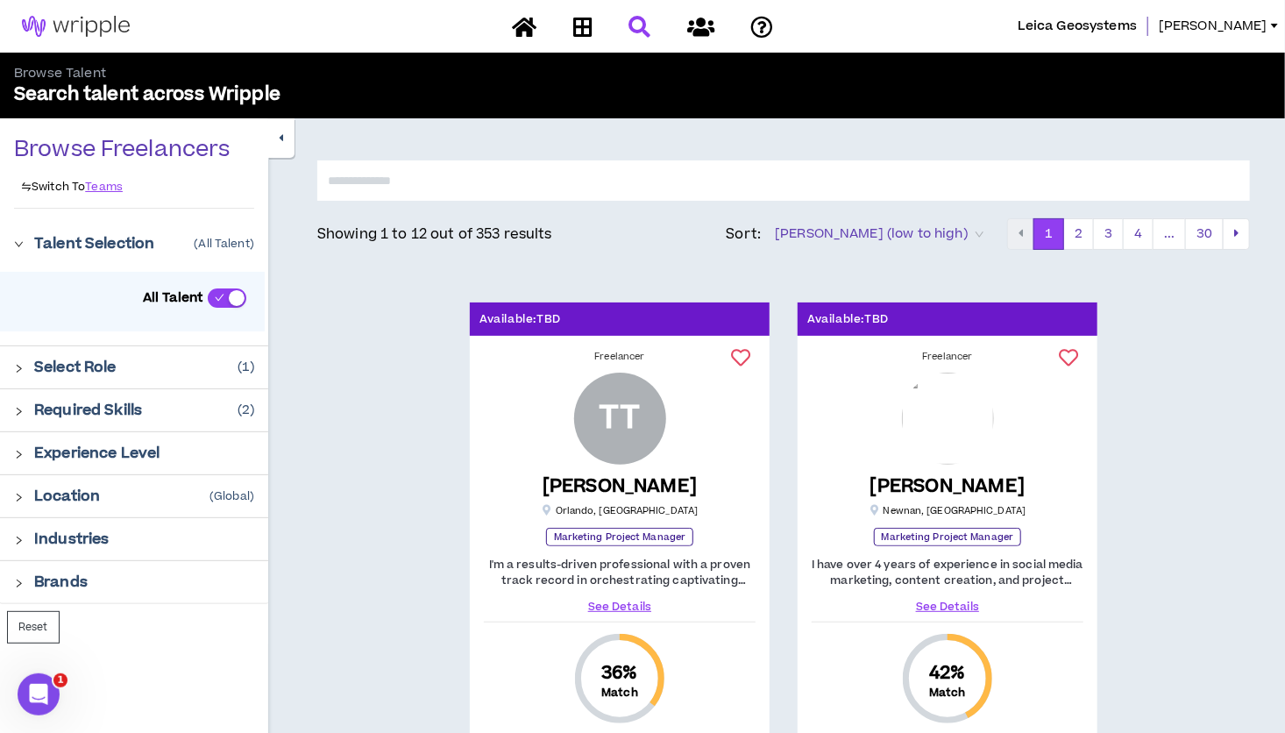
click at [18, 498] on icon "right" at bounding box center [19, 497] width 10 height 10
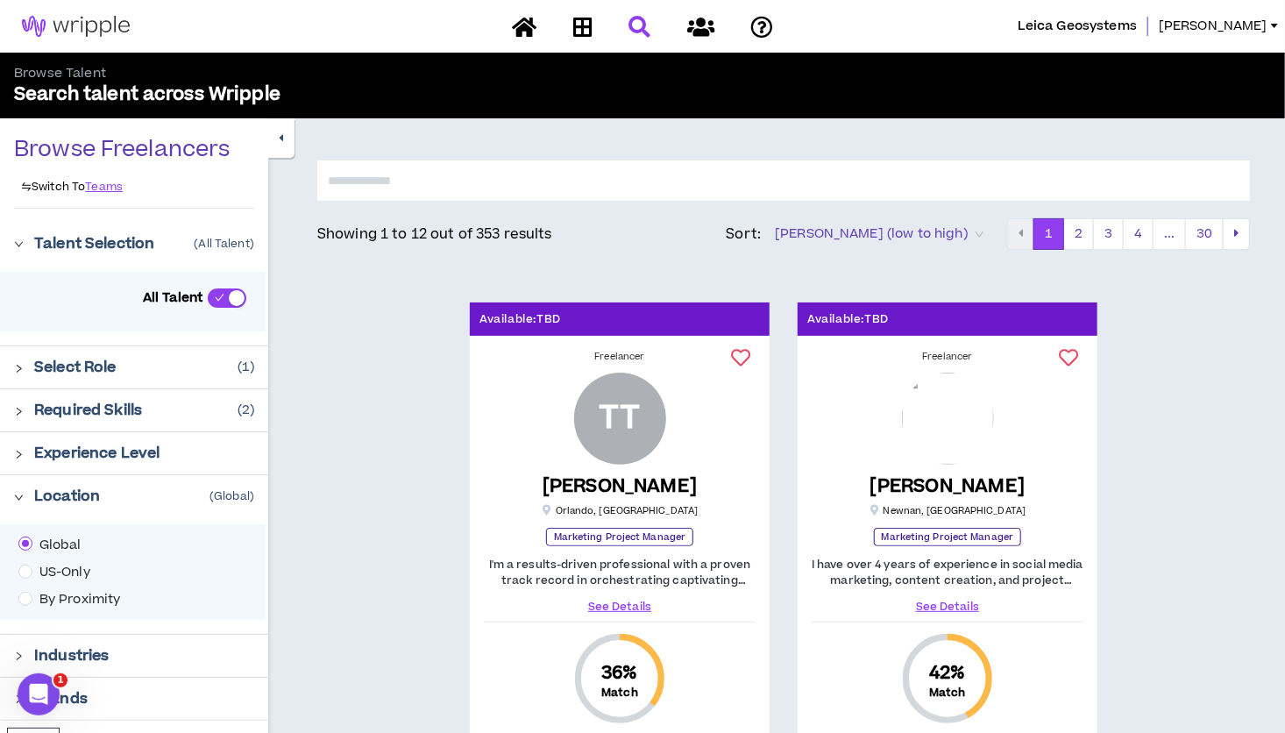
click at [32, 569] on span "US-Only" at bounding box center [64, 572] width 65 height 19
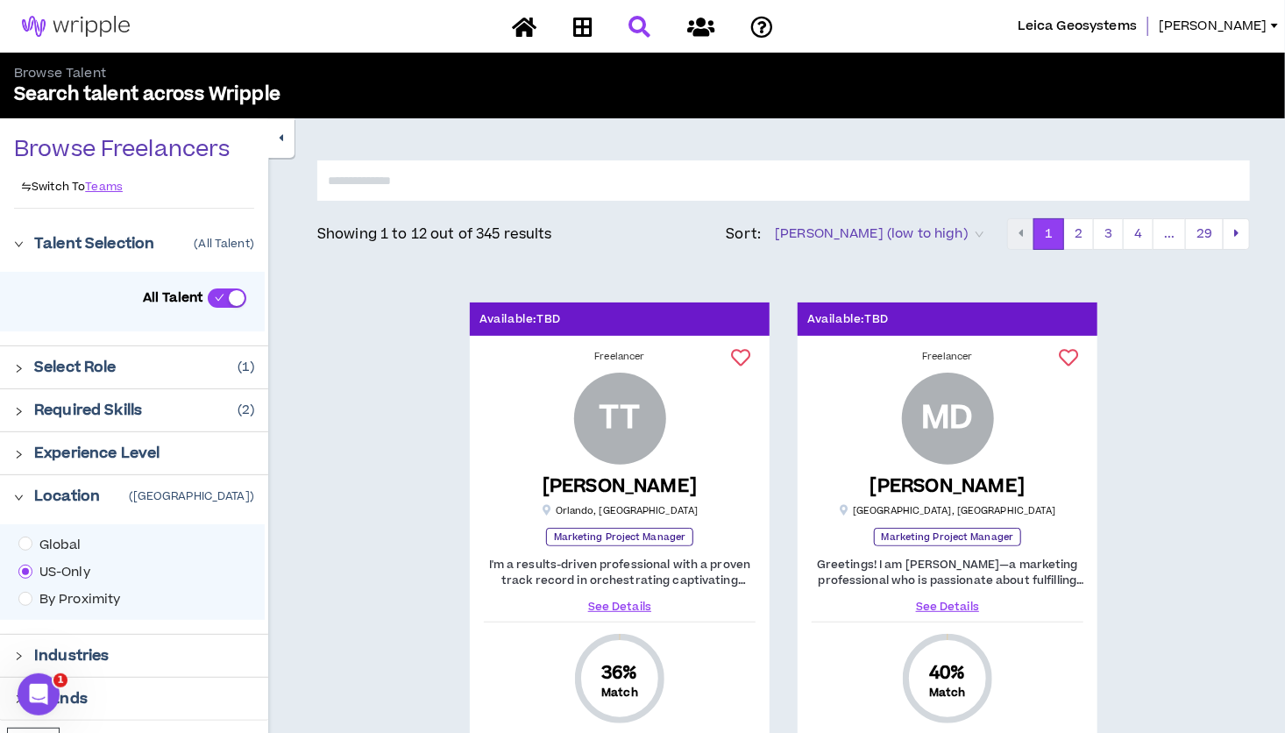
click at [18, 495] on icon "right" at bounding box center [19, 497] width 10 height 10
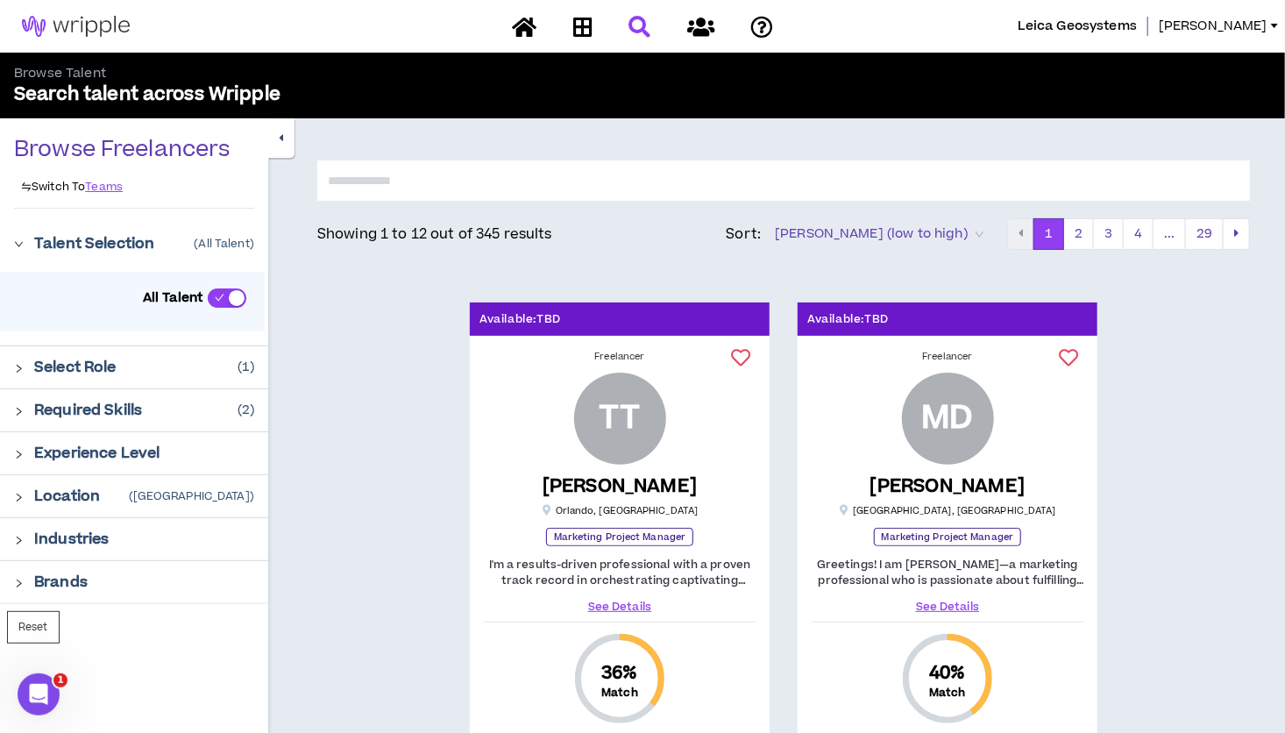
click at [18, 543] on icon "right" at bounding box center [19, 540] width 10 height 10
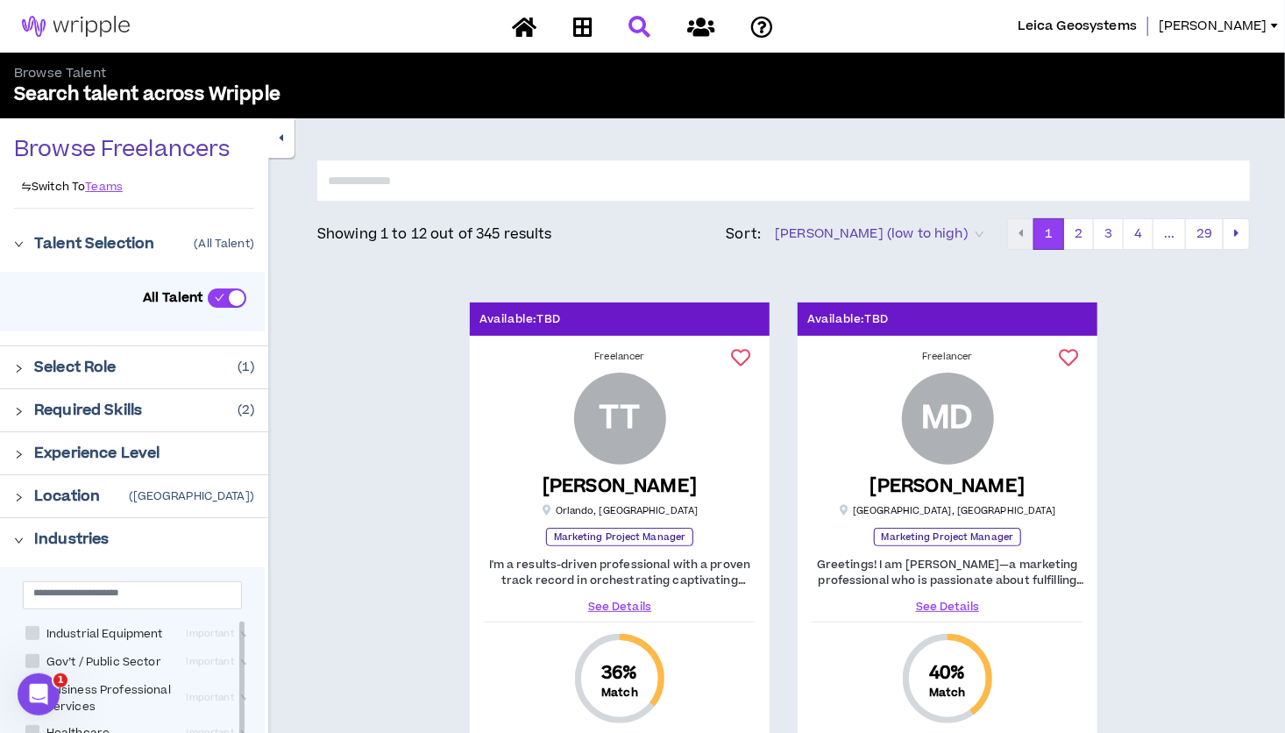
drag, startPoint x: 242, startPoint y: 655, endPoint x: 243, endPoint y: 617, distance: 38.6
click at [18, 538] on icon "right" at bounding box center [19, 540] width 10 height 10
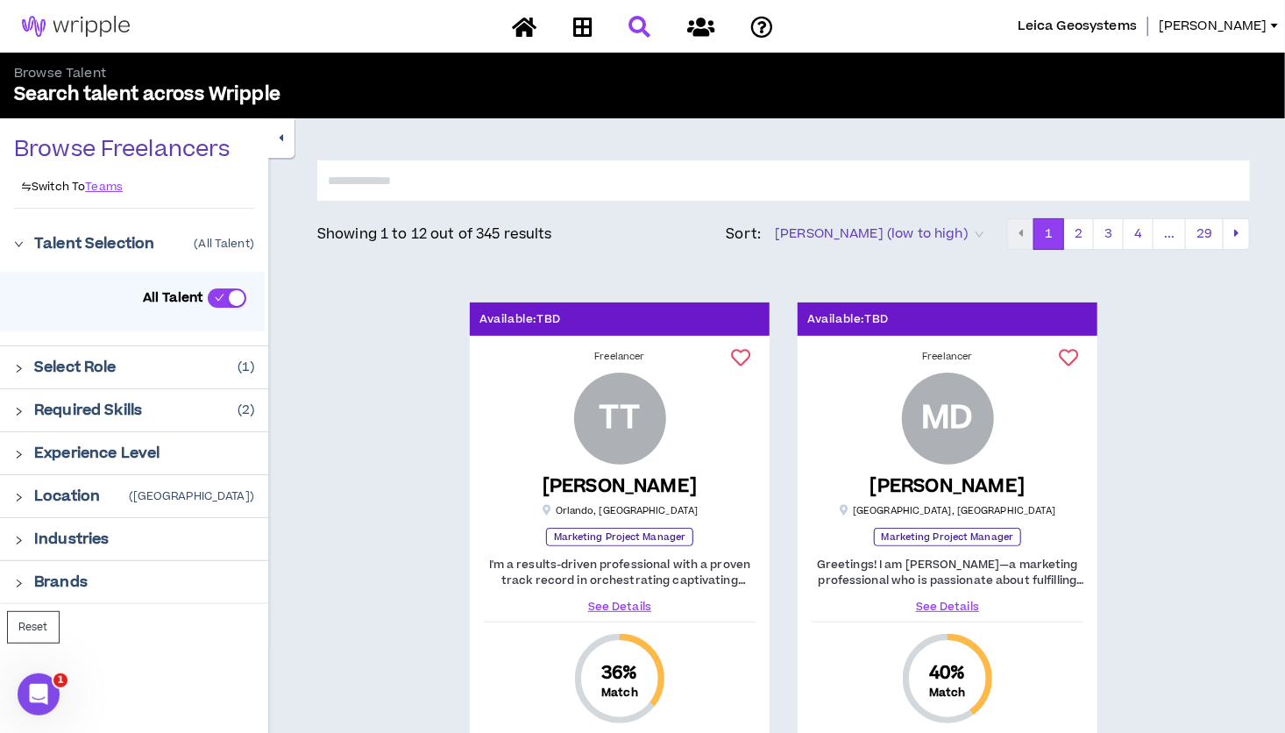
click at [11, 452] on div "Experience Level" at bounding box center [134, 453] width 268 height 42
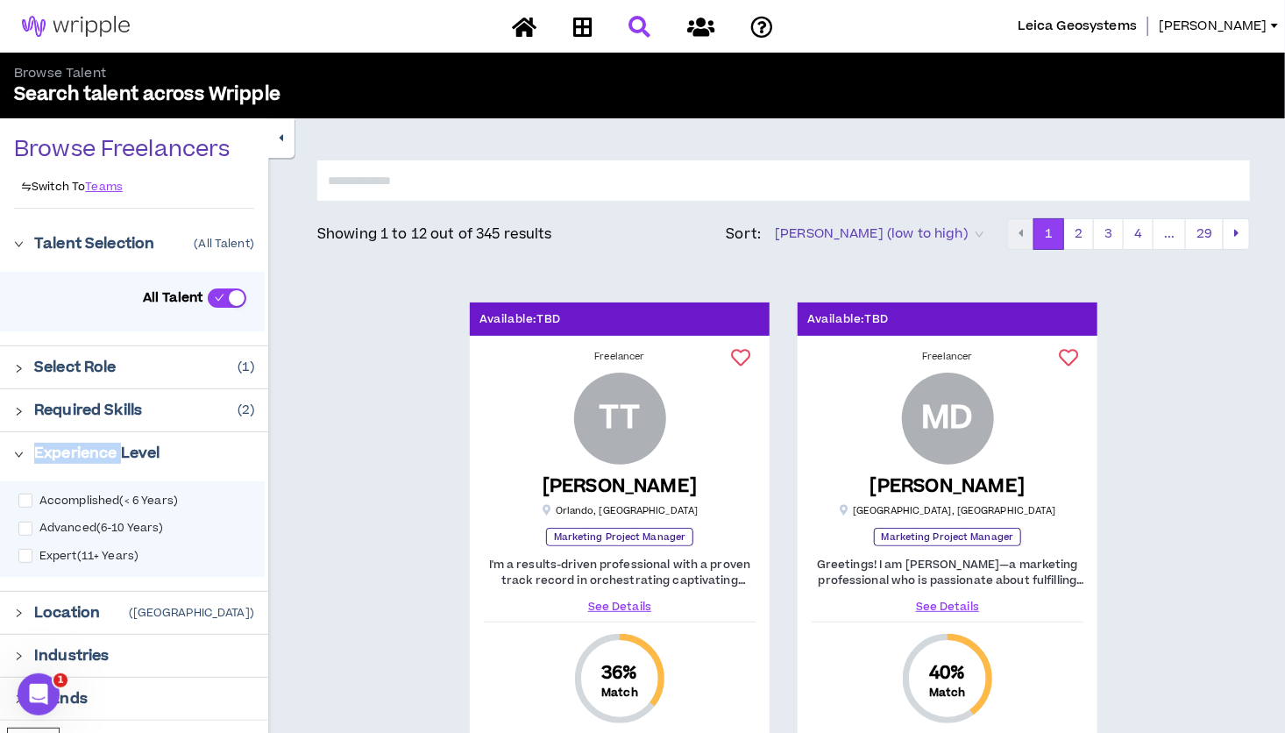
click at [11, 452] on div "Experience Level" at bounding box center [134, 453] width 268 height 42
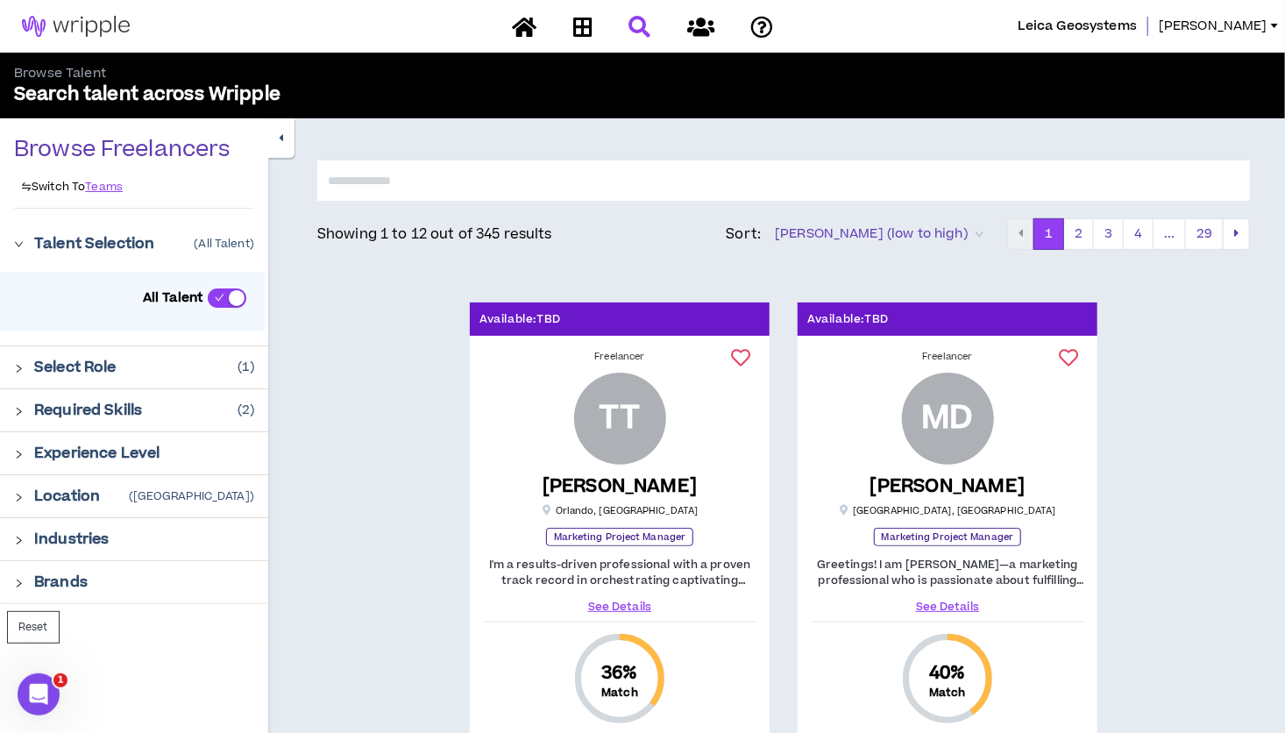
click at [18, 452] on icon "right" at bounding box center [19, 455] width 10 height 10
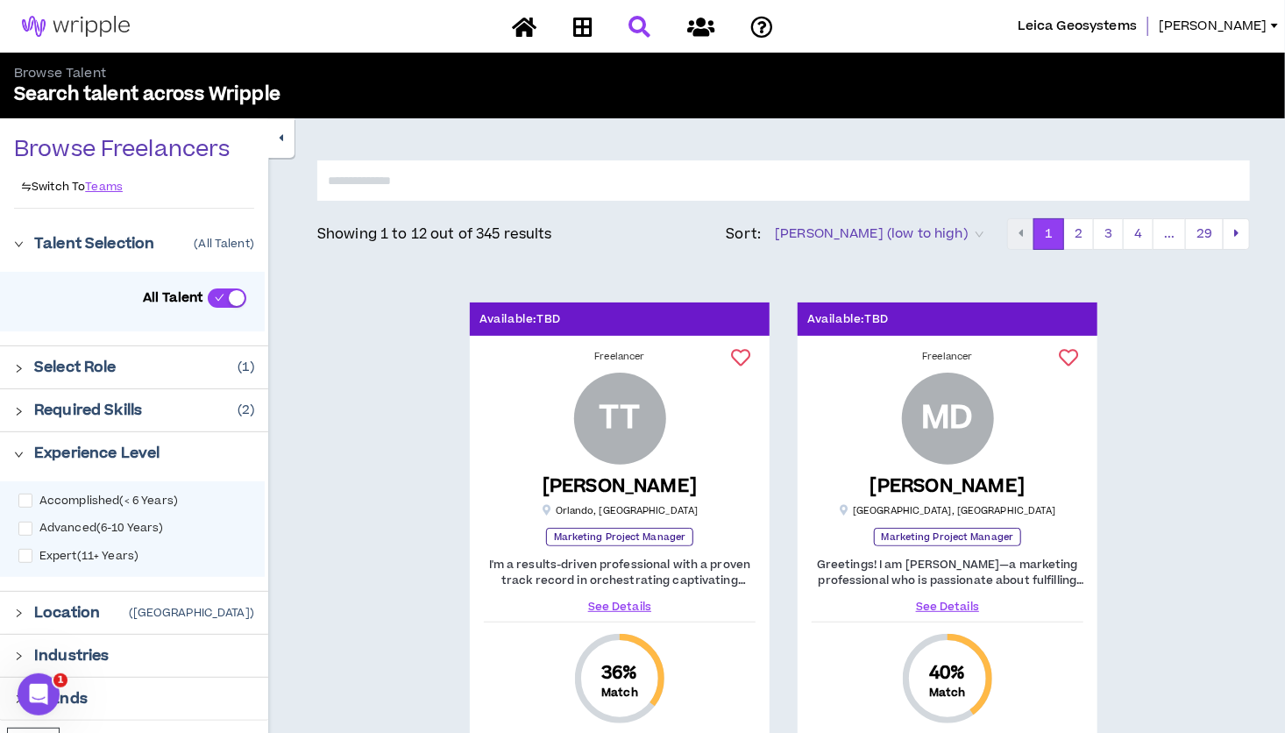
click at [18, 452] on icon "right" at bounding box center [19, 455] width 10 height 10
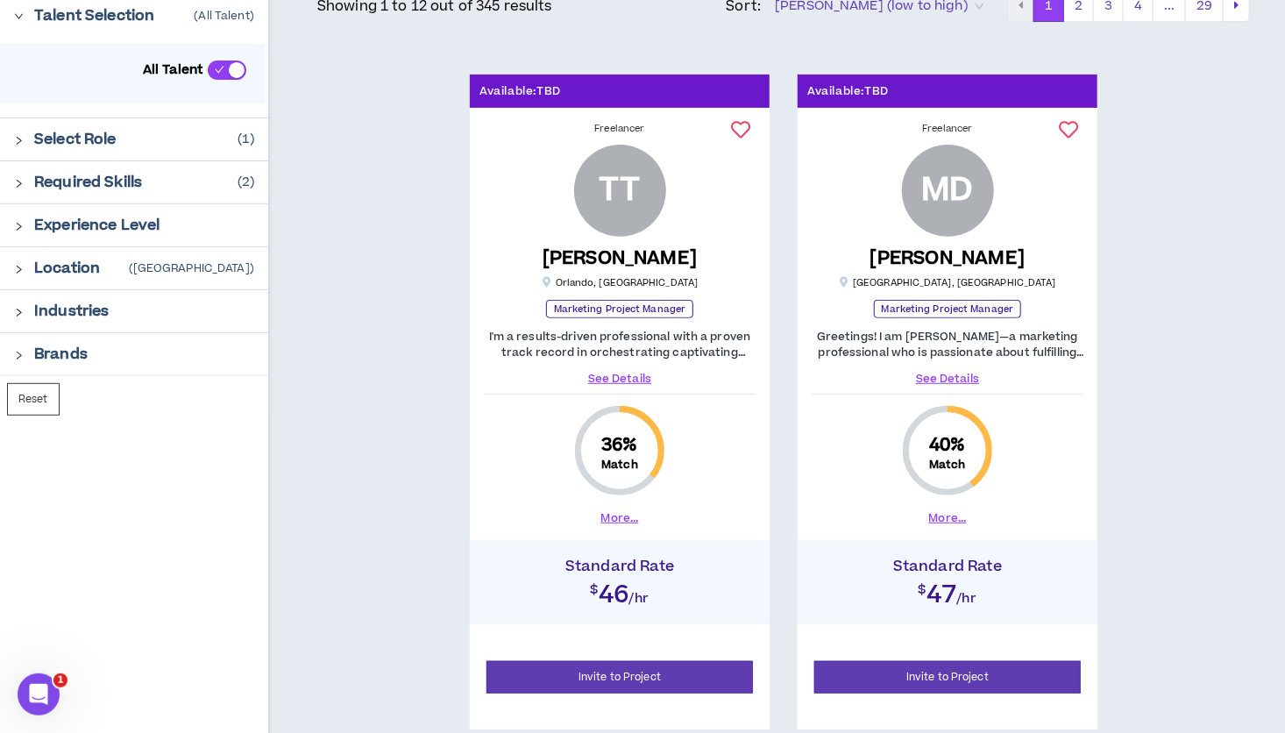
scroll to position [201, 0]
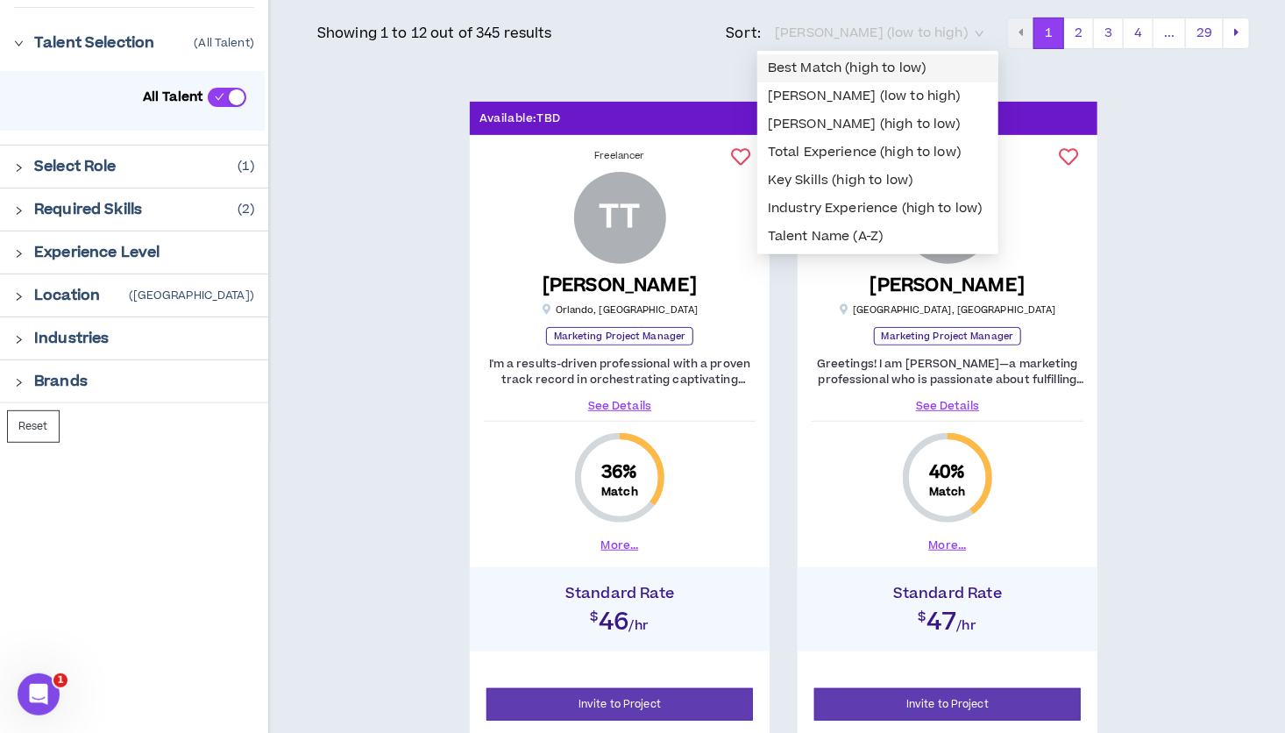
click at [980, 37] on span "[PERSON_NAME] (low to high)" at bounding box center [879, 33] width 209 height 26
click at [882, 181] on div "Key Skills (high to low)" at bounding box center [878, 180] width 220 height 19
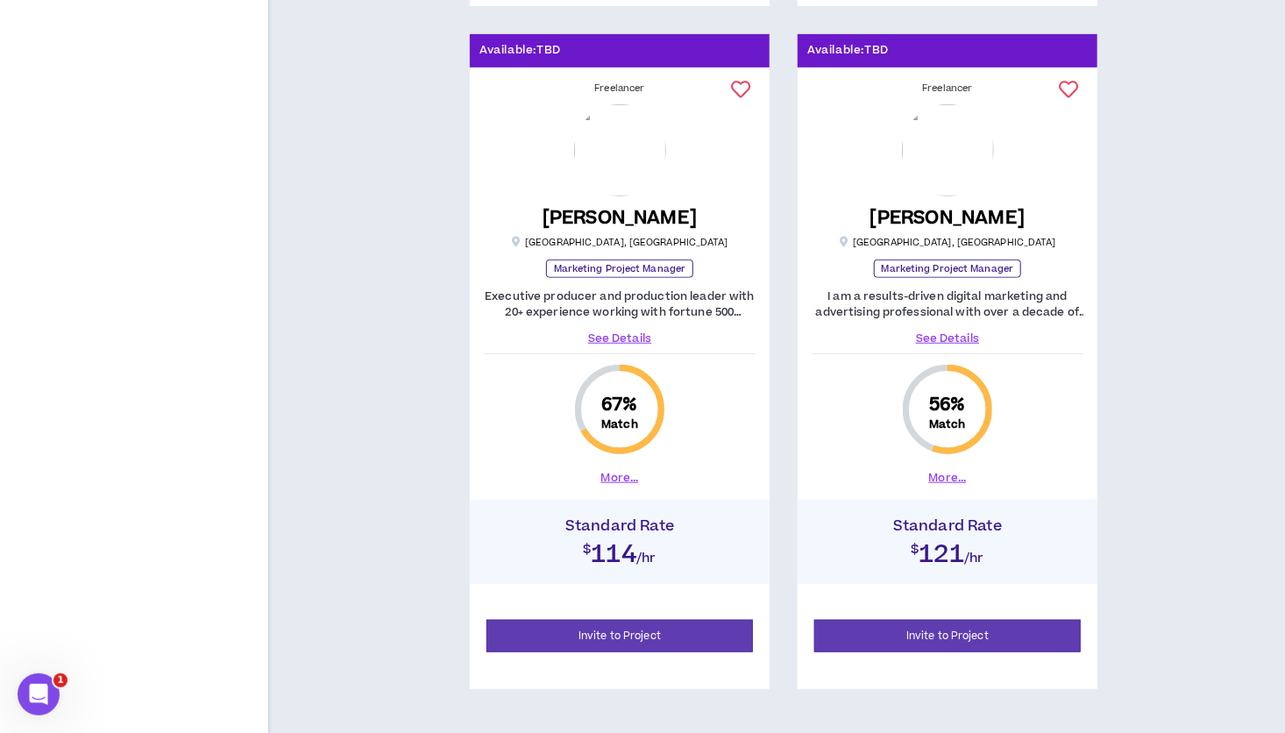
scroll to position [3784, 0]
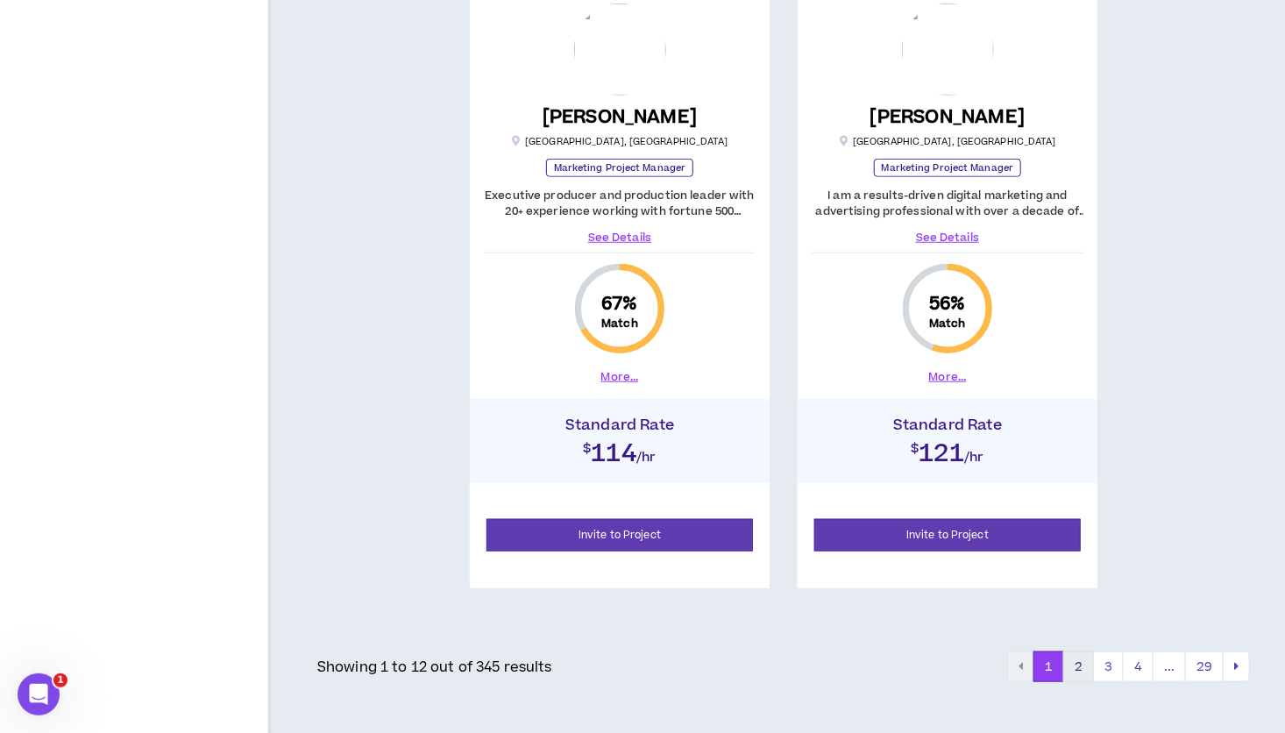
click at [1091, 669] on button "2" at bounding box center [1078, 667] width 31 height 32
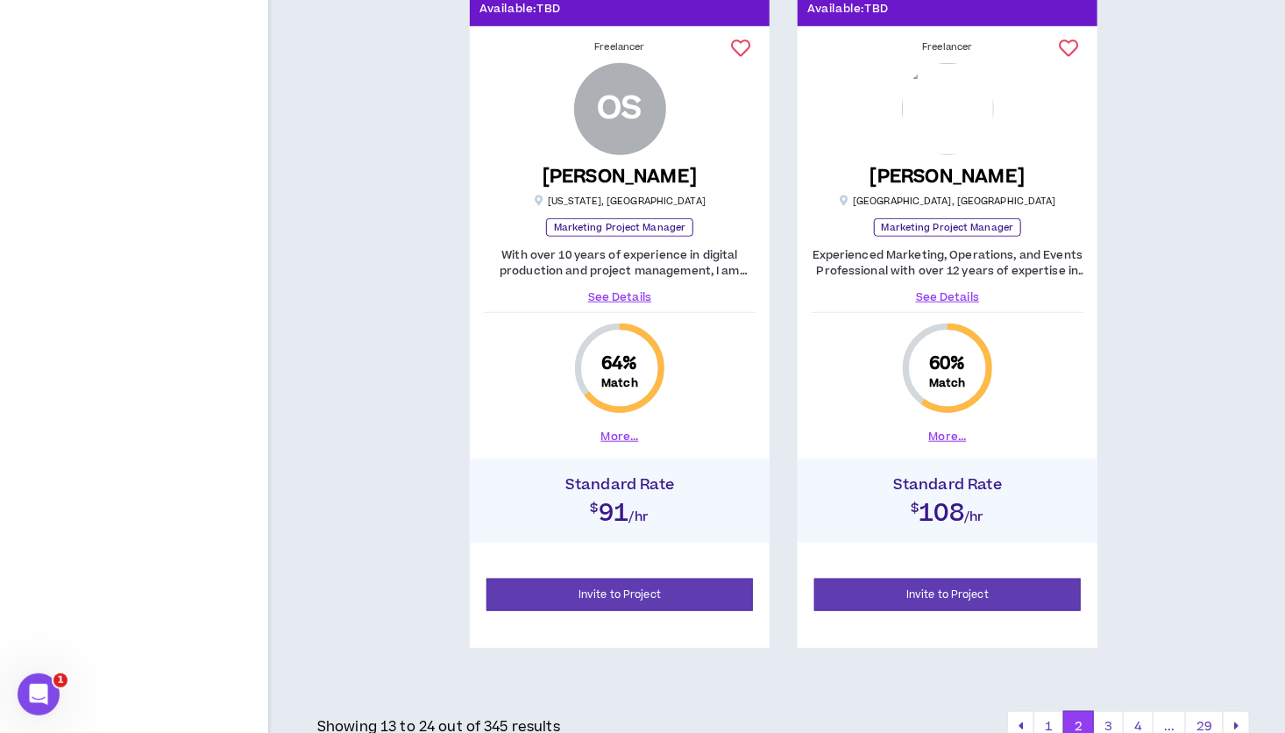
scroll to position [3784, 0]
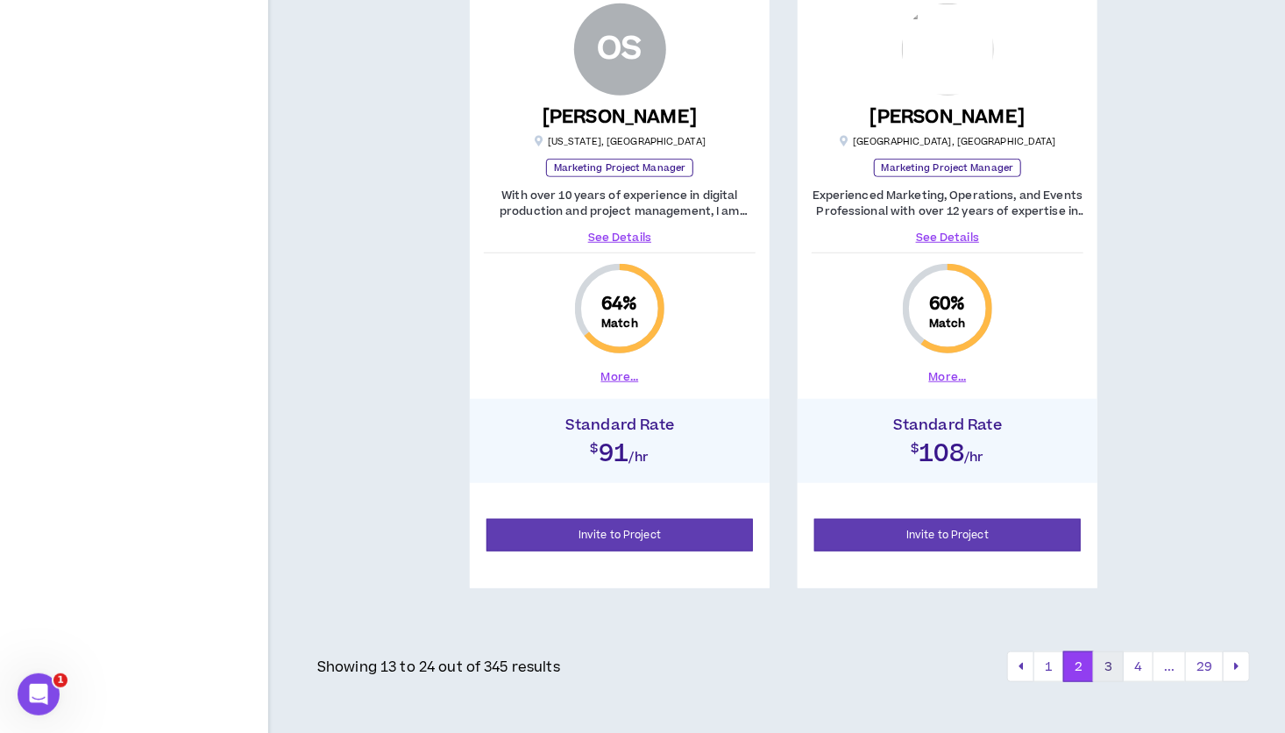
click at [1102, 658] on button "3" at bounding box center [1108, 667] width 31 height 32
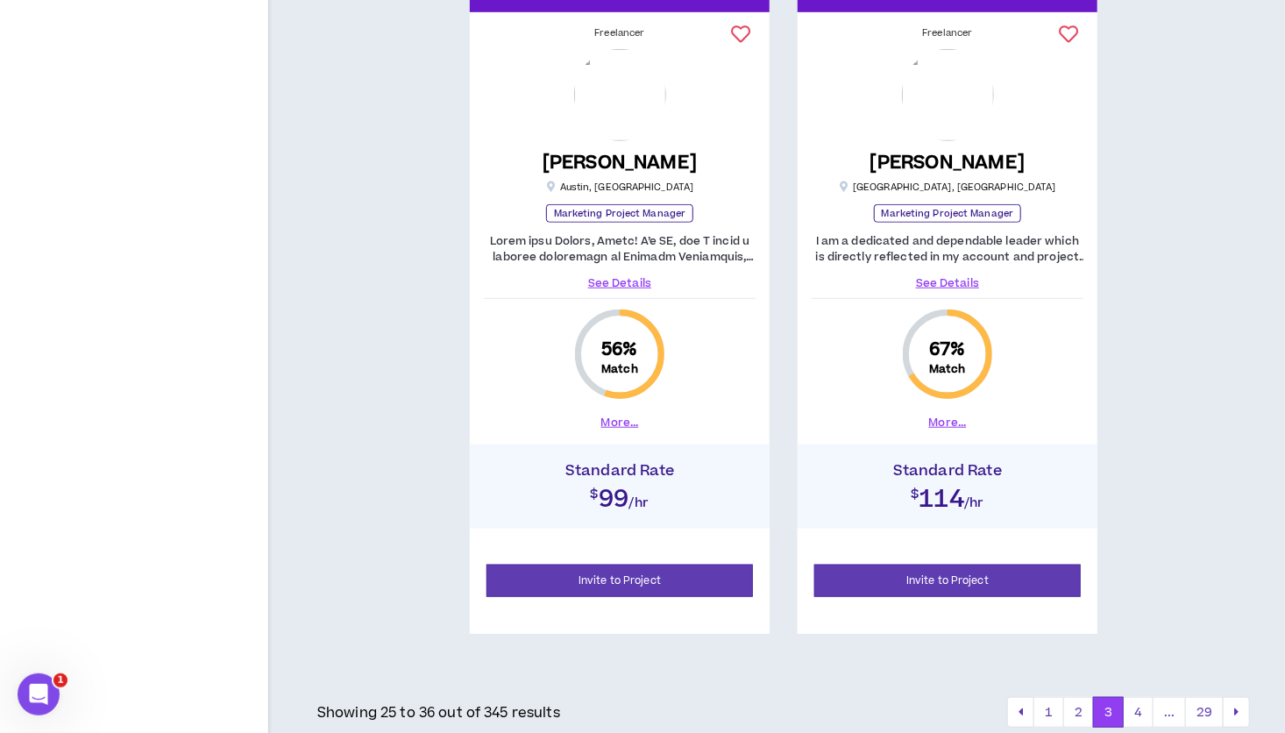
scroll to position [3784, 0]
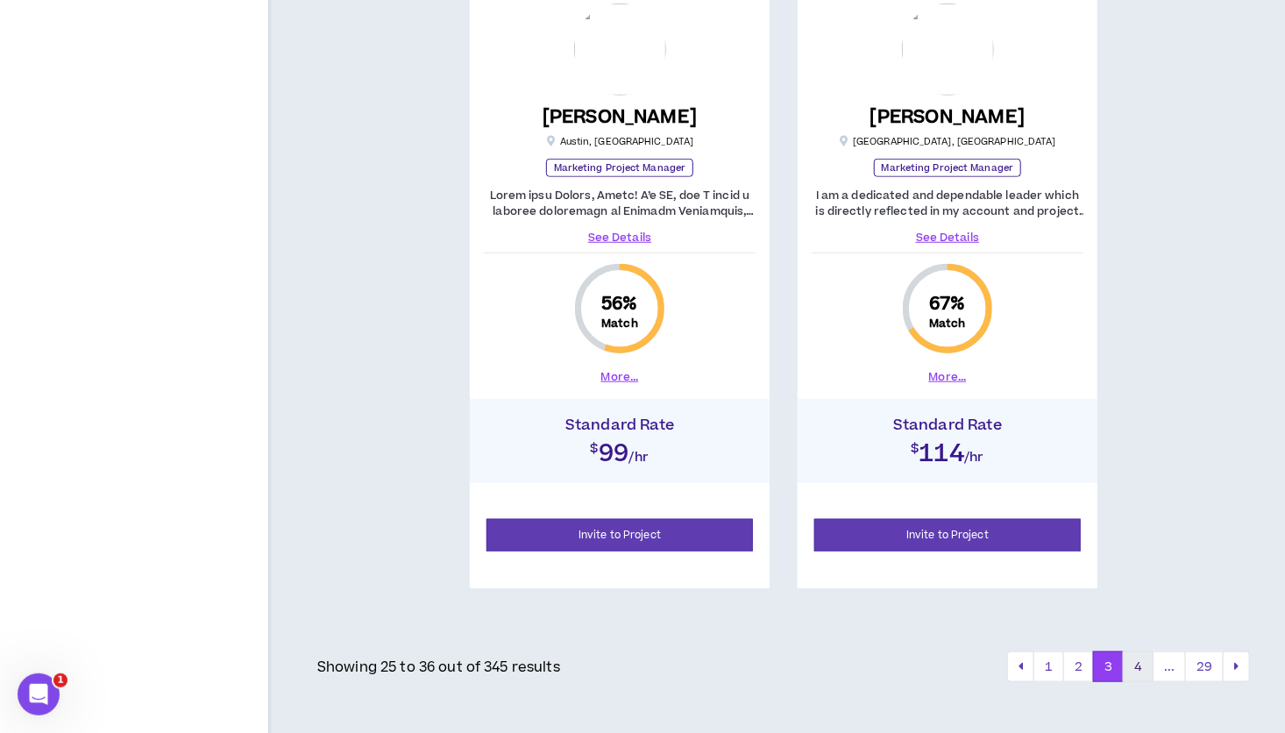
click at [1147, 659] on button "4" at bounding box center [1138, 667] width 31 height 32
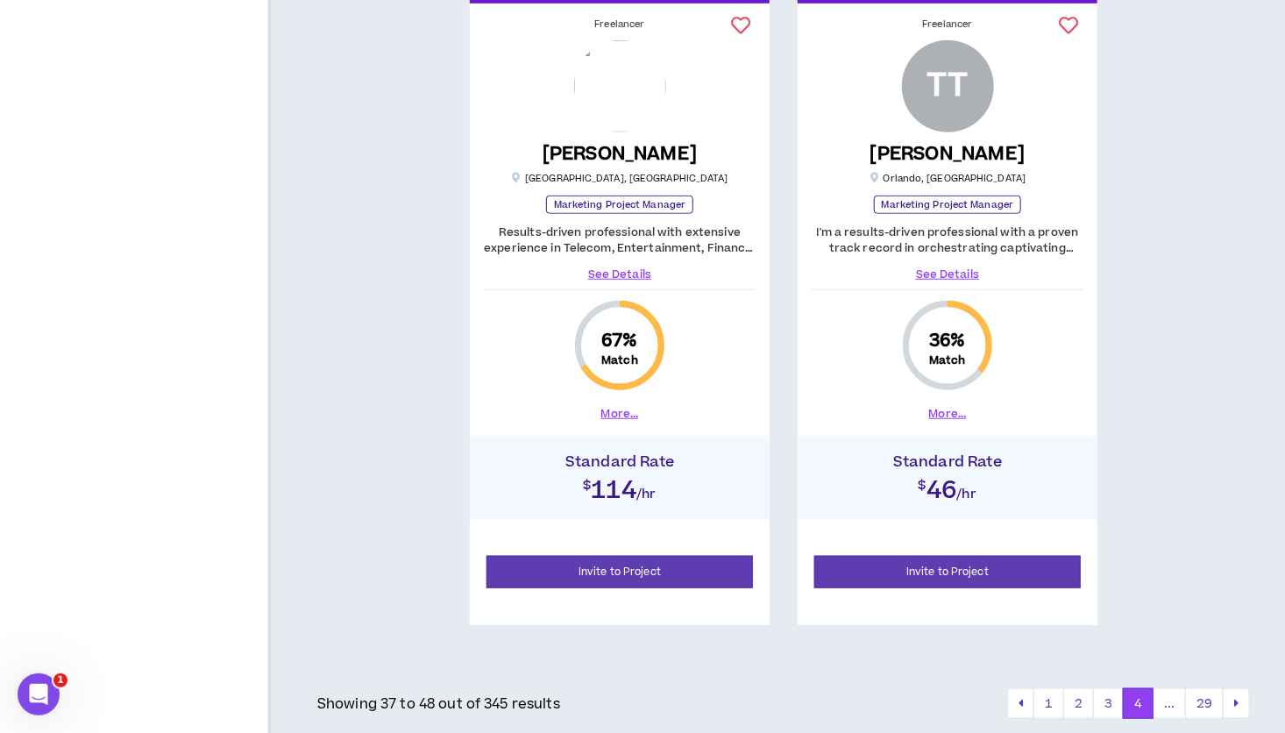
scroll to position [3784, 0]
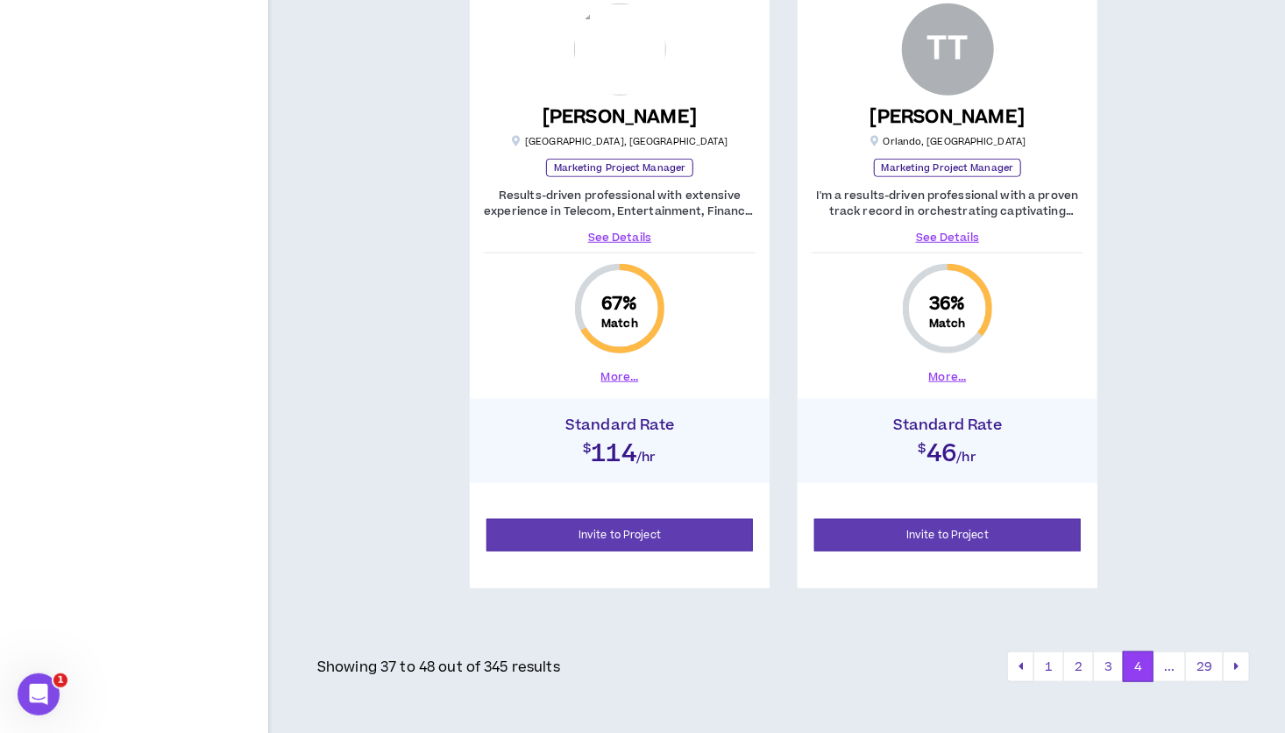
click at [965, 238] on link "See Details" at bounding box center [947, 238] width 272 height 16
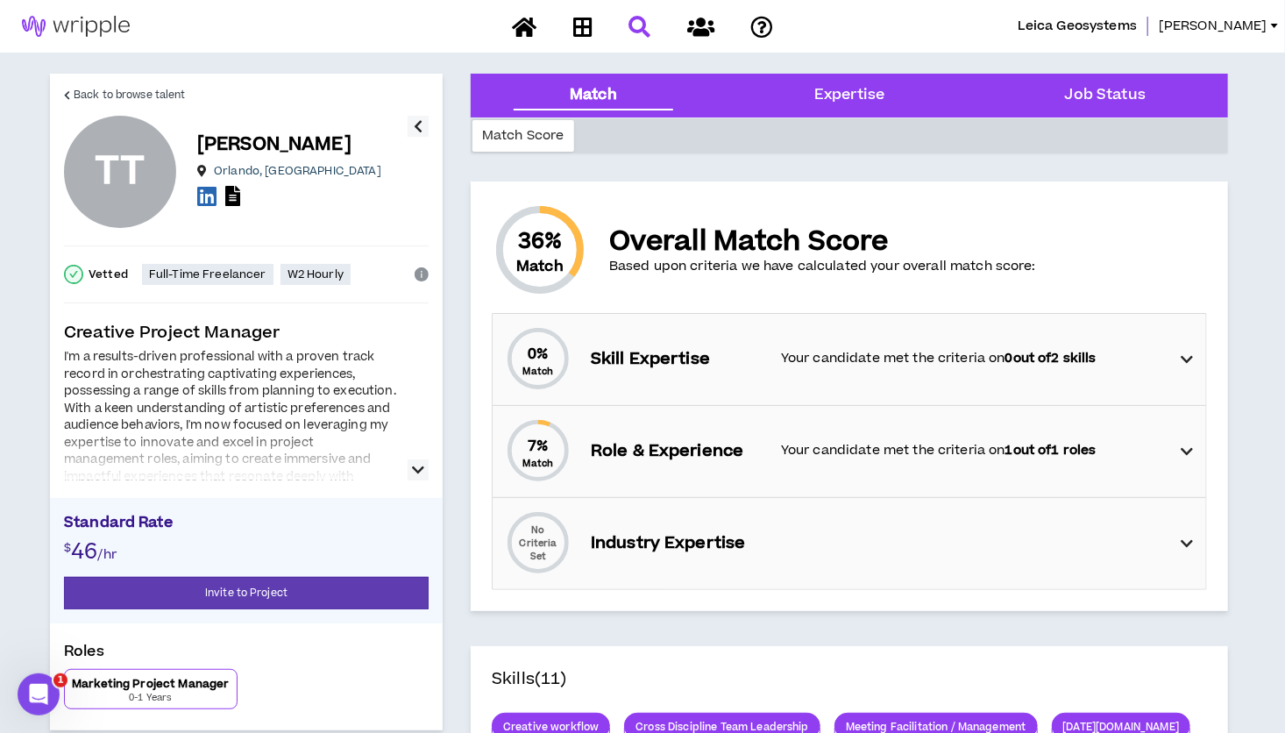
click at [415, 471] on icon "button" at bounding box center [418, 469] width 12 height 21
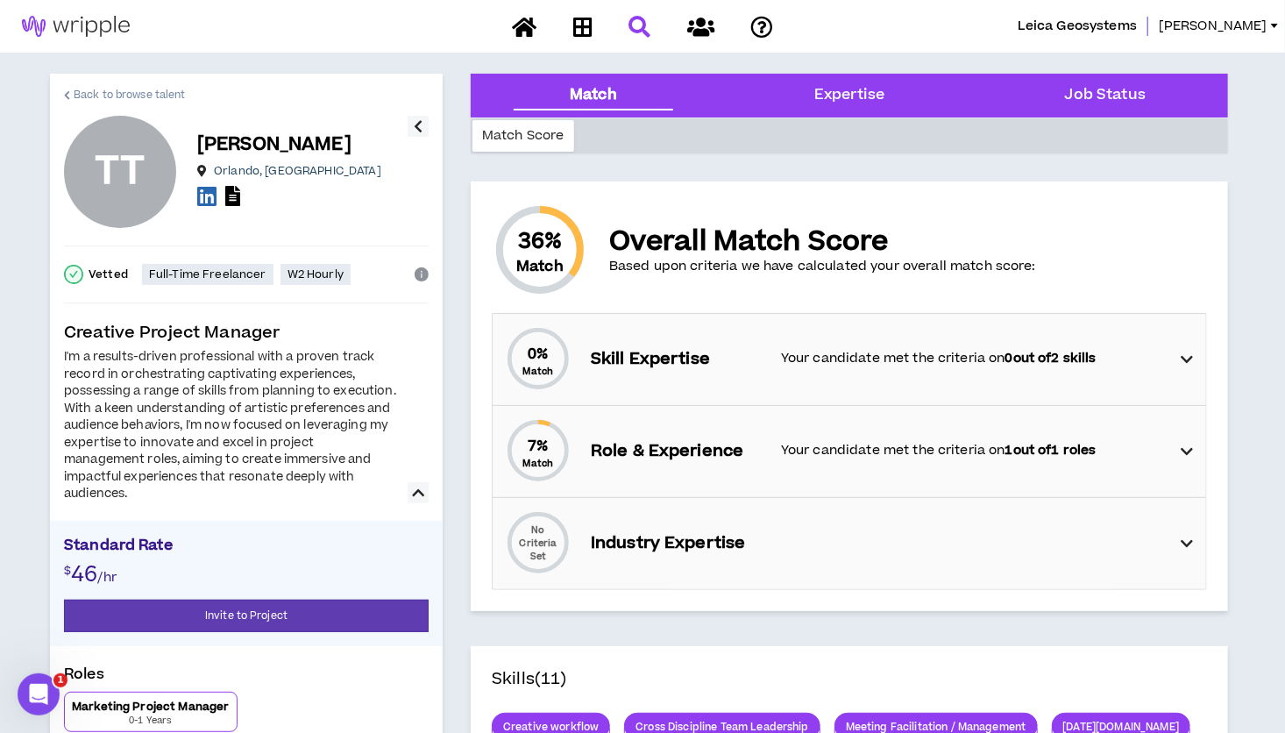
click at [74, 89] on span "Back to browse talent" at bounding box center [129, 95] width 111 height 17
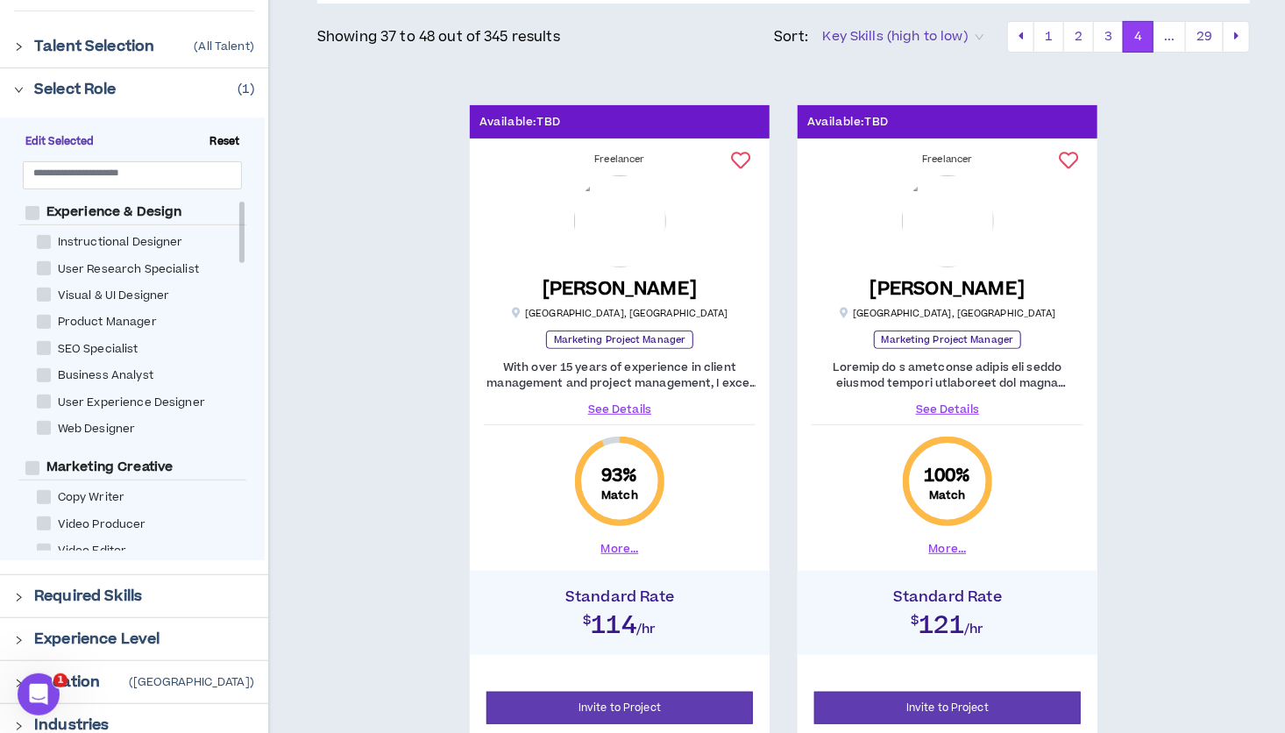
scroll to position [235, 0]
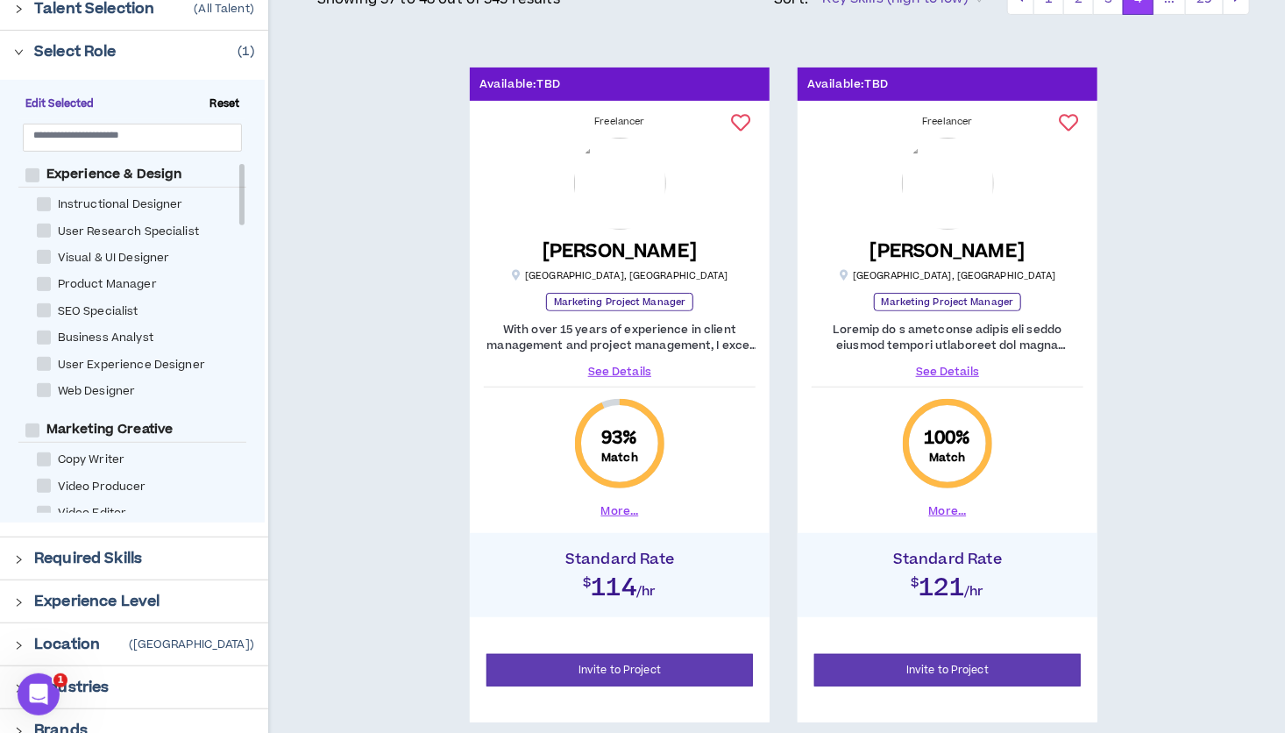
click at [957, 371] on link "See Details" at bounding box center [947, 372] width 272 height 16
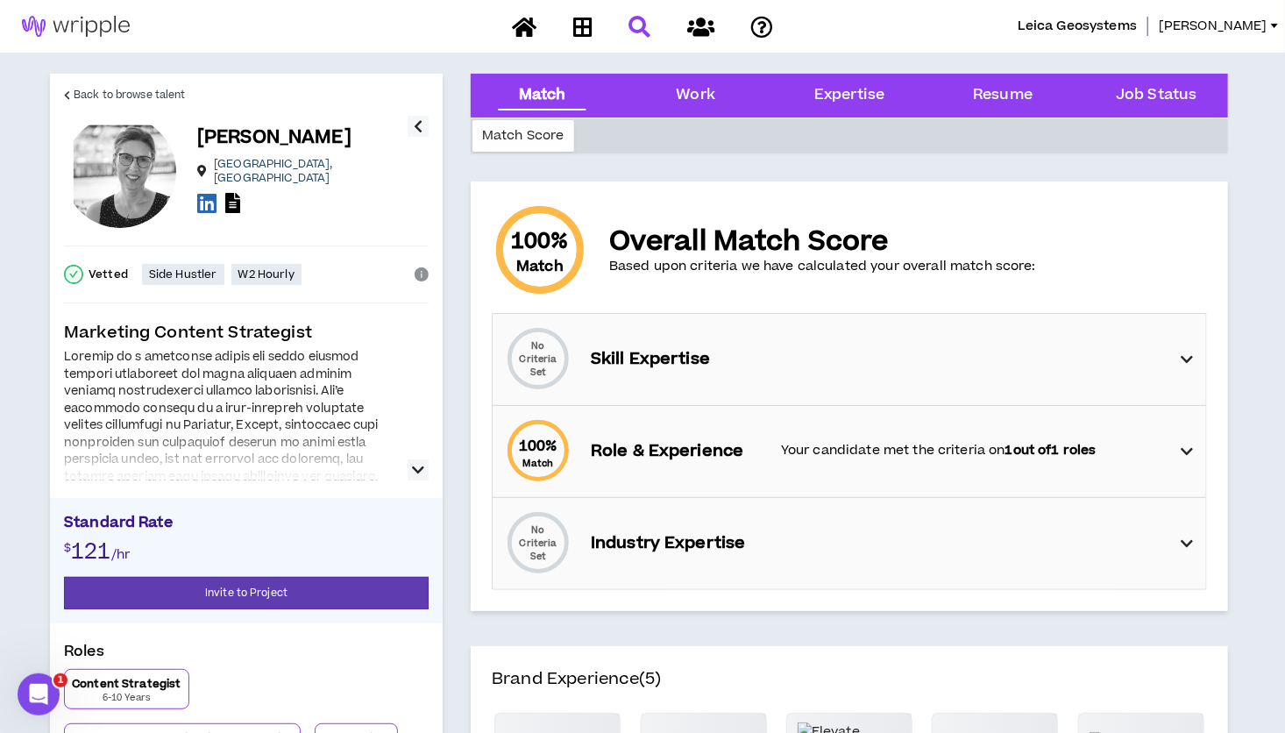
click at [426, 472] on button "button" at bounding box center [417, 469] width 21 height 21
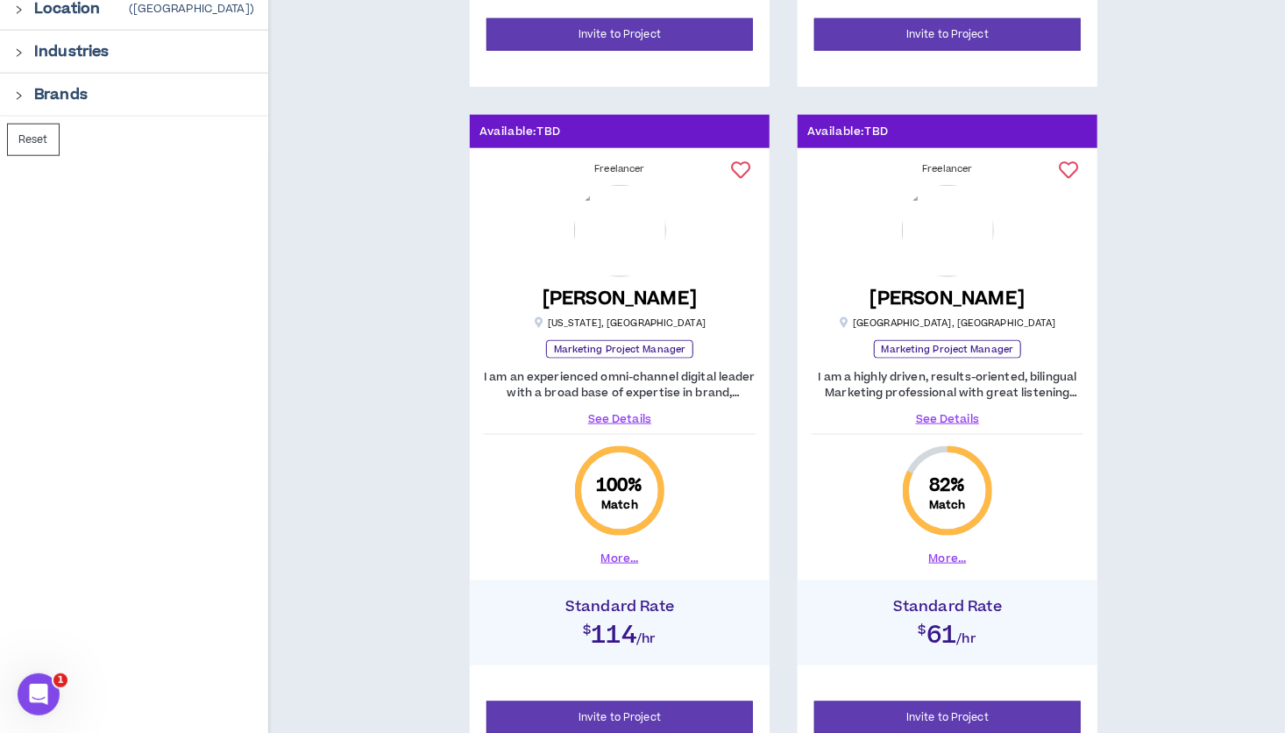
scroll to position [875, 0]
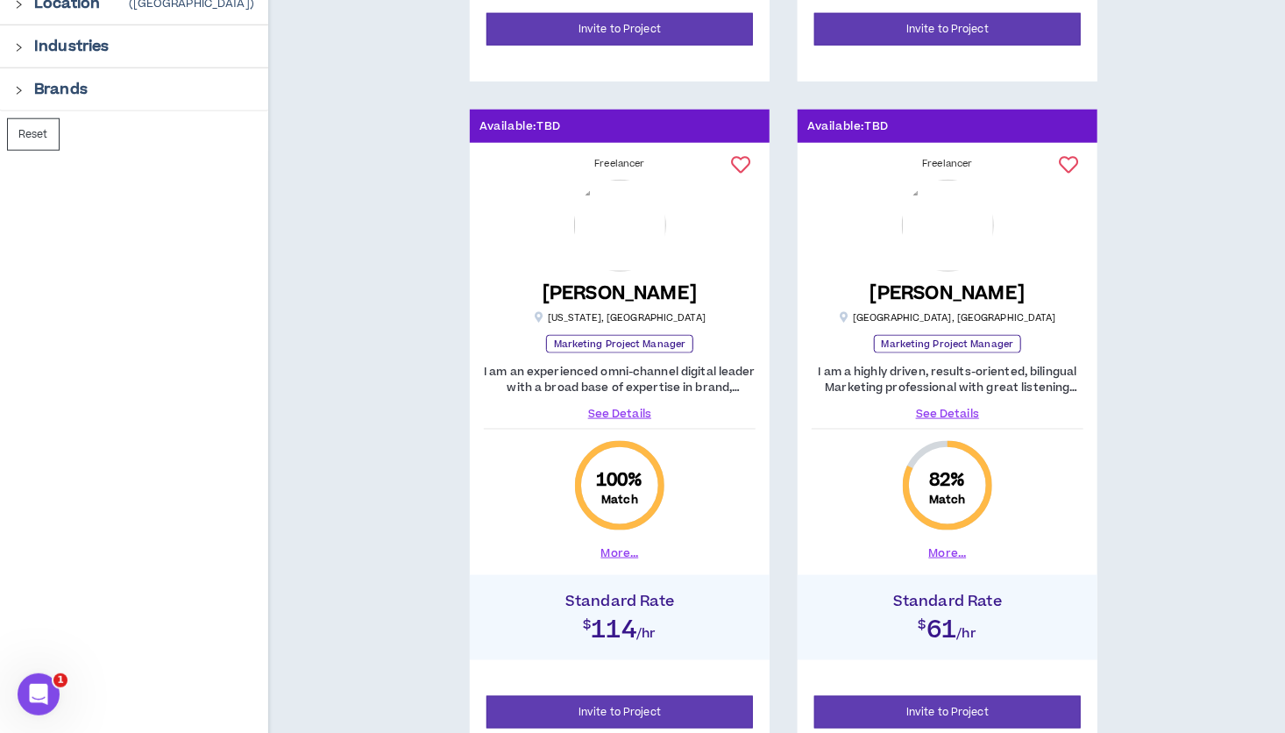
click at [963, 410] on link "See Details" at bounding box center [947, 414] width 272 height 16
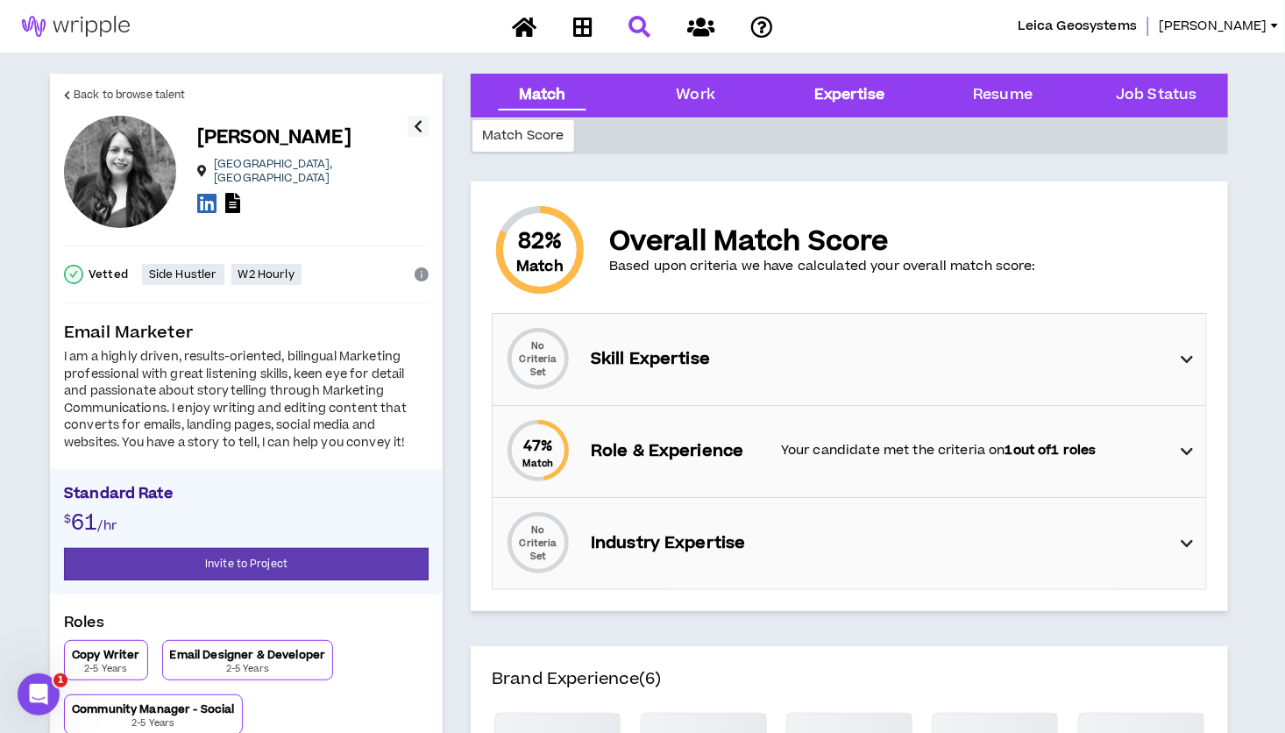
click at [853, 90] on div "Expertise" at bounding box center [849, 95] width 70 height 23
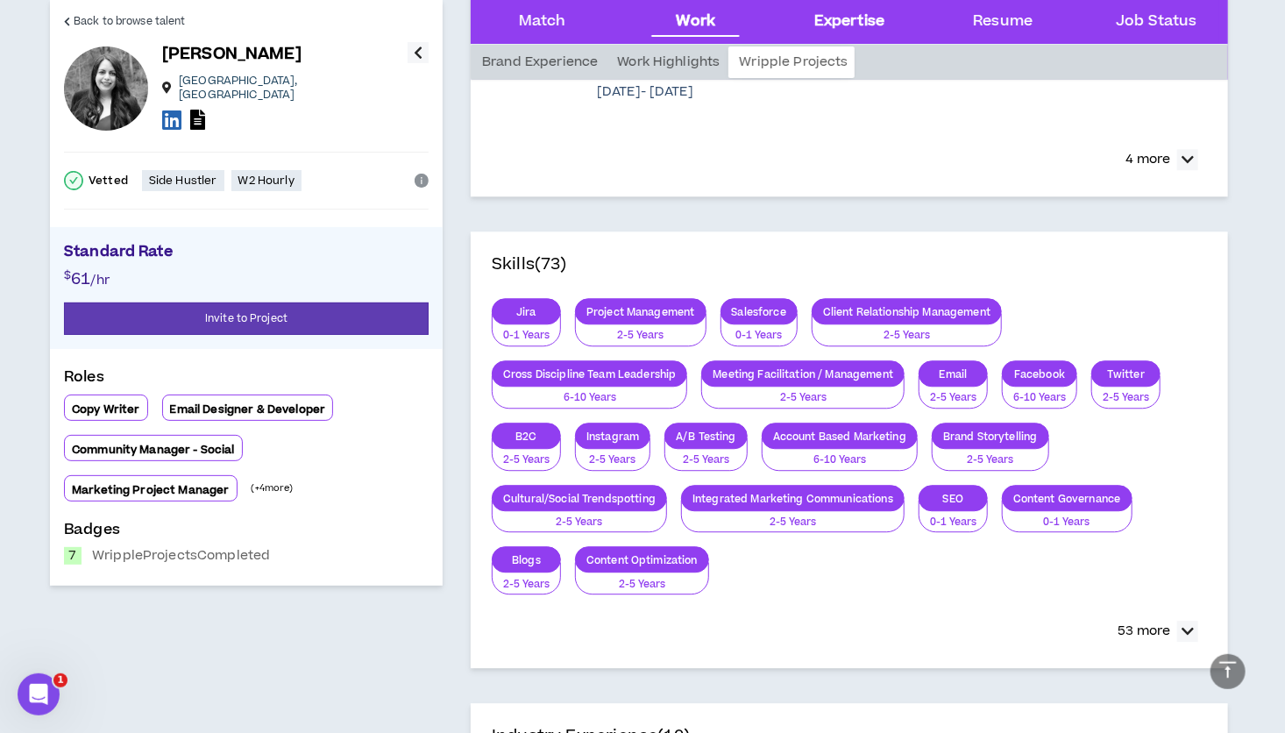
scroll to position [2111, 0]
